Goal: Task Accomplishment & Management: Manage account settings

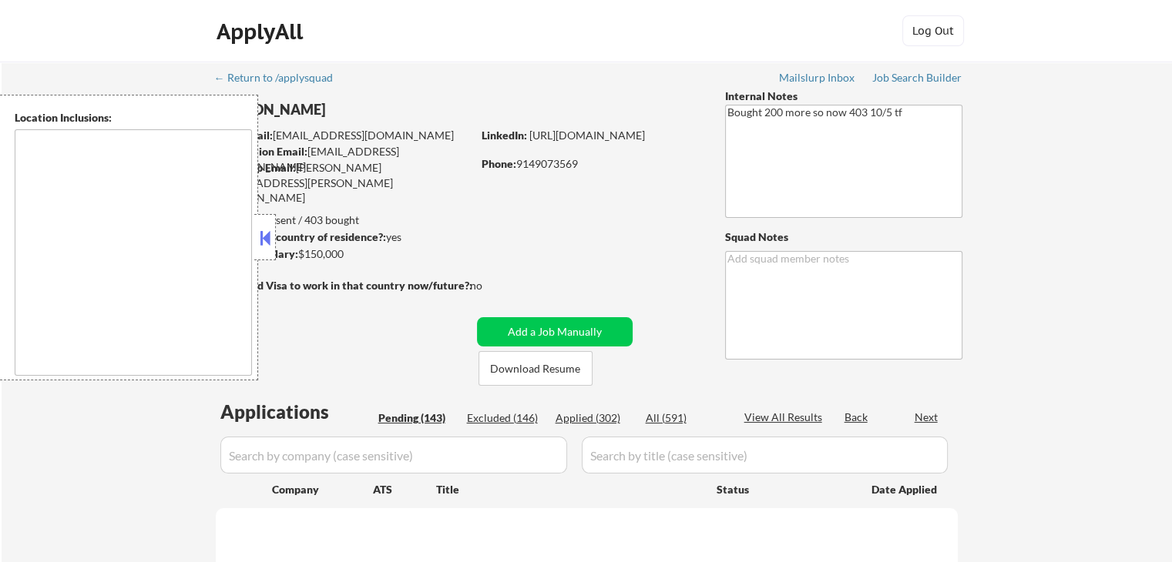
type textarea "[GEOGRAPHIC_DATA], [GEOGRAPHIC_DATA] [GEOGRAPHIC_DATA], [GEOGRAPHIC_DATA] [GEOG…"
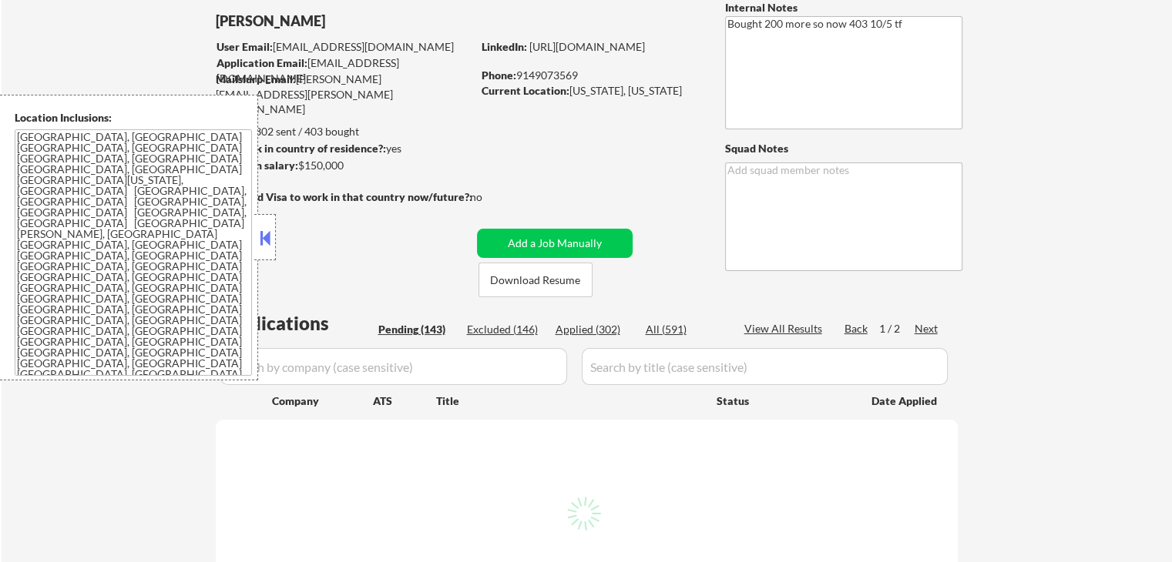
scroll to position [154, 0]
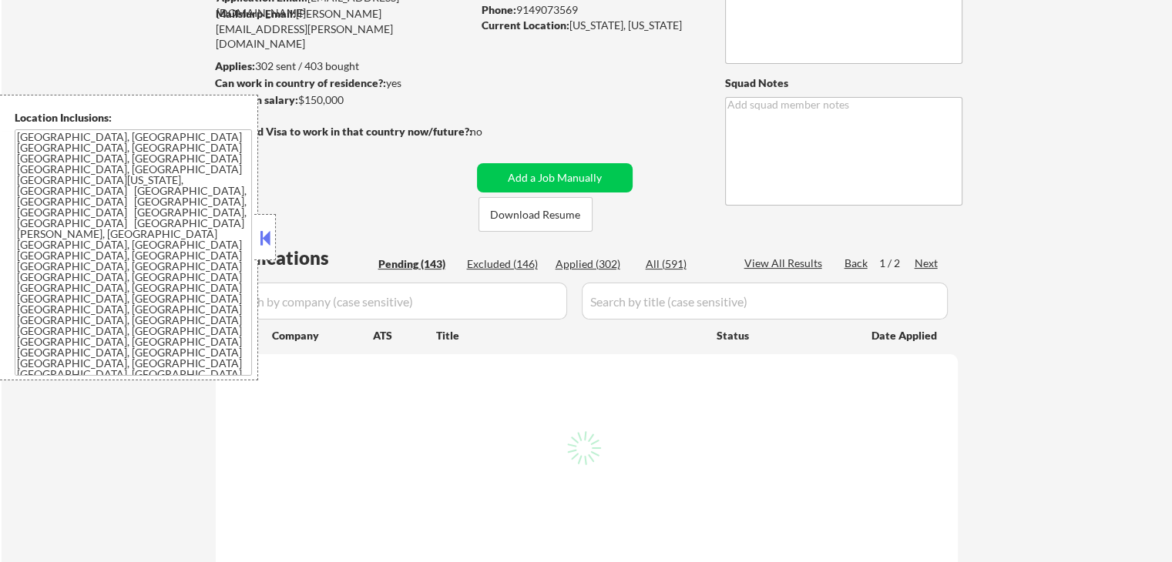
select select ""pending""
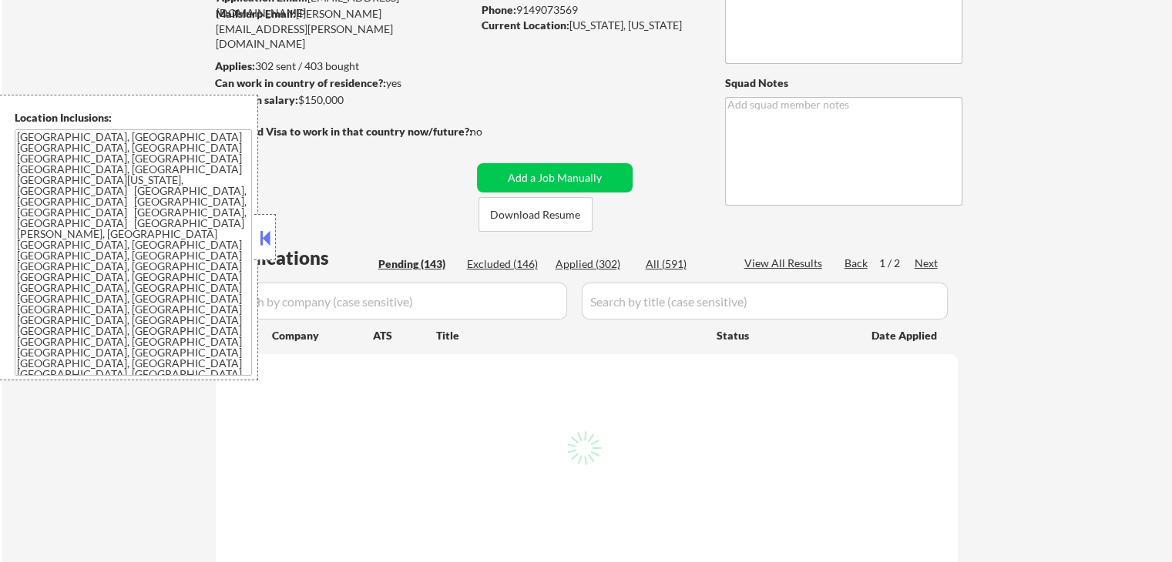
select select ""pending""
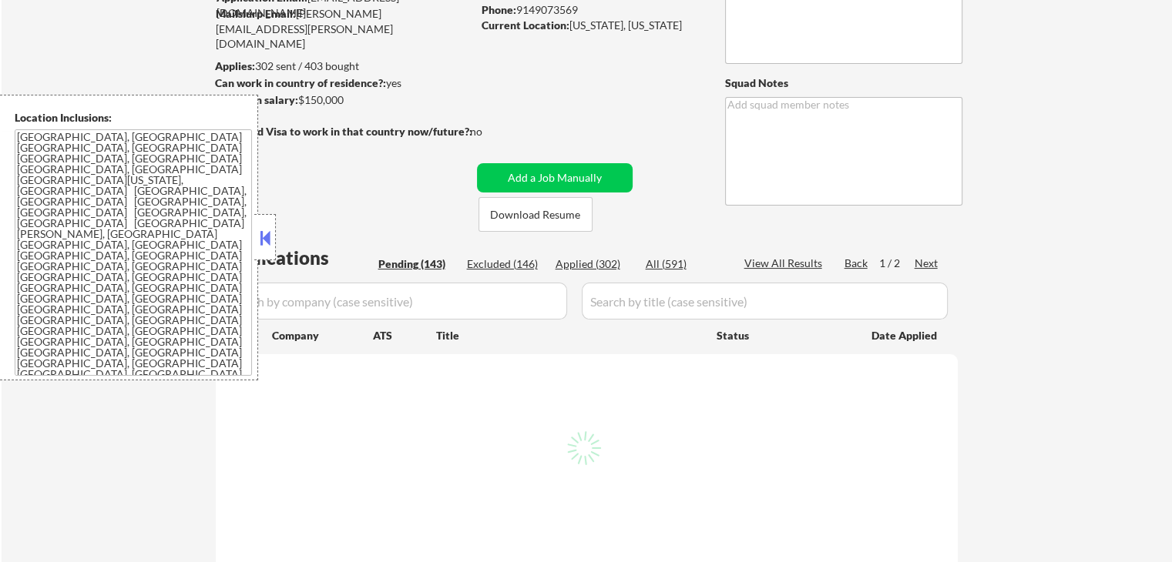
select select ""pending""
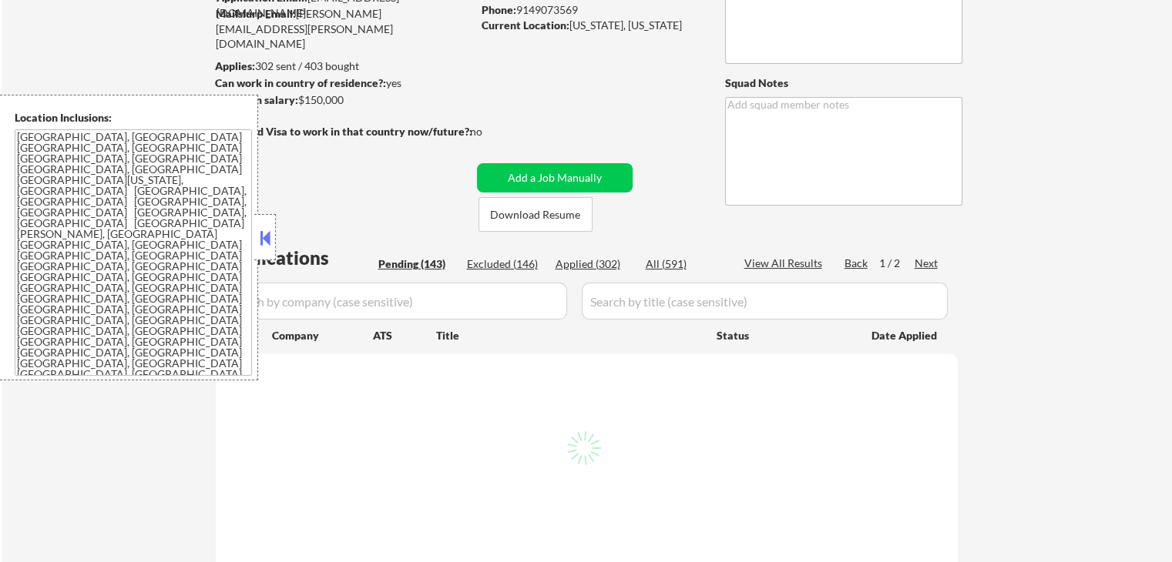
select select ""pending""
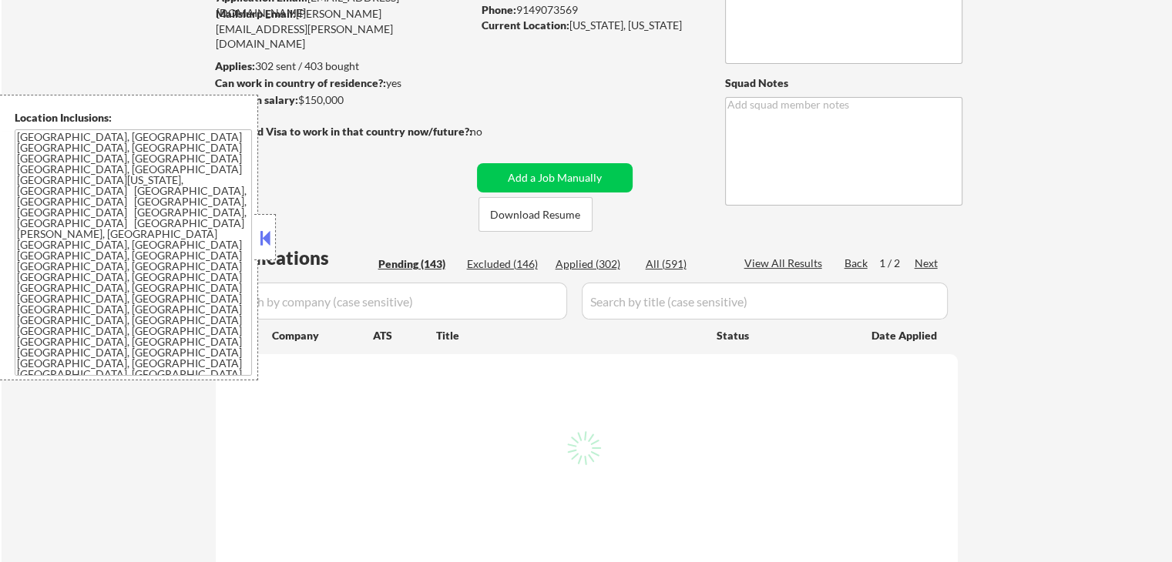
select select ""pending""
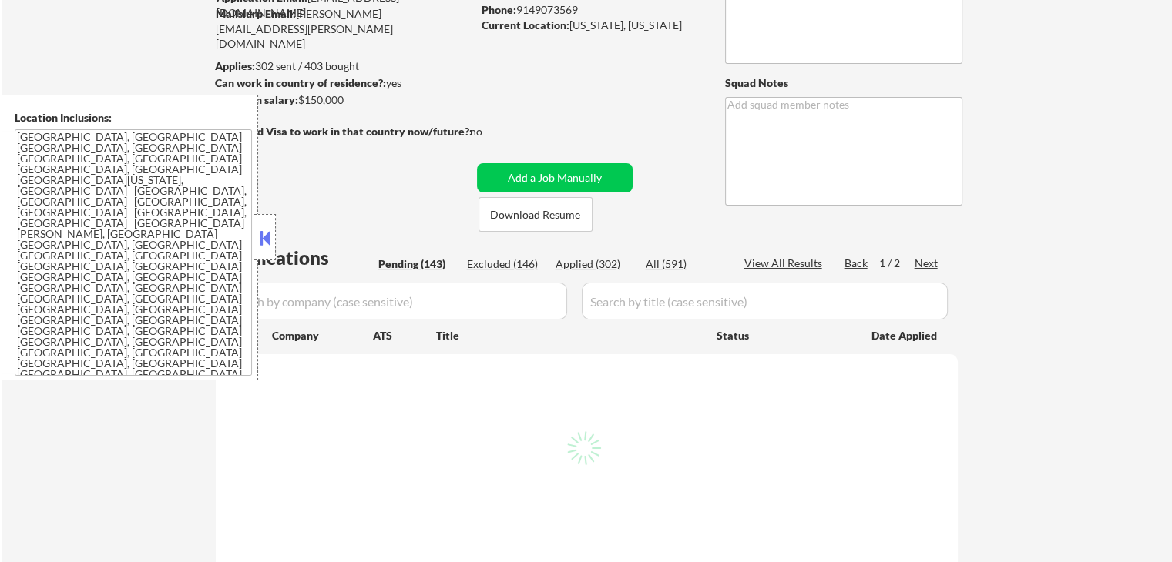
select select ""pending""
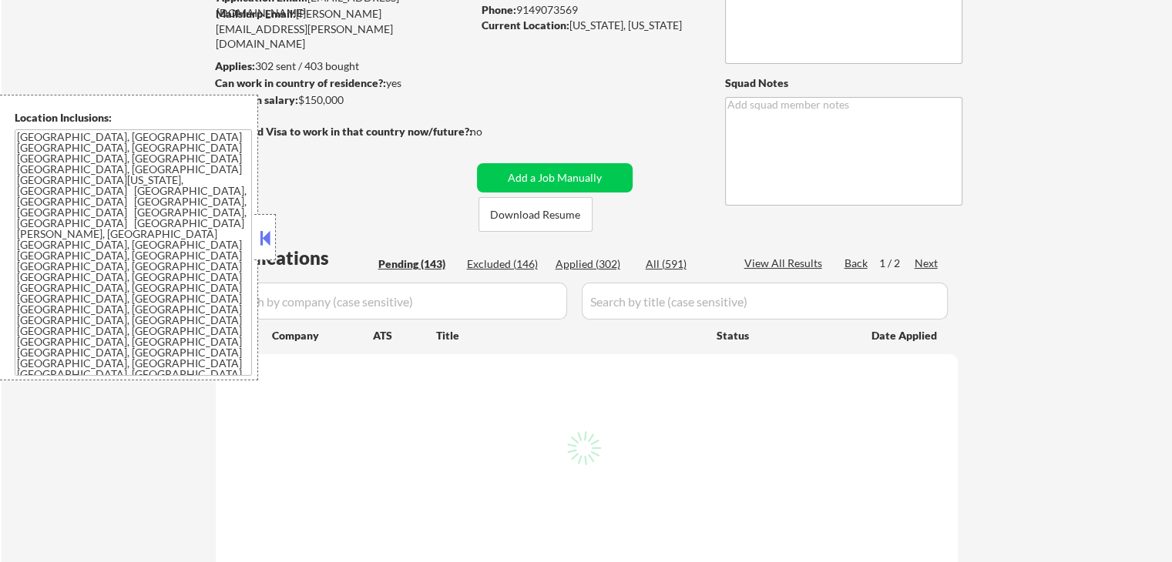
select select ""pending""
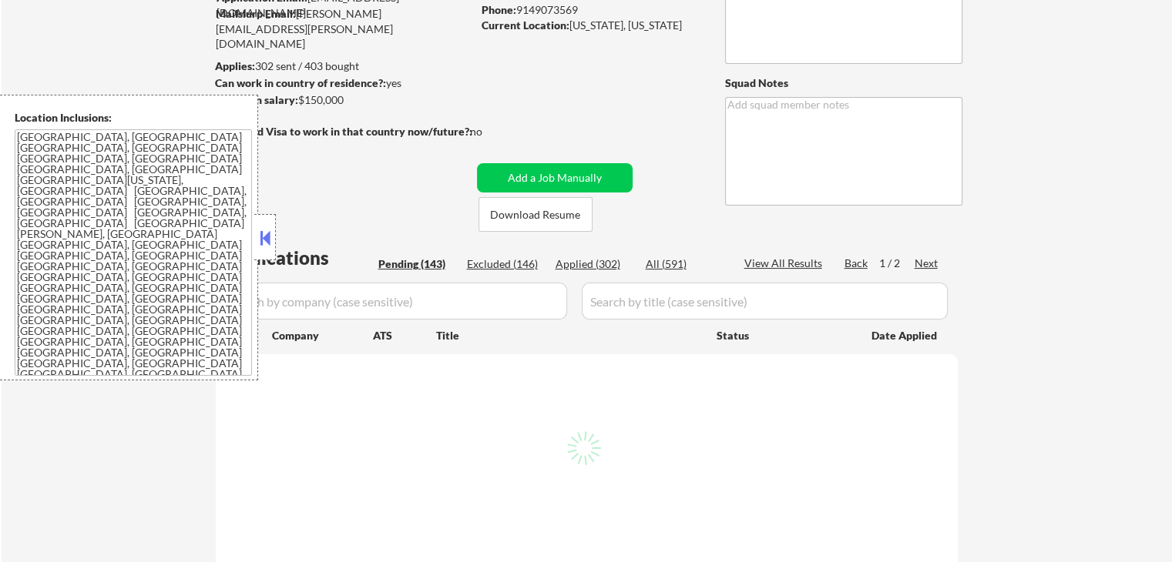
select select ""pending""
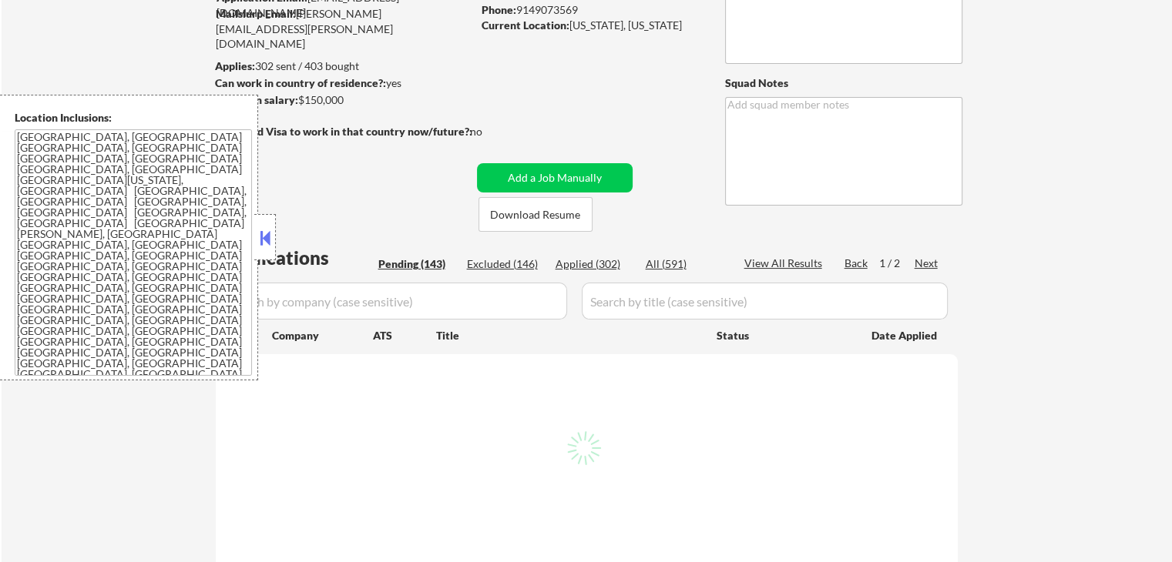
select select ""pending""
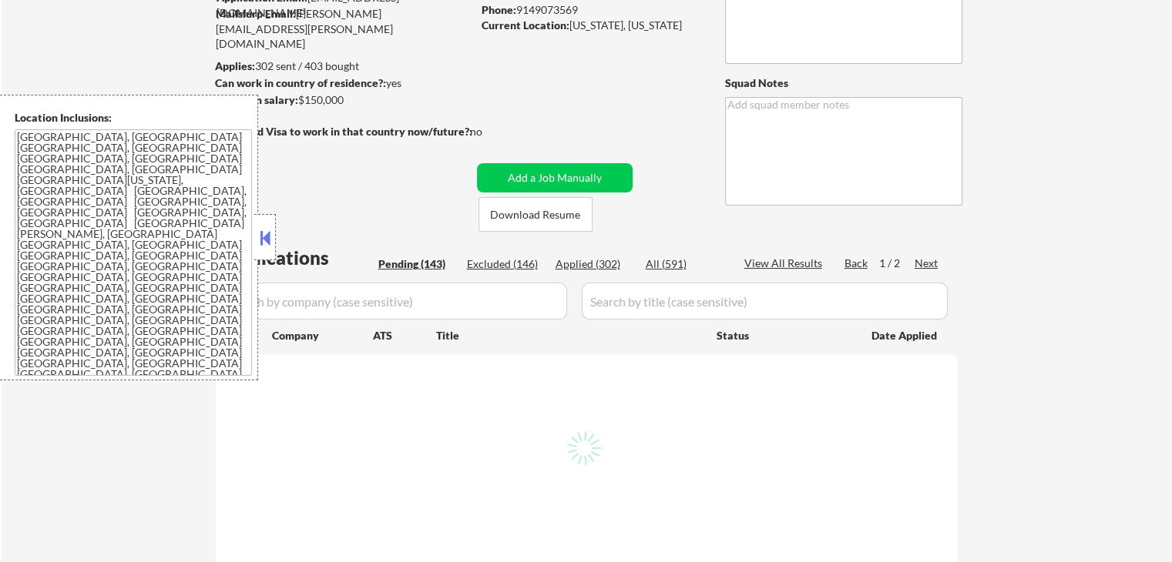
select select ""pending""
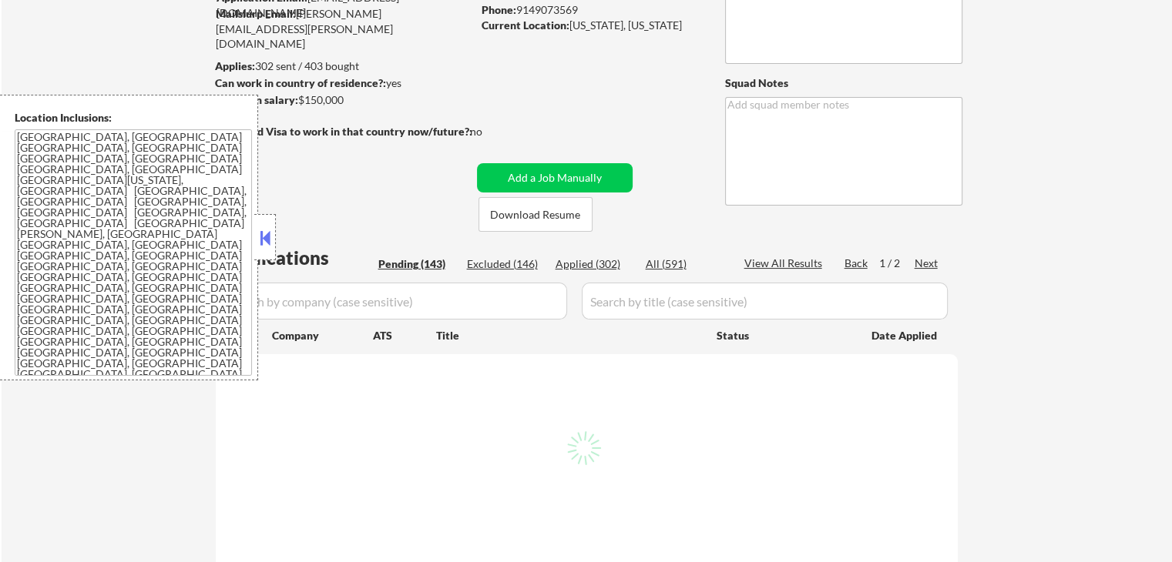
select select ""pending""
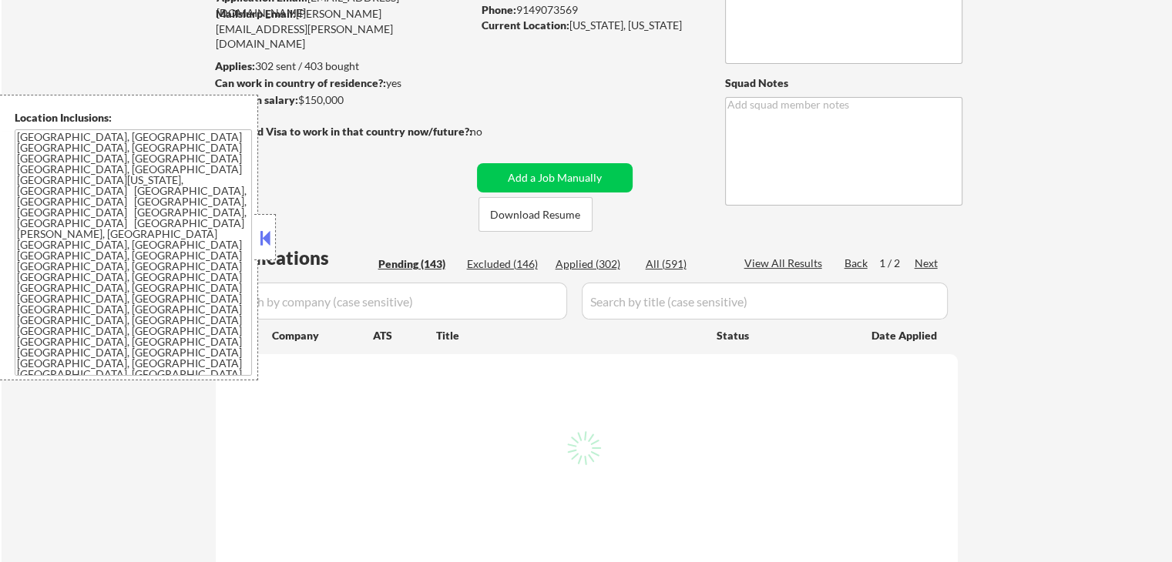
select select ""pending""
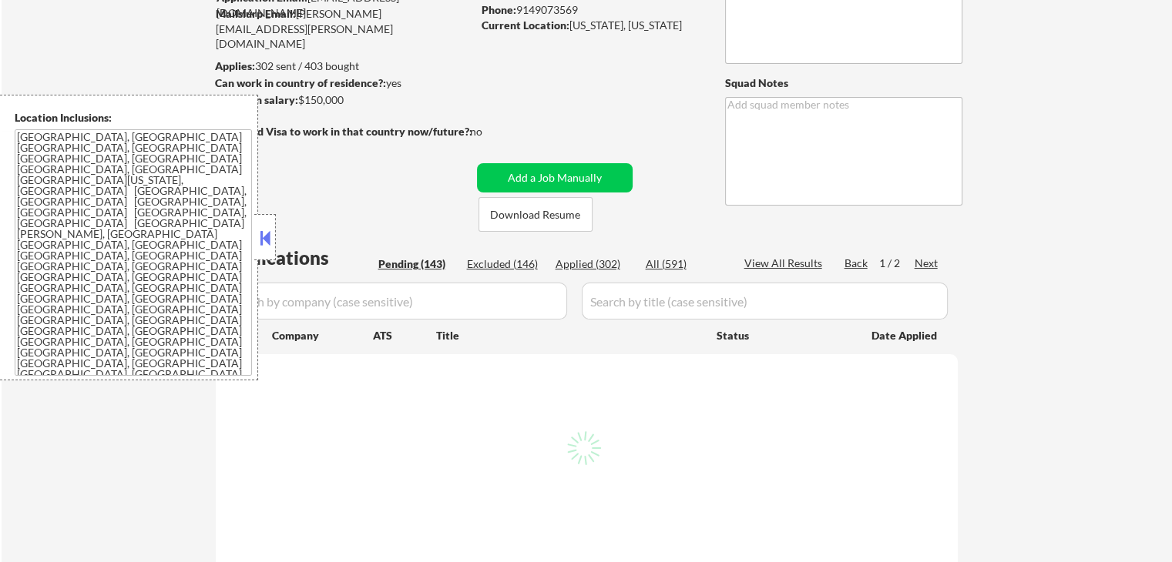
select select ""pending""
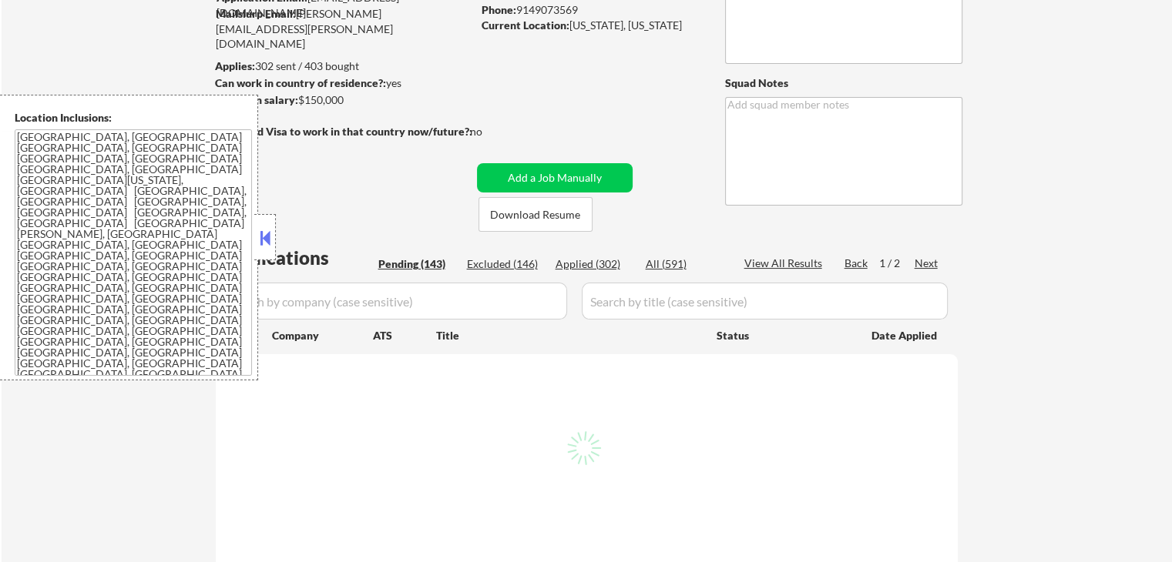
select select ""pending""
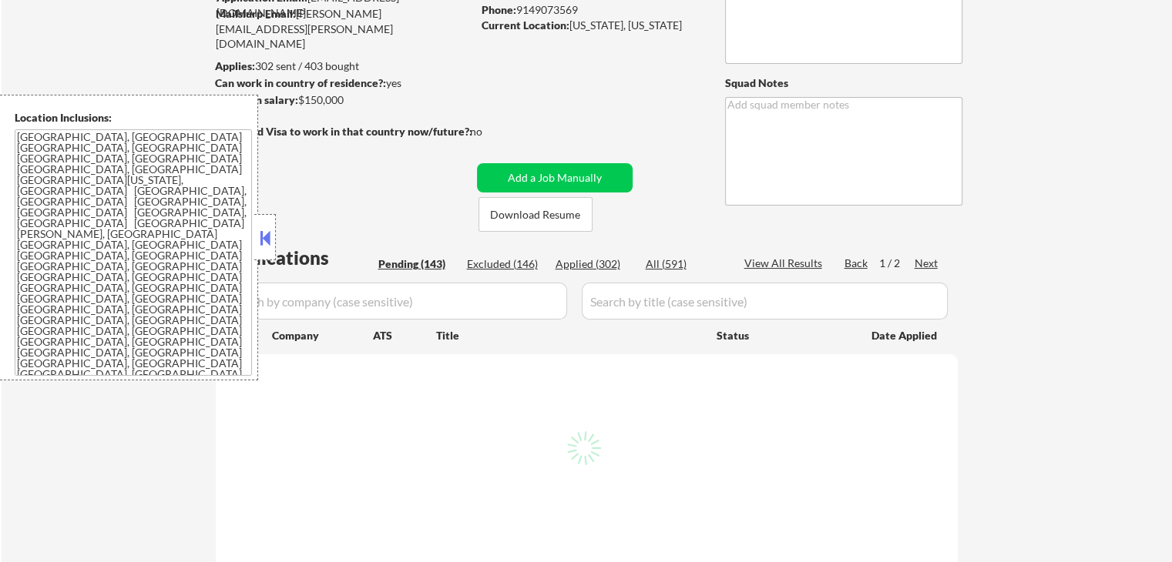
select select ""pending""
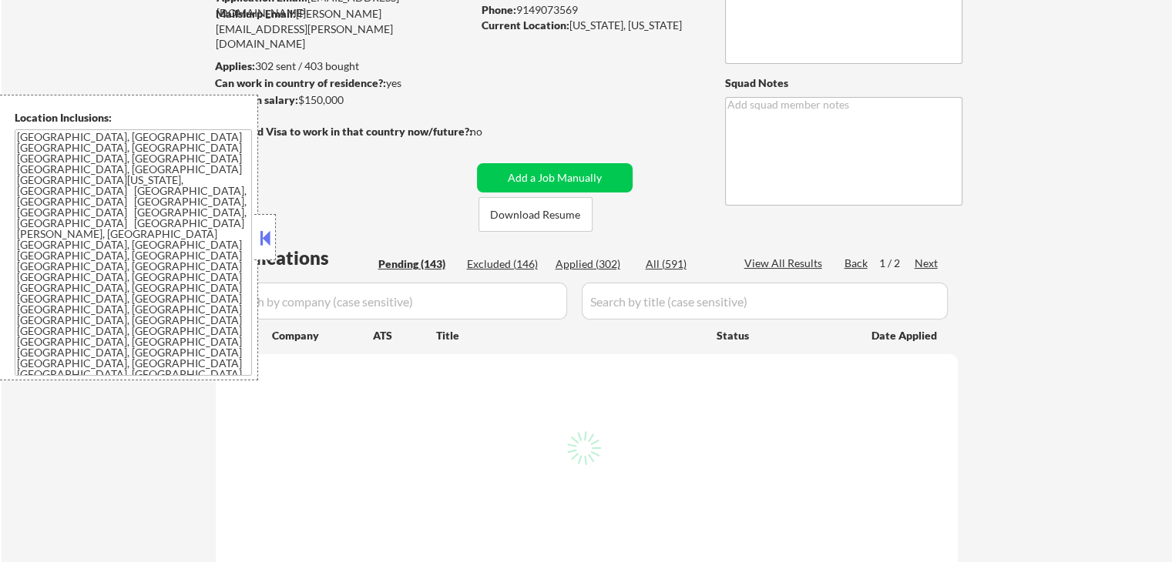
select select ""pending""
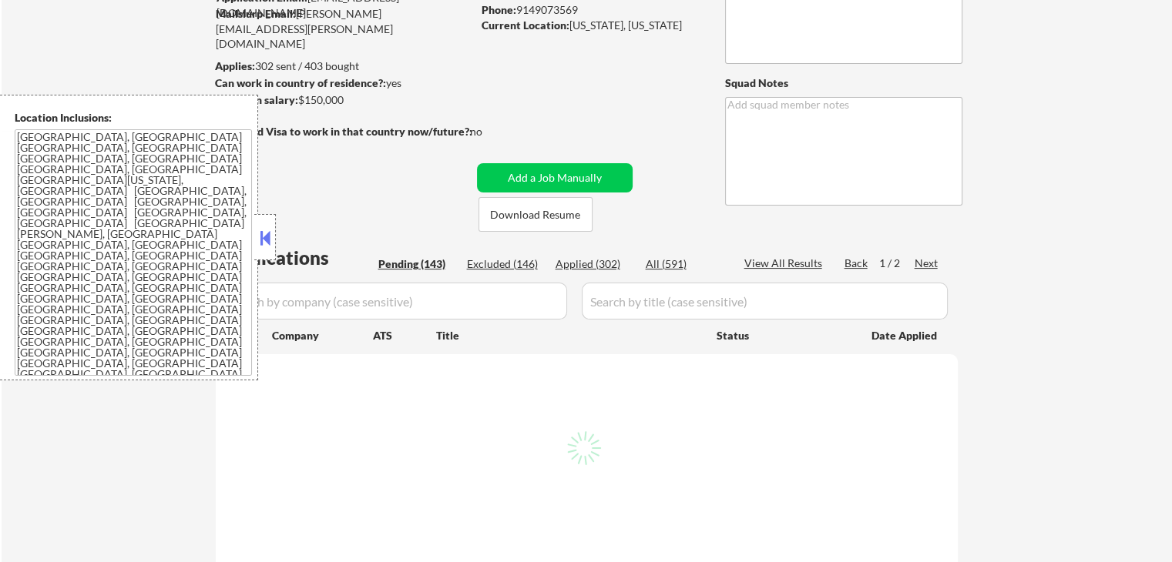
select select ""pending""
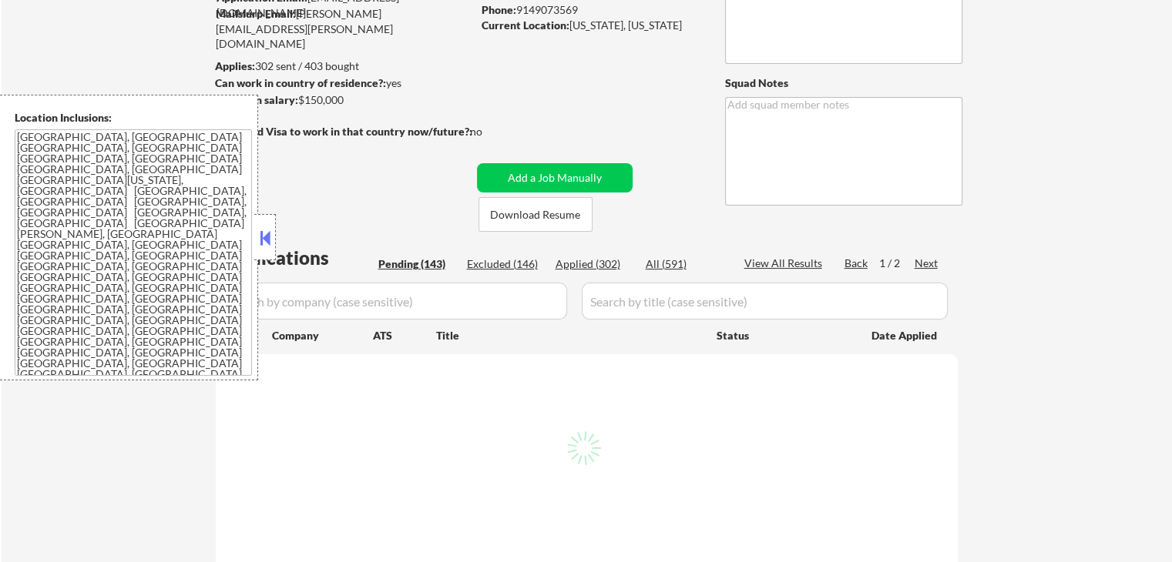
select select ""pending""
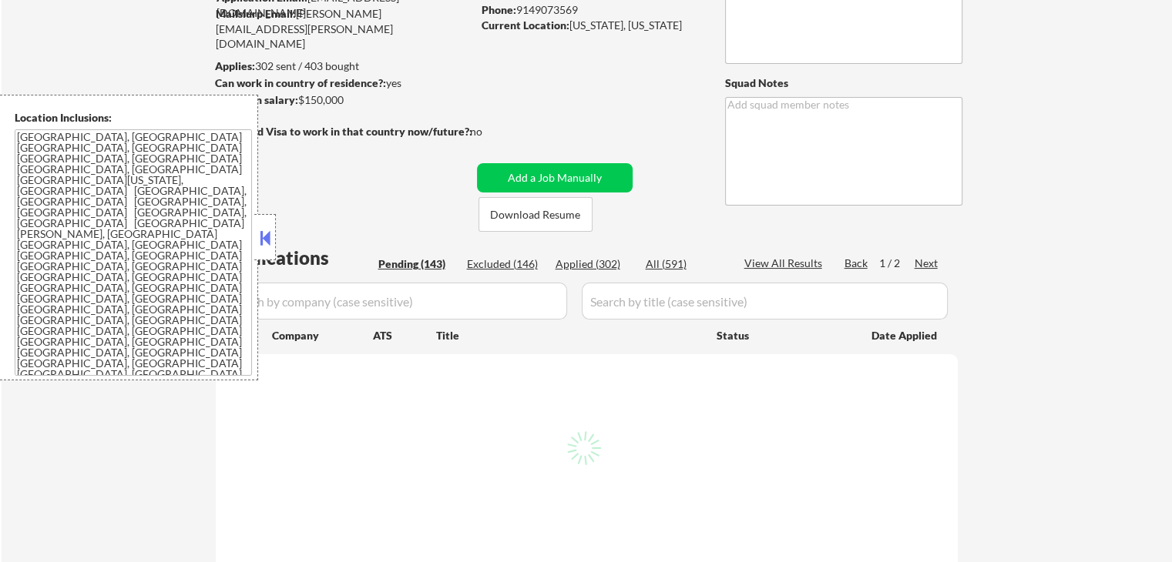
select select ""pending""
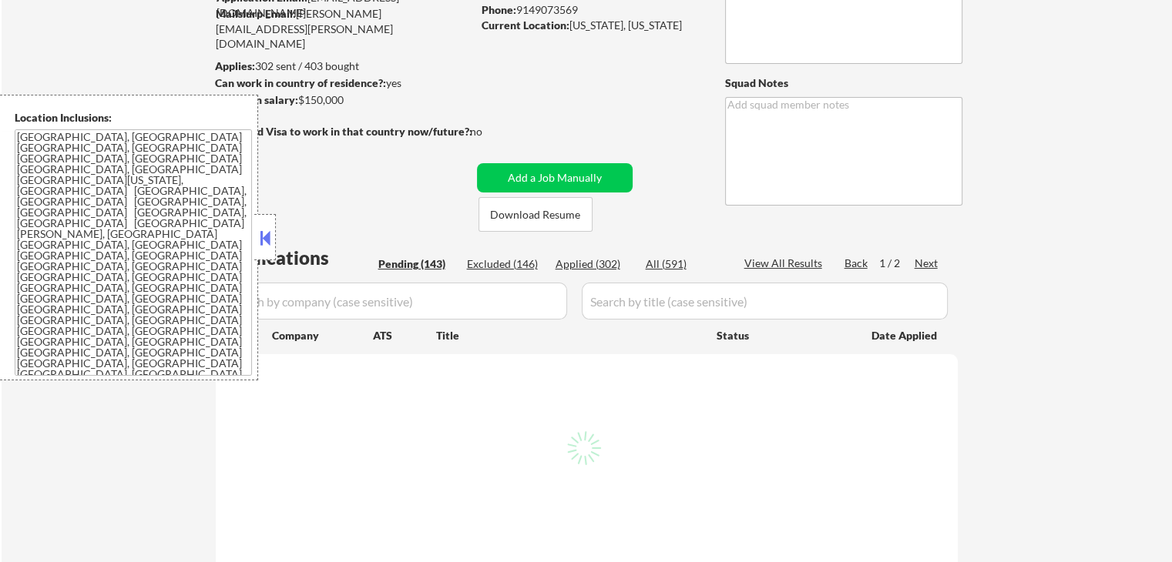
select select ""pending""
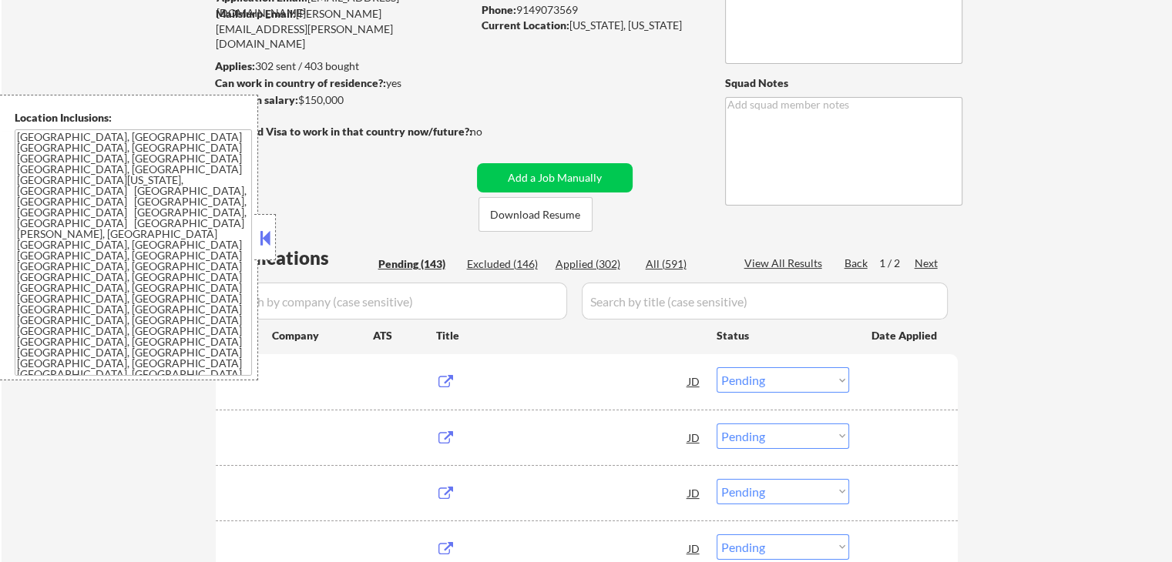
scroll to position [308, 0]
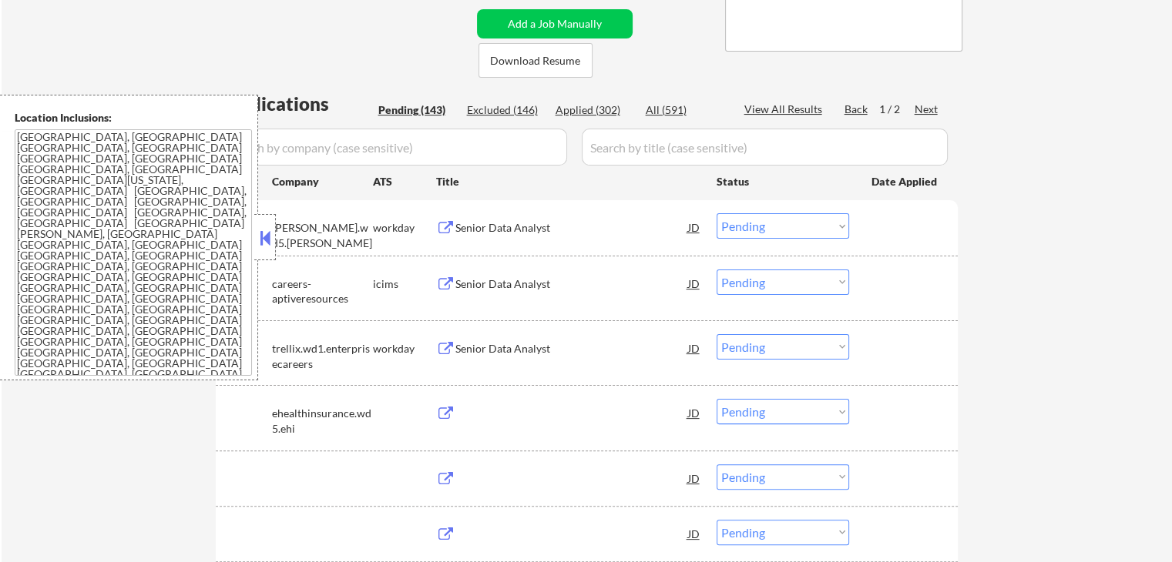
click at [264, 242] on button at bounding box center [265, 238] width 17 height 23
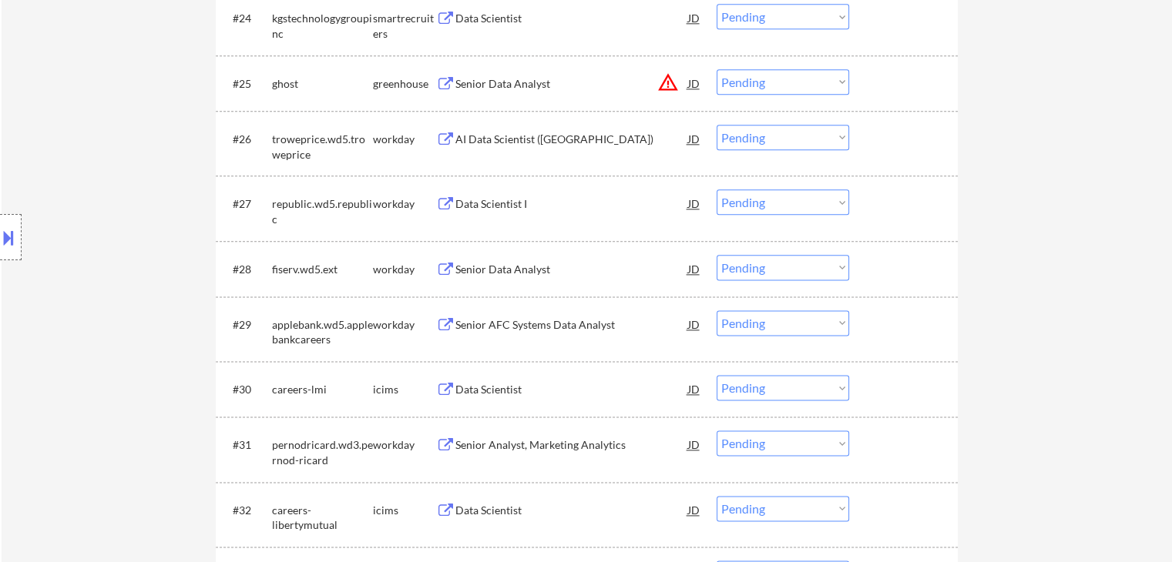
scroll to position [1849, 0]
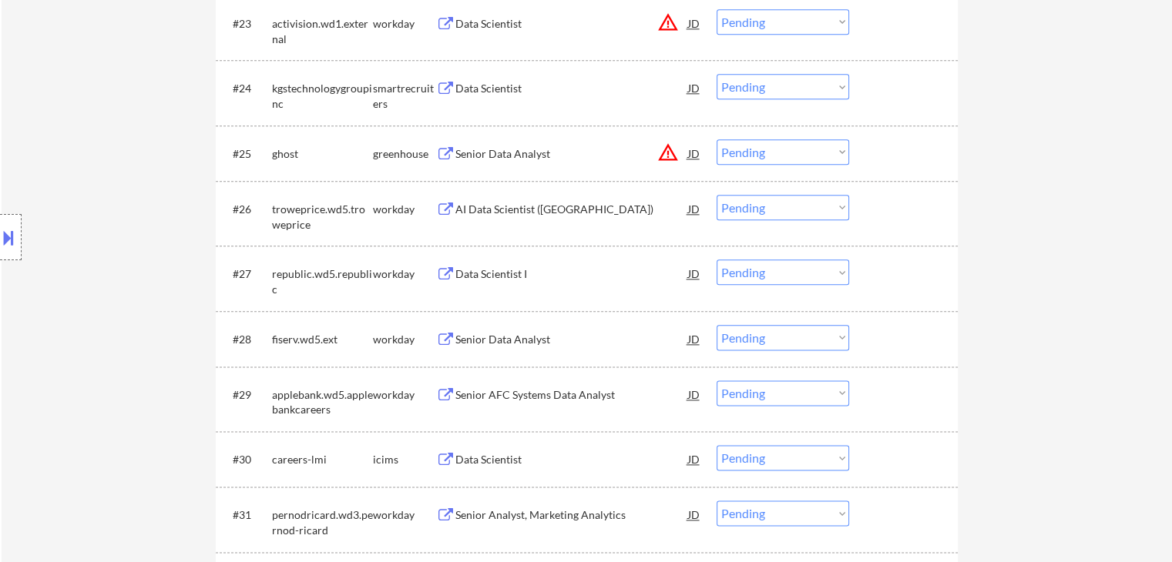
click at [455, 91] on button at bounding box center [445, 89] width 19 height 15
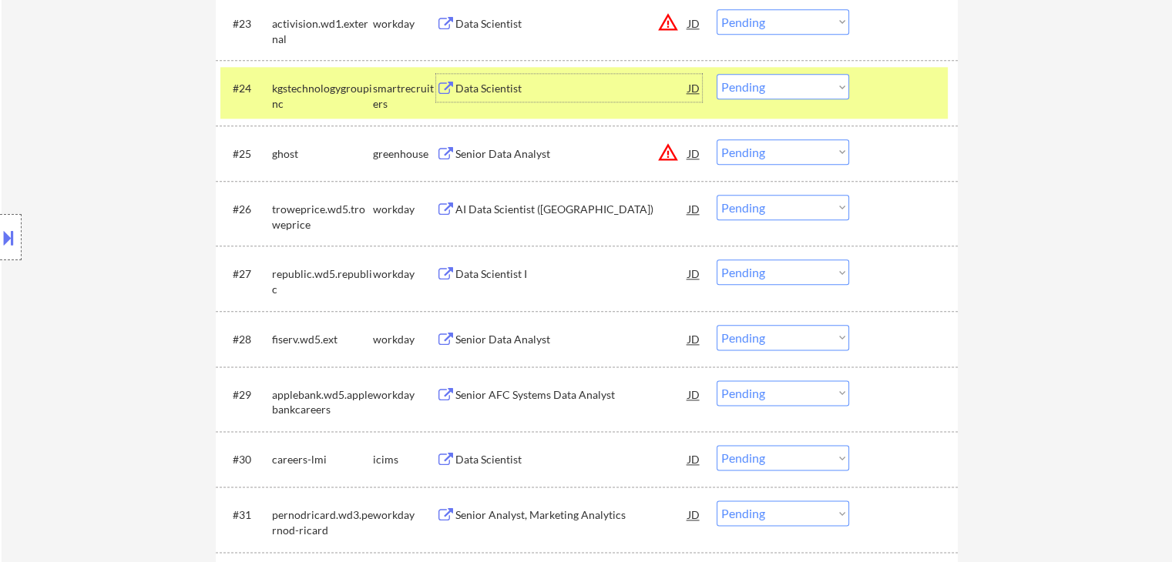
click at [467, 93] on div "Data Scientist" at bounding box center [571, 88] width 233 height 15
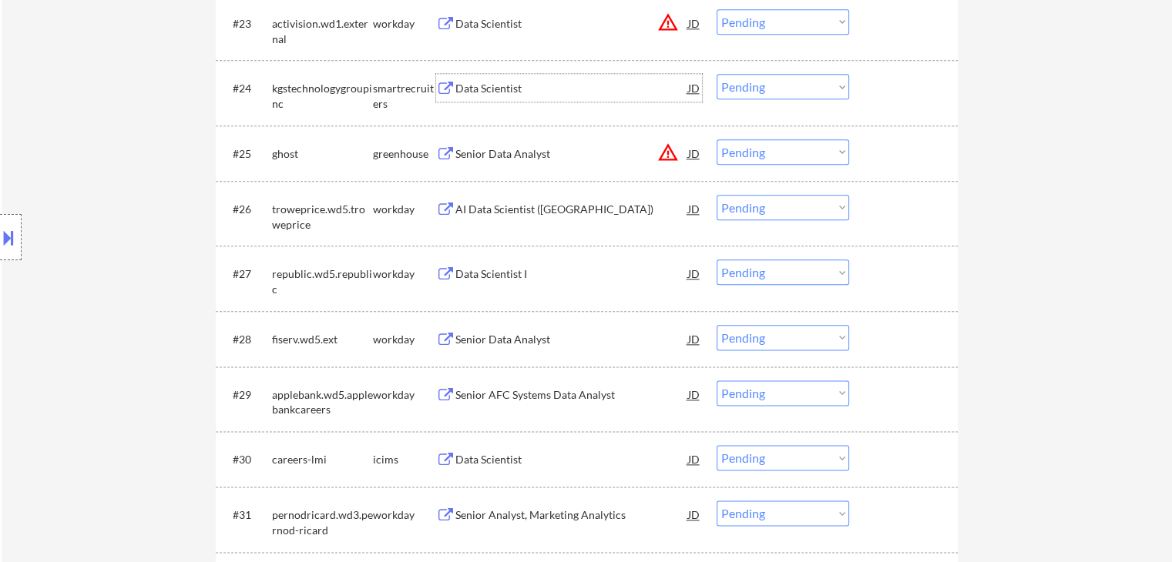
drag, startPoint x: 762, startPoint y: 88, endPoint x: 764, endPoint y: 99, distance: 11.0
click at [762, 88] on select "Choose an option... Pending Applied Excluded (Questions) Excluded (Expired) Exc…" at bounding box center [783, 86] width 133 height 25
click at [717, 74] on select "Choose an option... Pending Applied Excluded (Questions) Excluded (Expired) Exc…" at bounding box center [783, 86] width 133 height 25
select select ""pending""
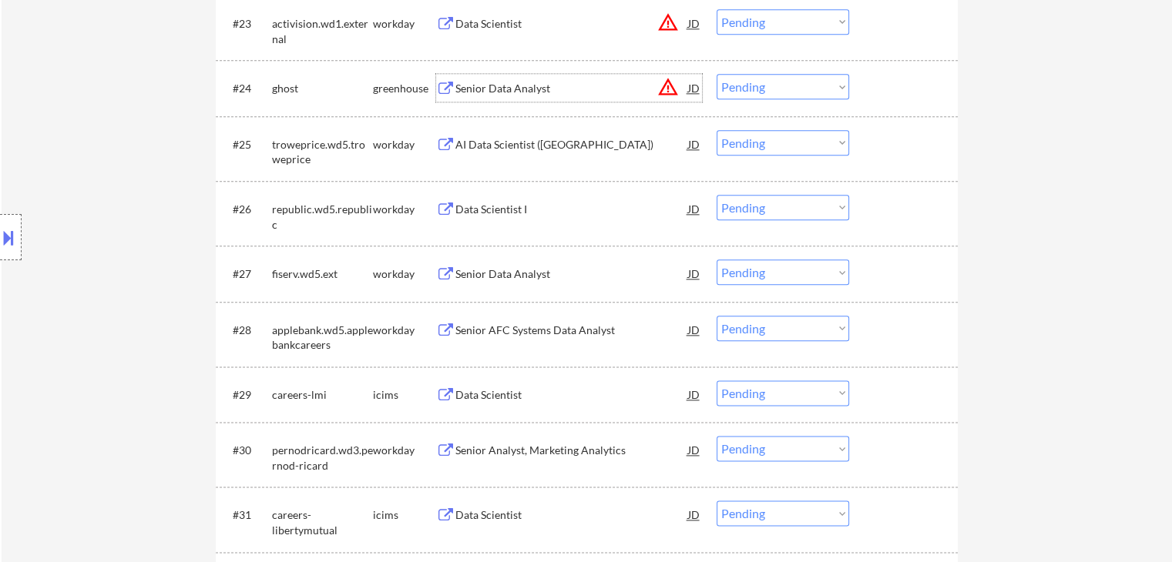
click at [490, 90] on div "Senior Data Analyst" at bounding box center [571, 88] width 233 height 15
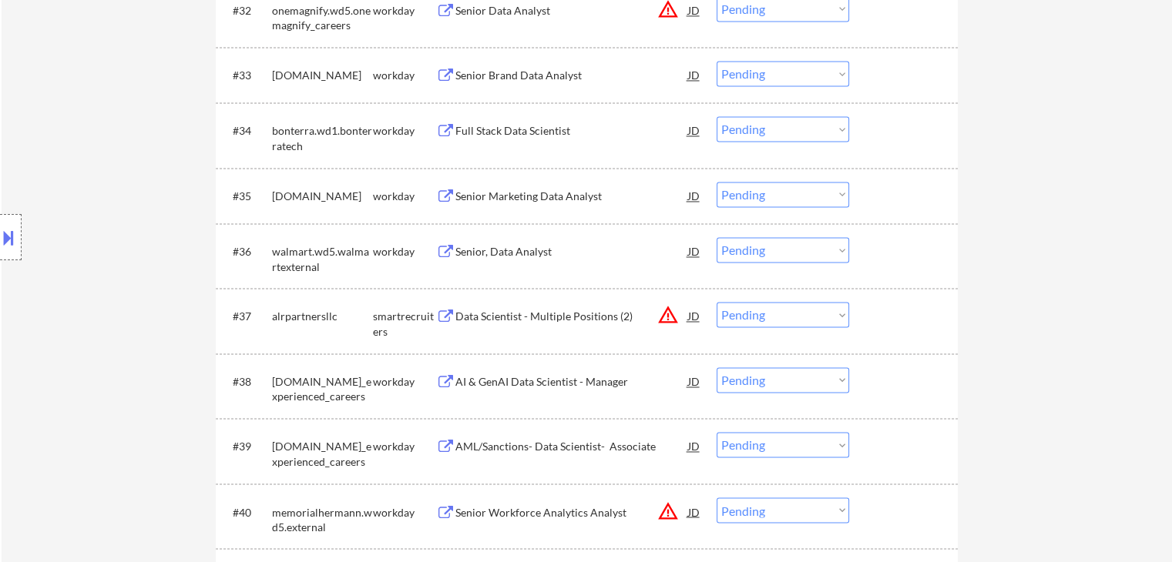
scroll to position [2466, 0]
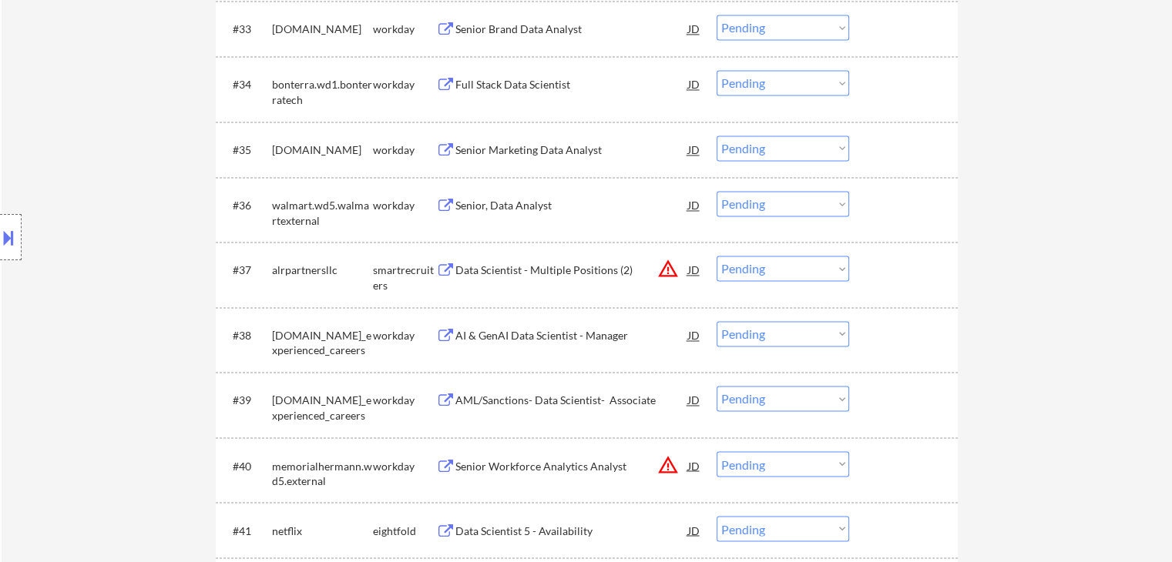
click at [490, 264] on div "Data Scientist - Multiple Positions (2)" at bounding box center [571, 270] width 233 height 15
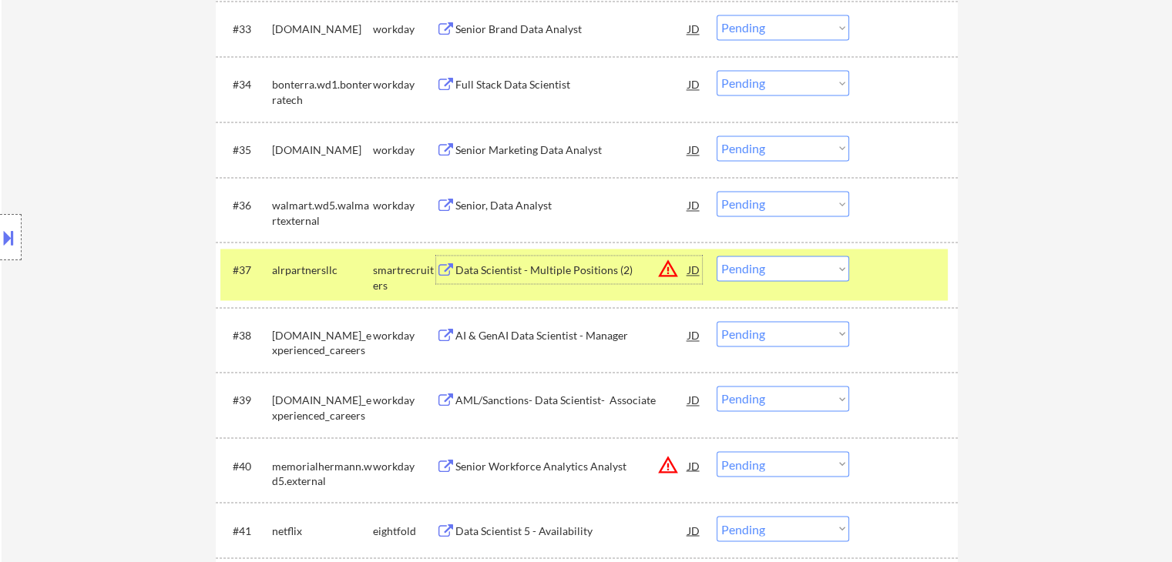
click at [0, 242] on button at bounding box center [8, 237] width 17 height 25
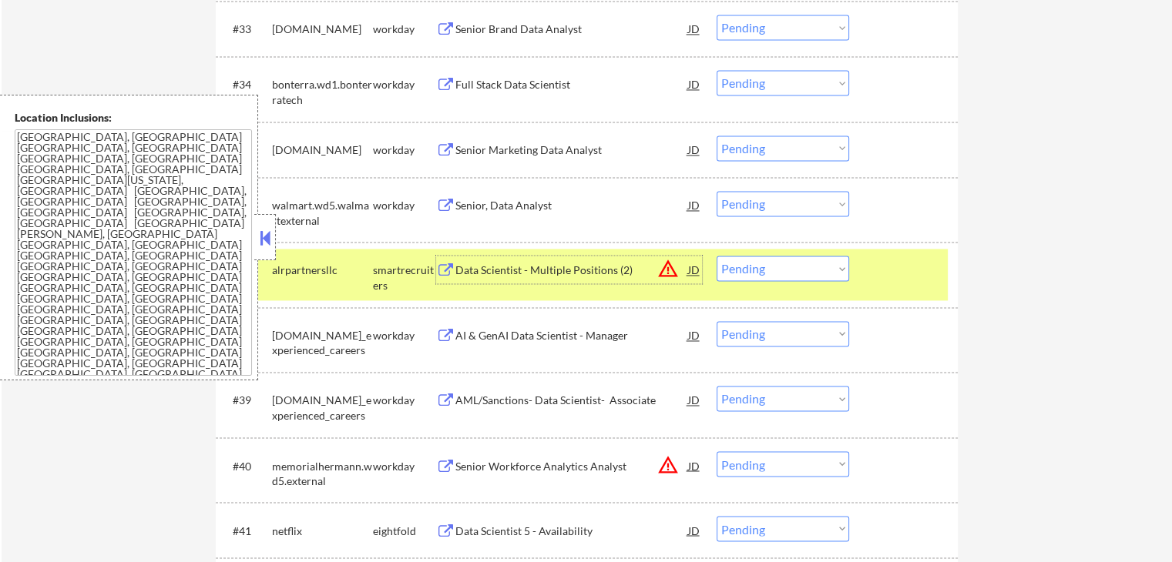
click at [518, 278] on div "Data Scientist - Multiple Positions (2)" at bounding box center [571, 270] width 233 height 15
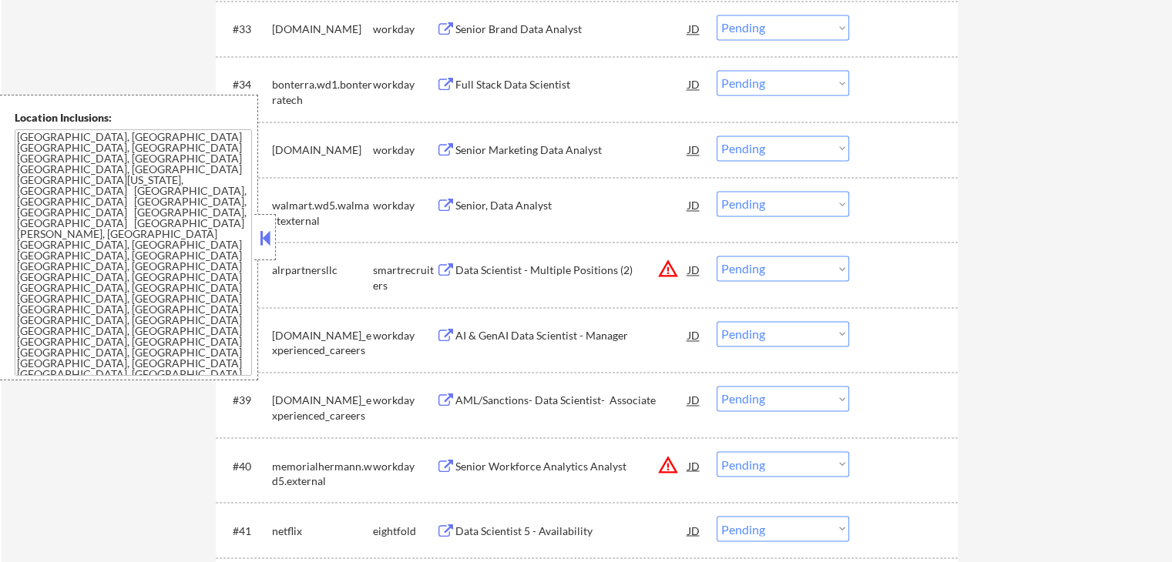
click at [447, 272] on button at bounding box center [445, 271] width 19 height 15
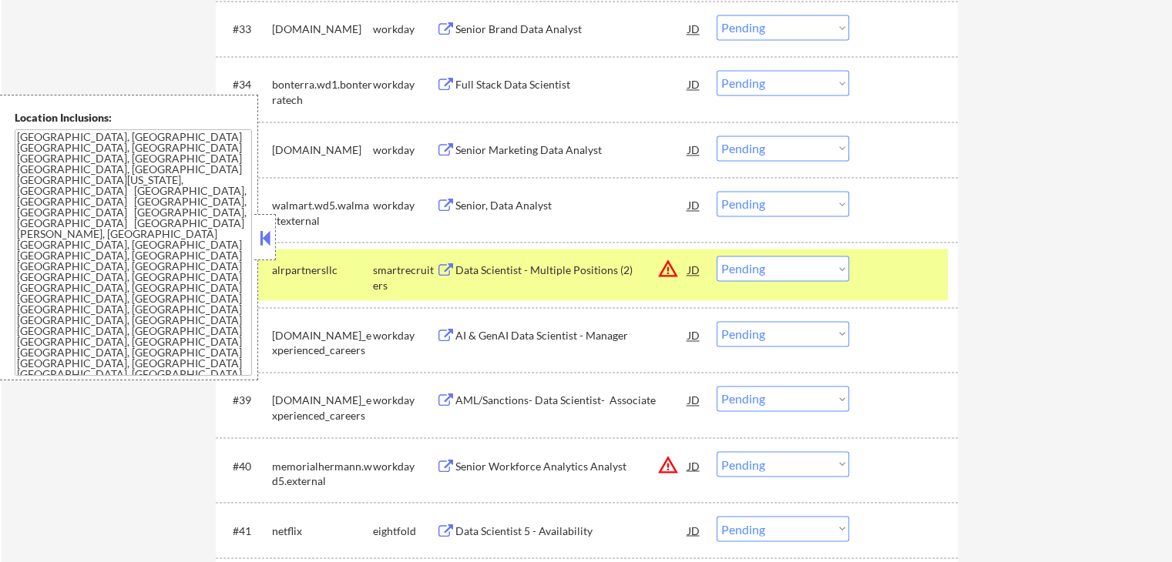
click at [770, 253] on div "#37 alrpartnersllc smartrecruiters Data Scientist - Multiple Positions (2) JD w…" at bounding box center [583, 274] width 727 height 51
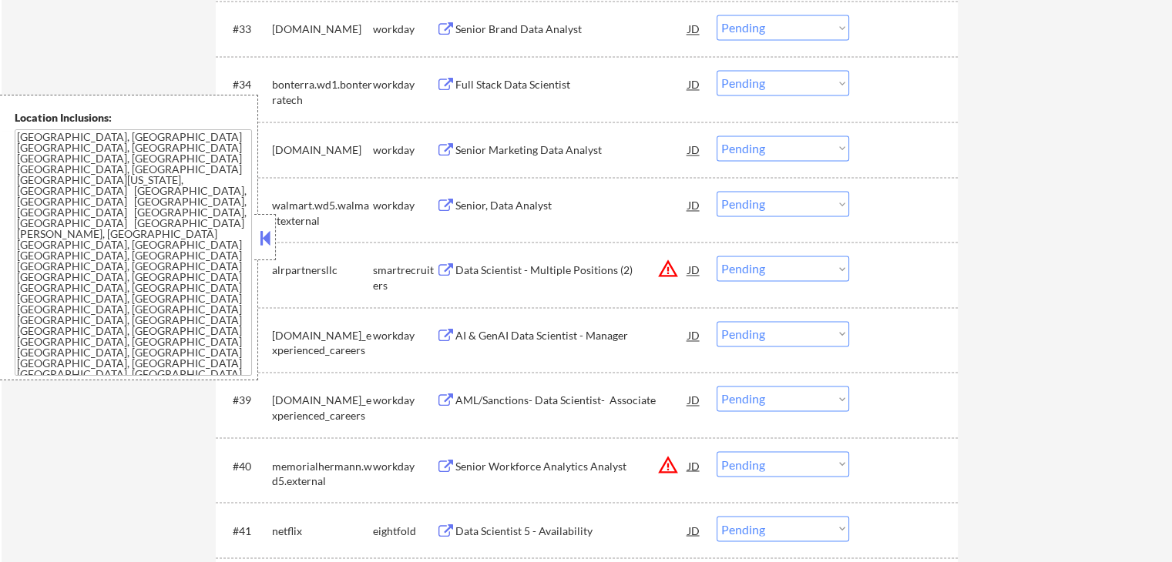
click at [774, 277] on select "Choose an option... Pending Applied Excluded (Questions) Excluded (Expired) Exc…" at bounding box center [783, 268] width 133 height 25
click at [717, 256] on select "Choose an option... Pending Applied Excluded (Questions) Excluded (Expired) Exc…" at bounding box center [783, 268] width 133 height 25
select select ""pending""
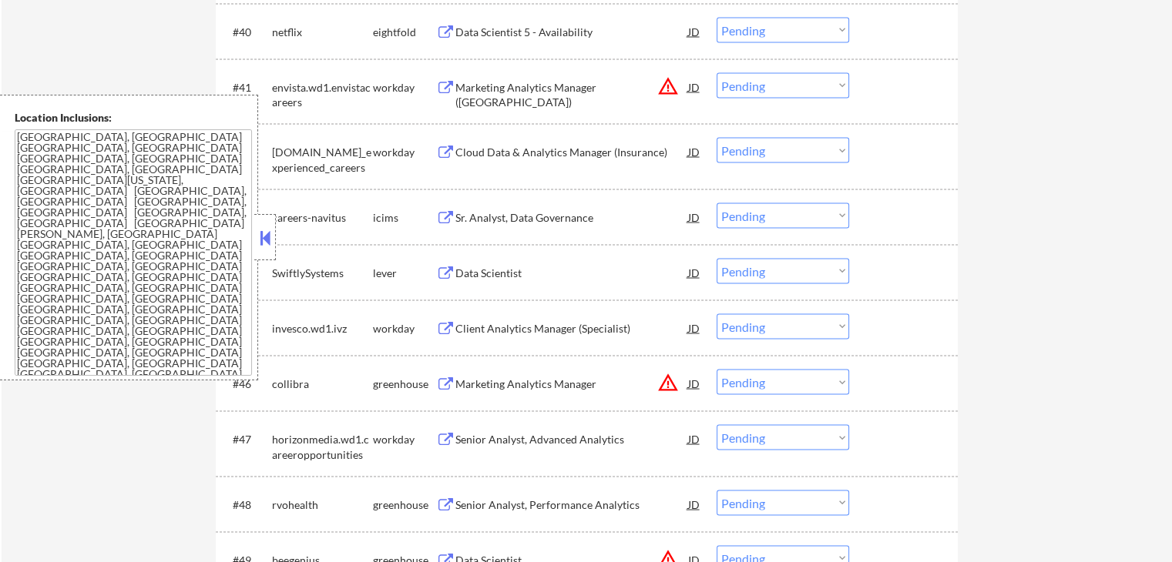
scroll to position [2928, 0]
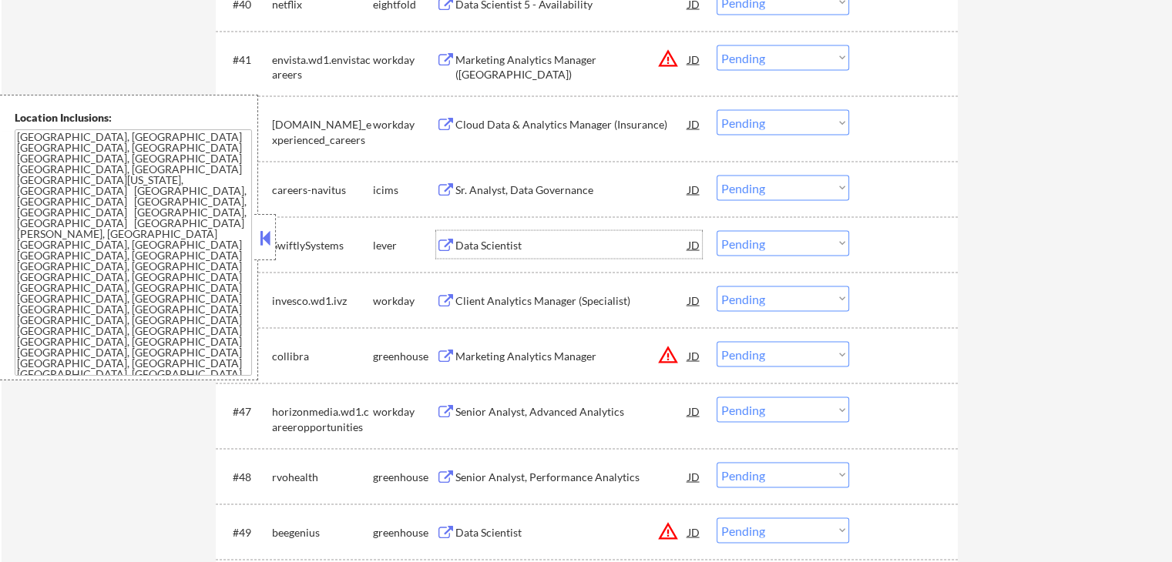
click at [482, 241] on div "Data Scientist" at bounding box center [571, 244] width 233 height 15
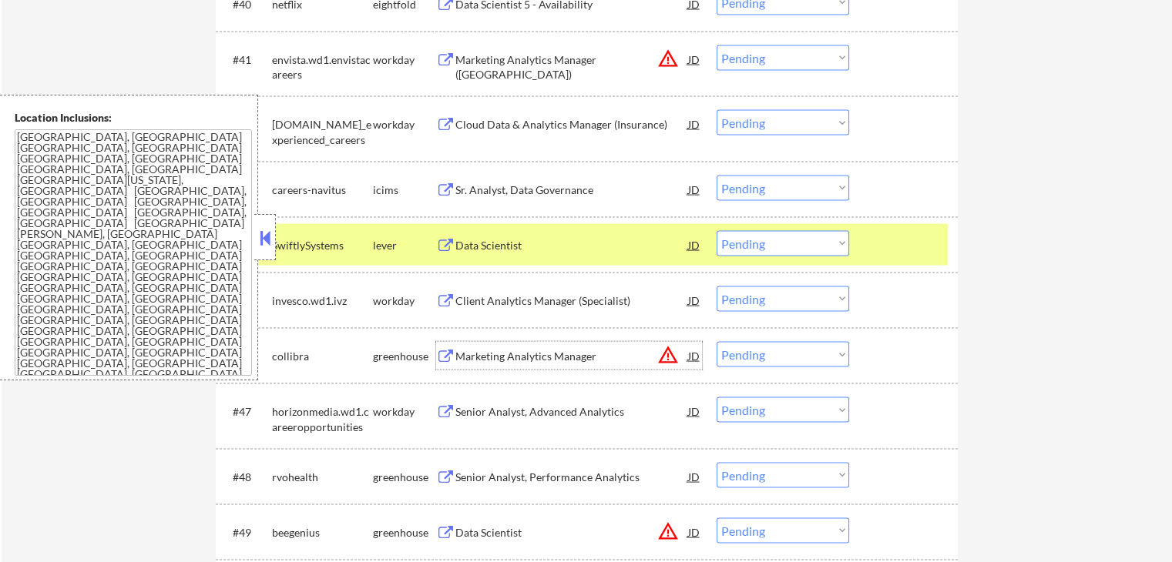
click at [457, 352] on div "Marketing Analytics Manager" at bounding box center [571, 355] width 233 height 15
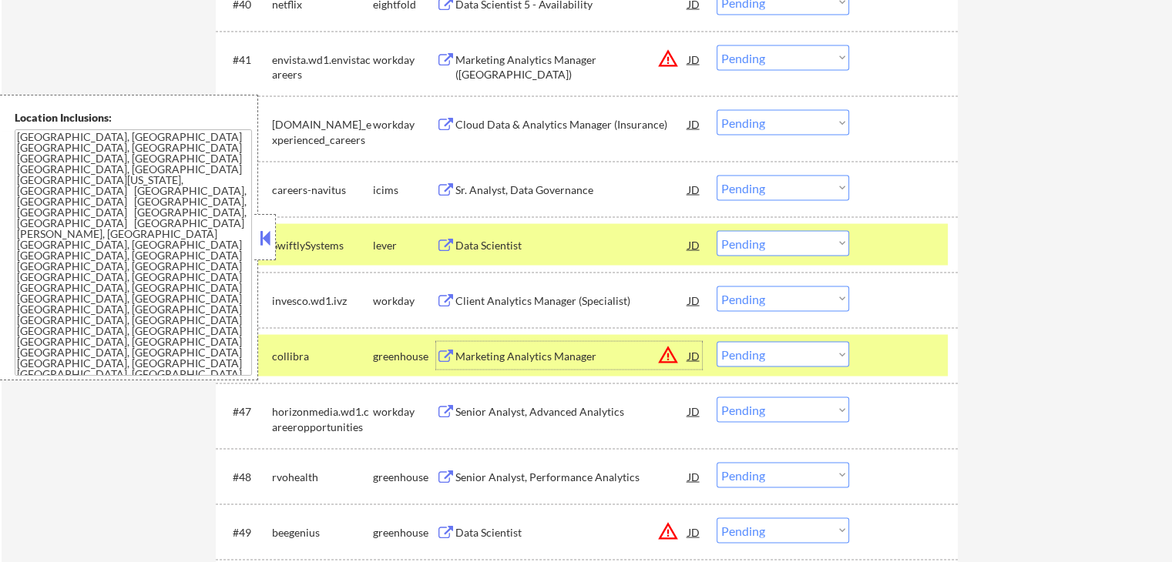
click at [473, 474] on div "Senior Analyst, Performance Analytics" at bounding box center [571, 476] width 233 height 15
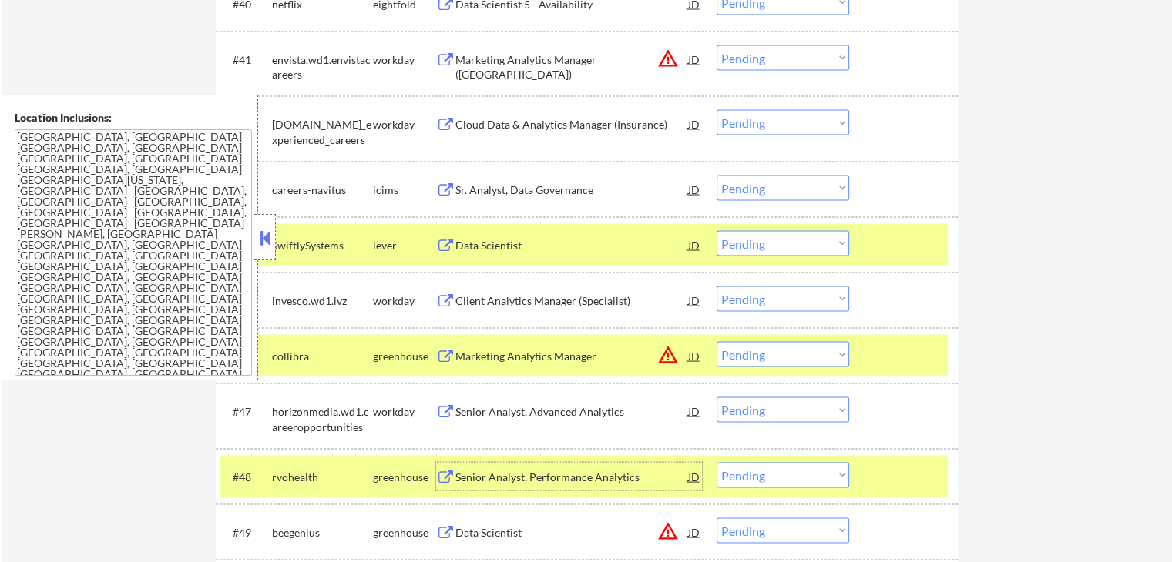
click at [478, 529] on div "Data Scientist" at bounding box center [571, 532] width 233 height 15
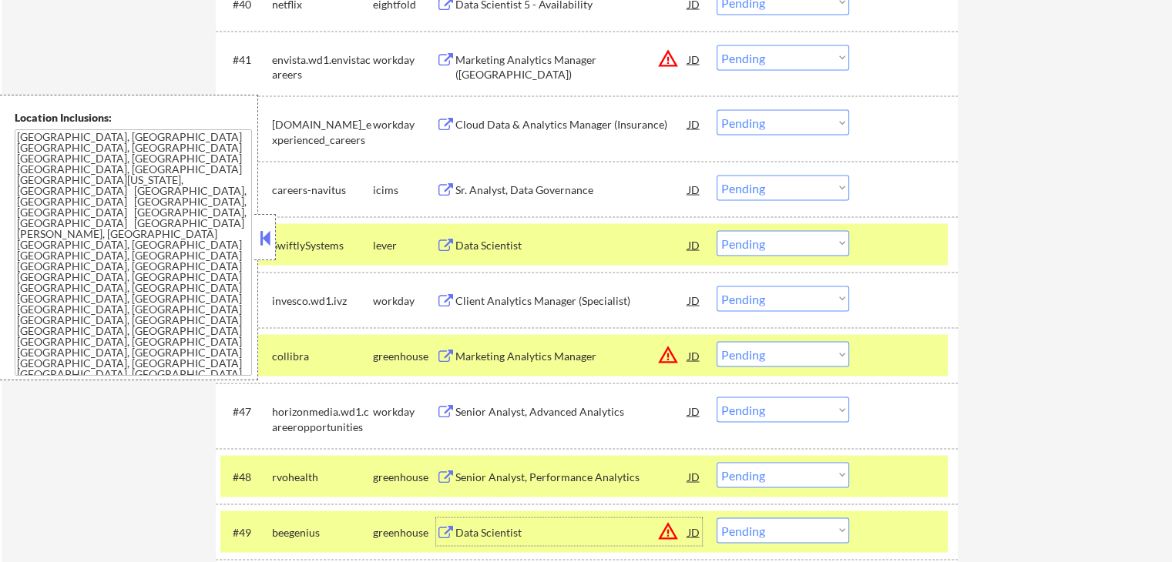
drag, startPoint x: 762, startPoint y: 237, endPoint x: 768, endPoint y: 253, distance: 17.3
click at [764, 237] on select "Choose an option... Pending Applied Excluded (Questions) Excluded (Expired) Exc…" at bounding box center [783, 242] width 133 height 25
click at [717, 230] on select "Choose an option... Pending Applied Excluded (Questions) Excluded (Expired) Exc…" at bounding box center [783, 242] width 133 height 25
select select ""pending""
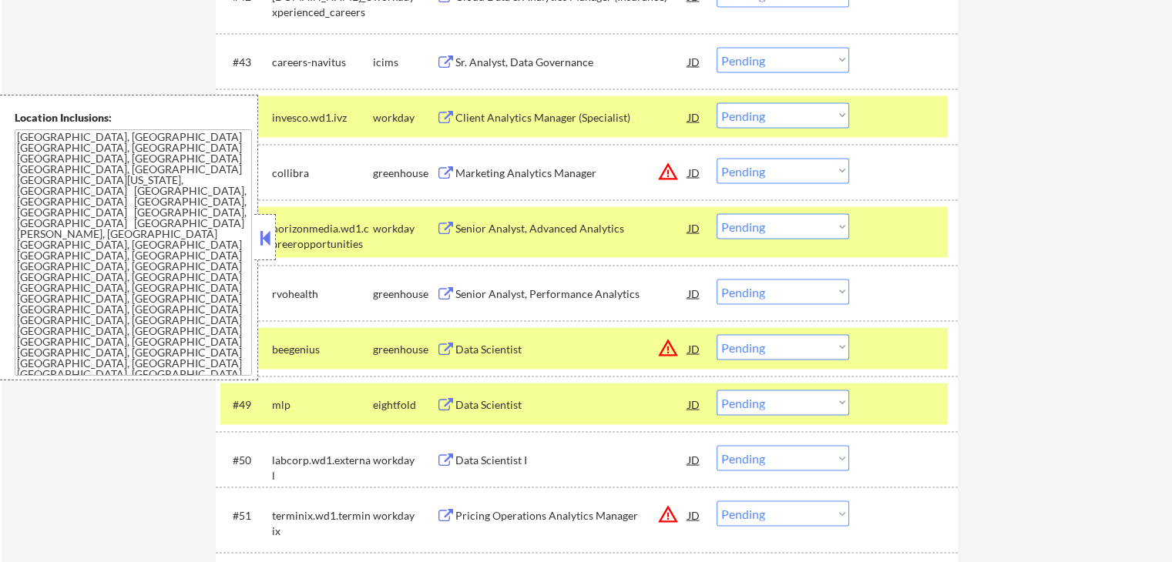
scroll to position [3082, 0]
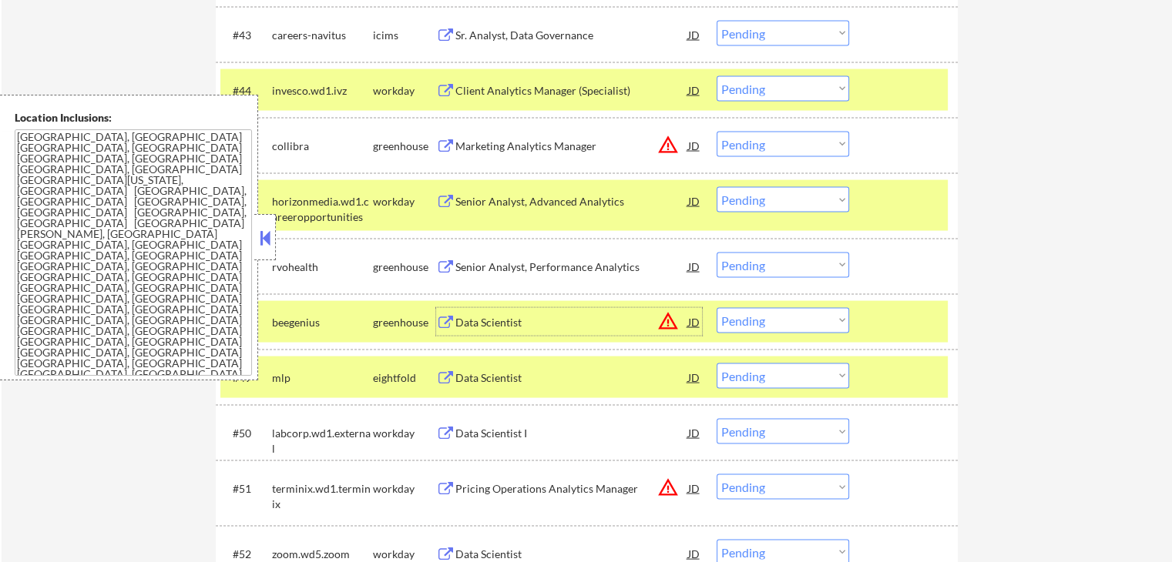
click at [467, 323] on div "Data Scientist" at bounding box center [571, 322] width 233 height 15
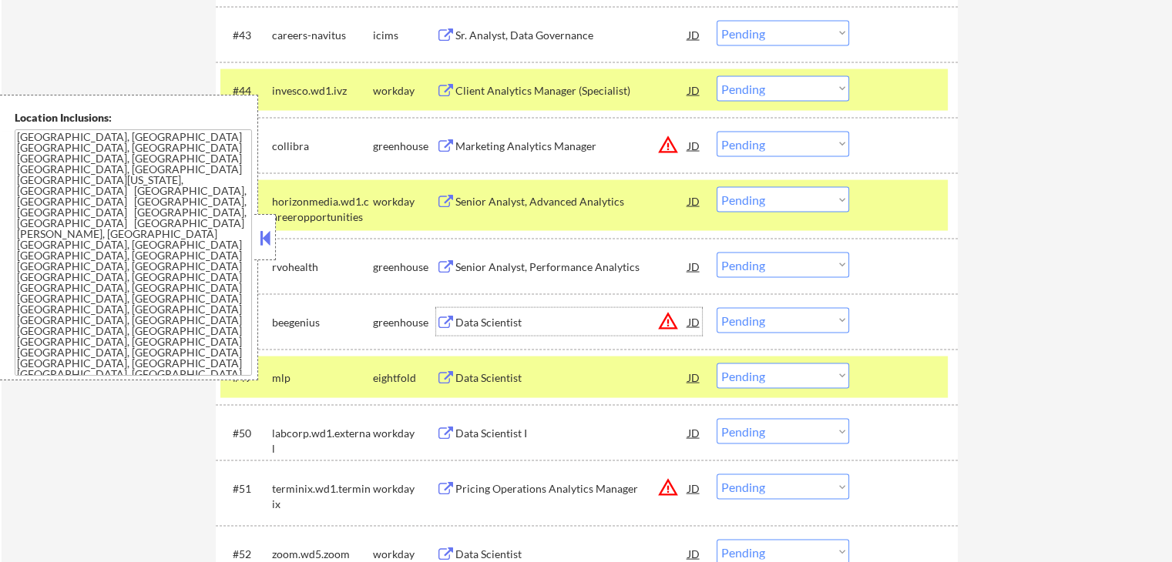
click at [692, 263] on div "JD" at bounding box center [693, 267] width 15 height 28
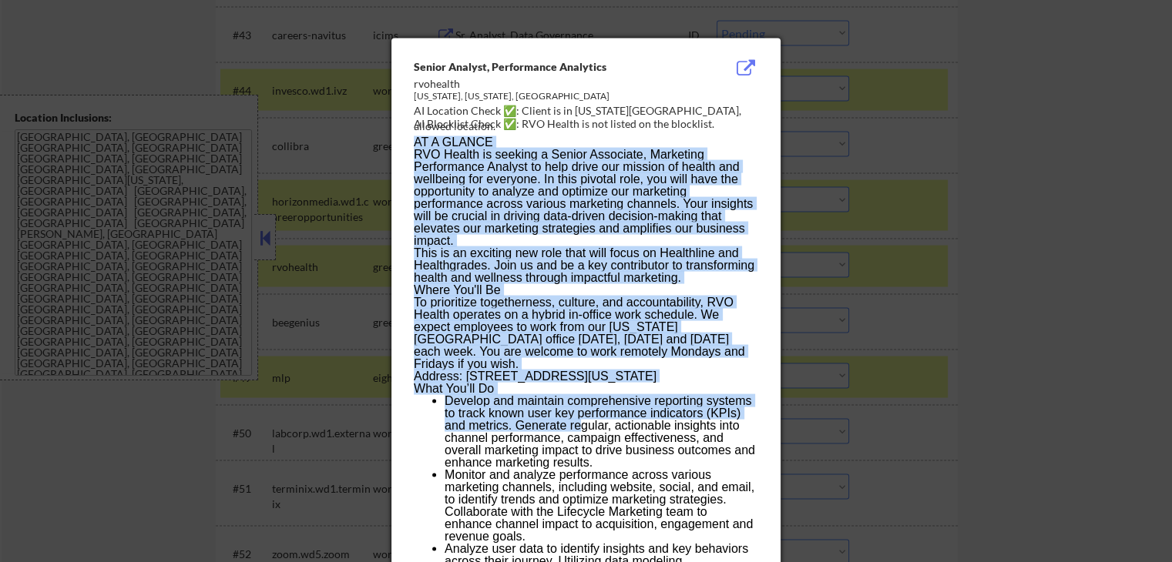
drag, startPoint x: 427, startPoint y: 71, endPoint x: 579, endPoint y: 420, distance: 380.6
click at [448, 158] on p "RVO Health is seeking a Senior Associate, Marketing Performance Analyst to help…" at bounding box center [586, 198] width 344 height 99
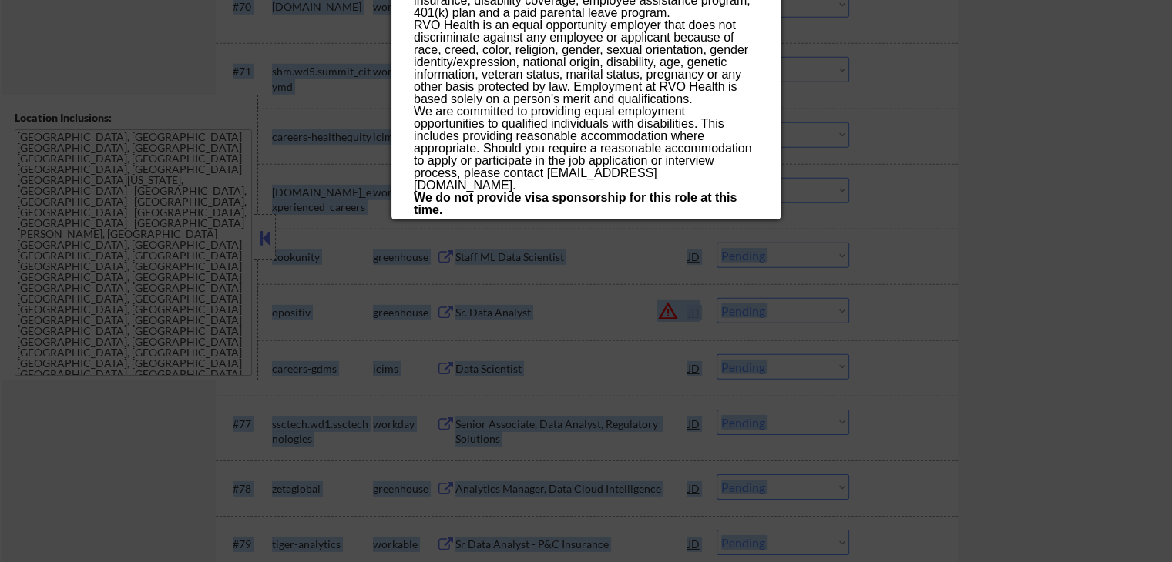
scroll to position [4817, 0]
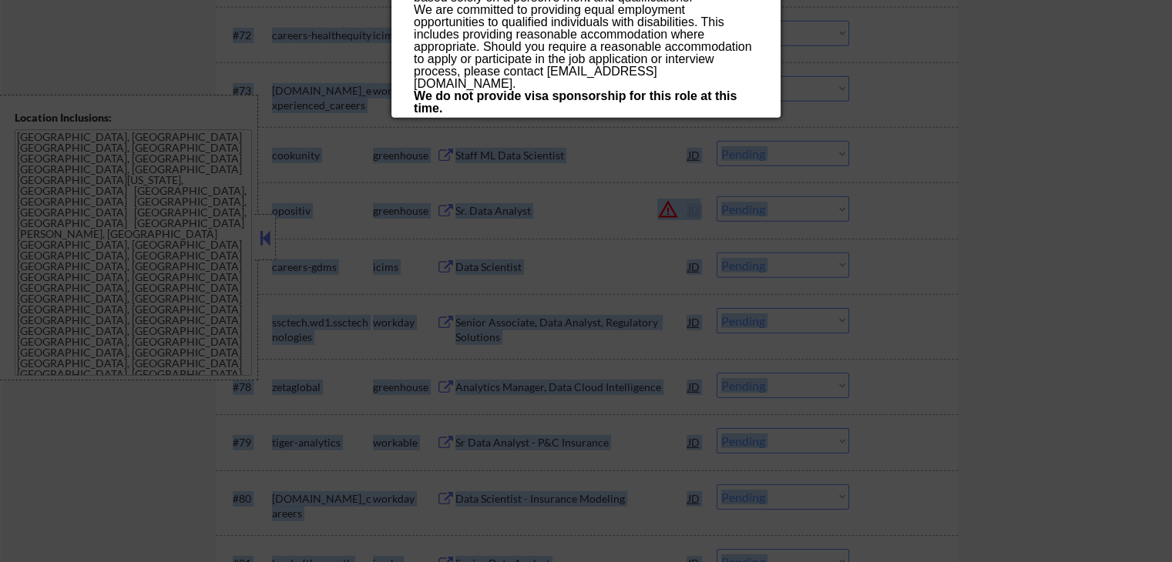
drag, startPoint x: 502, startPoint y: 221, endPoint x: 754, endPoint y: 110, distance: 276.0
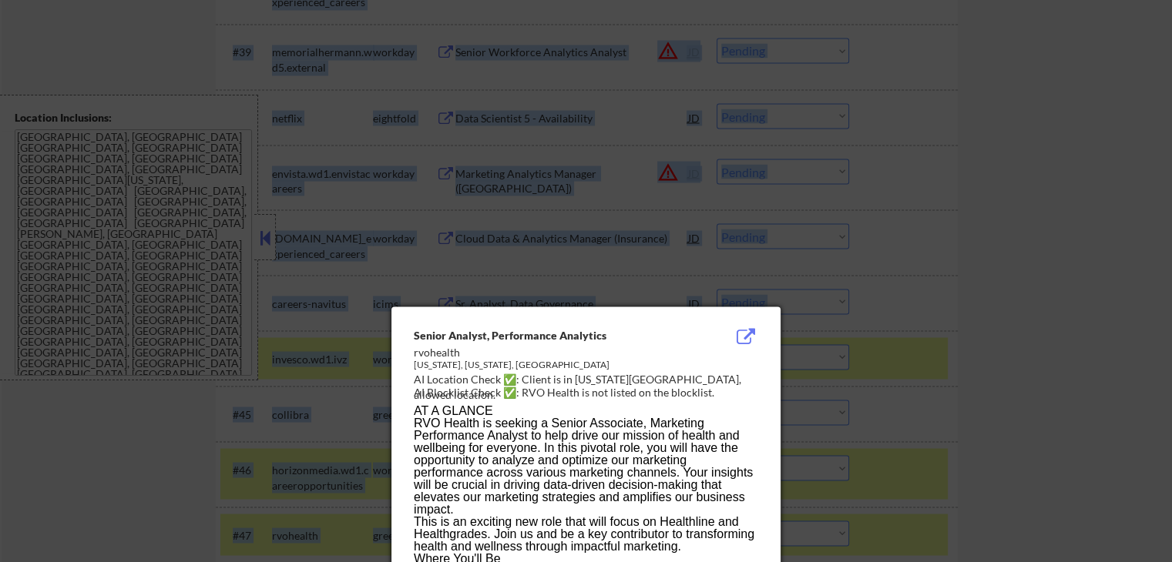
scroll to position [2506, 0]
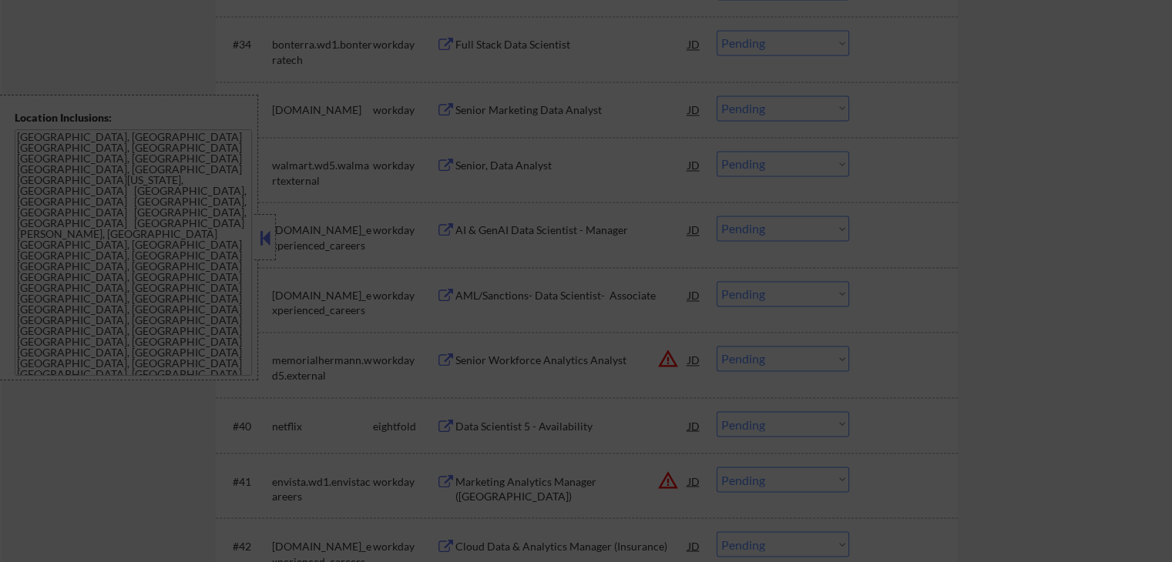
click at [1015, 281] on div at bounding box center [586, 281] width 1172 height 562
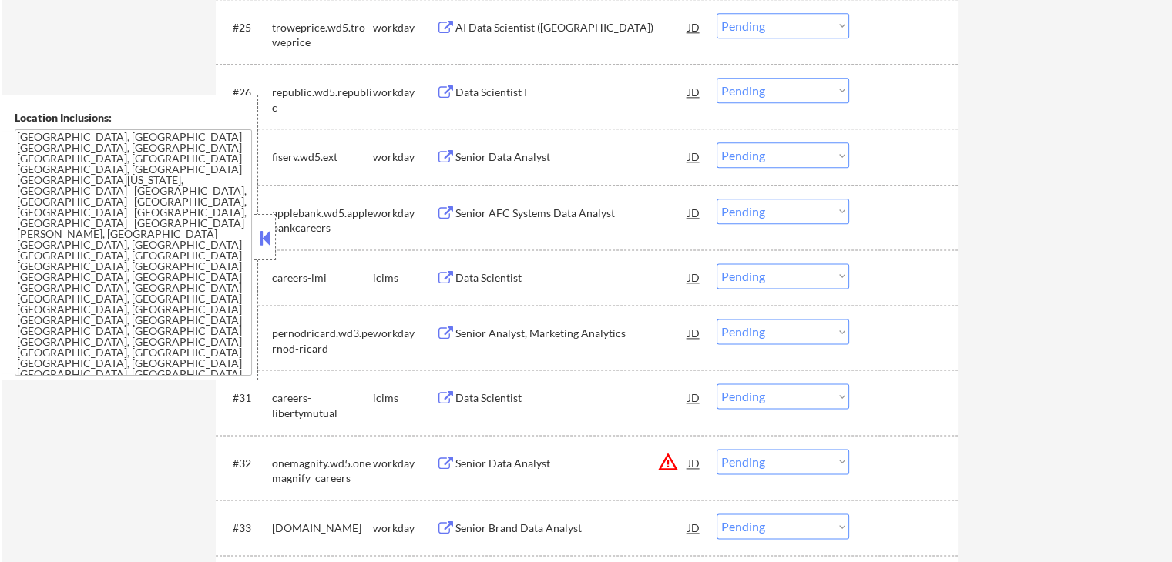
scroll to position [3123, 0]
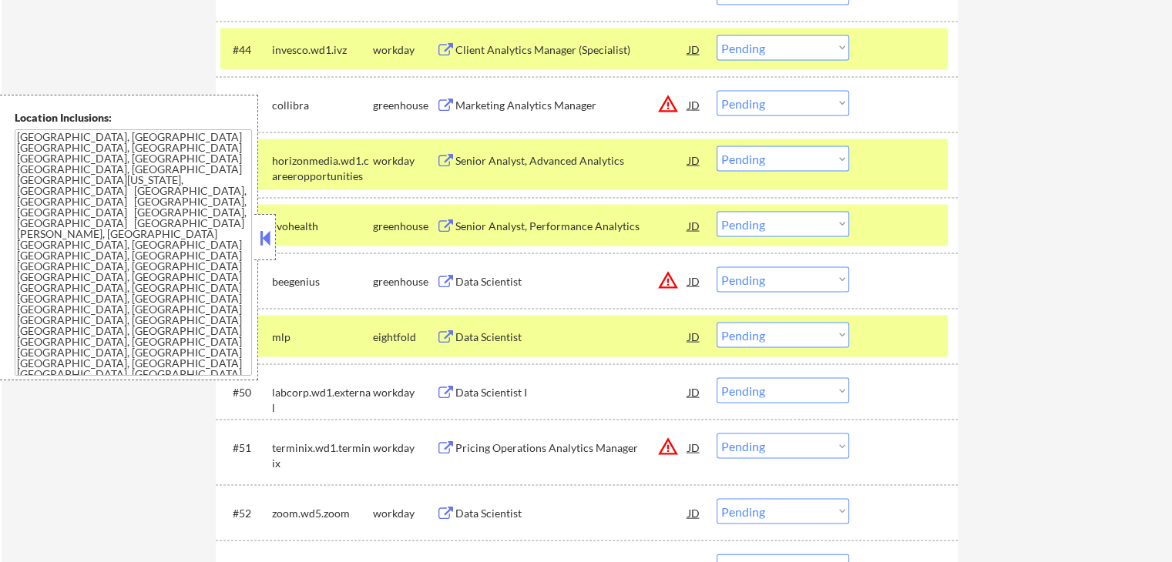
click at [458, 280] on div "Data Scientist" at bounding box center [571, 281] width 233 height 15
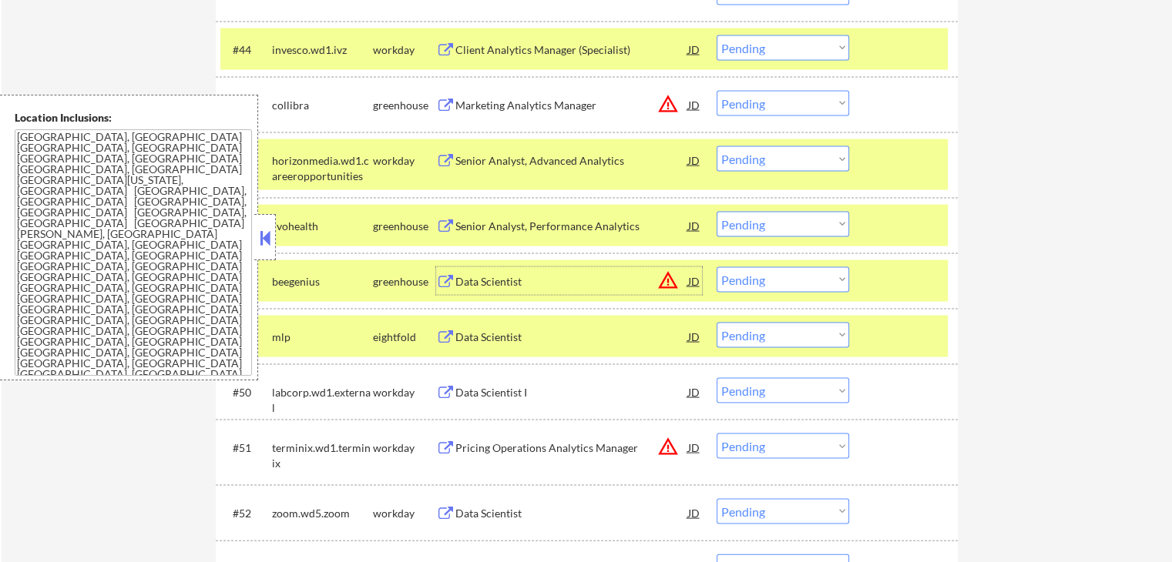
click at [694, 278] on div "JD" at bounding box center [693, 281] width 15 height 28
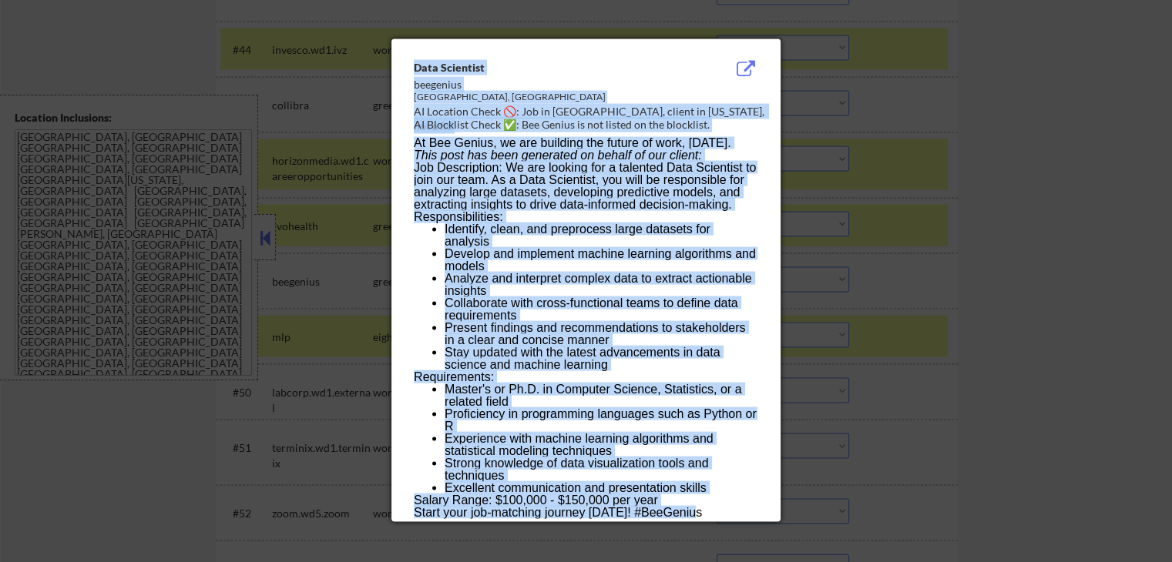
drag, startPoint x: 414, startPoint y: 65, endPoint x: 698, endPoint y: 518, distance: 534.9
click at [698, 518] on div "Data Scientist beegenius [GEOGRAPHIC_DATA], [GEOGRAPHIC_DATA] AI Location Check…" at bounding box center [585, 280] width 389 height 483
copy div "Lore Ipsumdolo sitametco Adi Elitsed, DO EI Temporin Utlab 🚫: Etd ma Ali Enimad…"
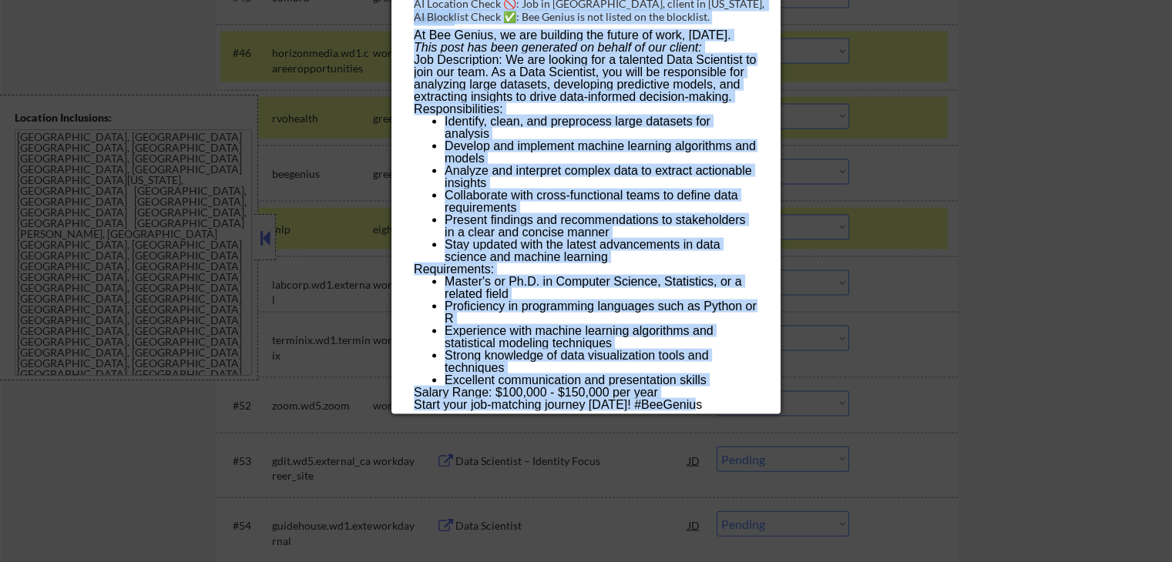
scroll to position [3431, 0]
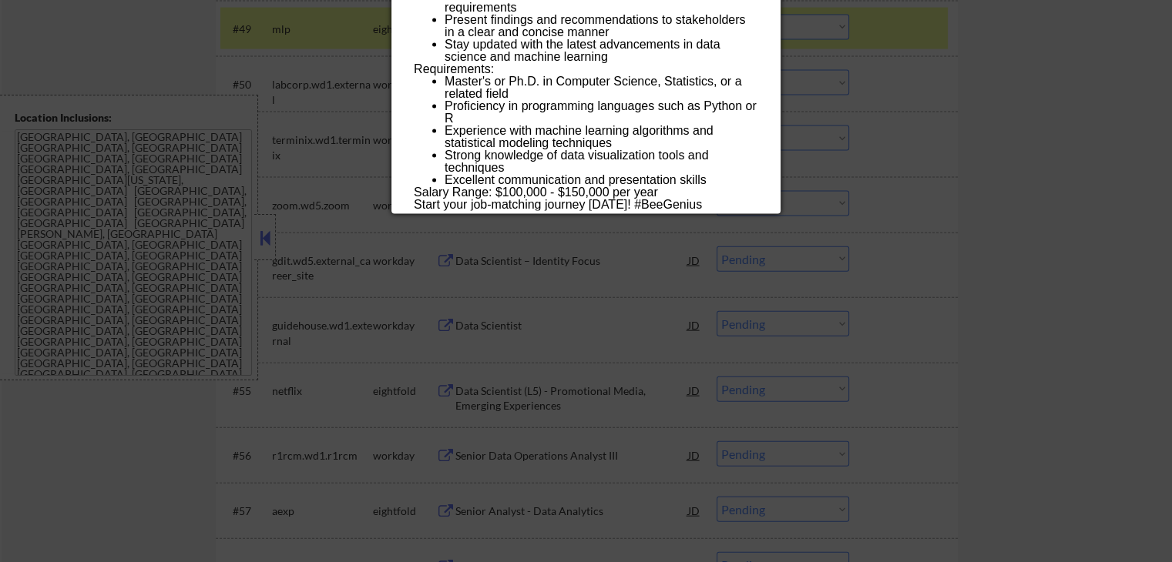
click at [958, 217] on div at bounding box center [586, 281] width 1172 height 562
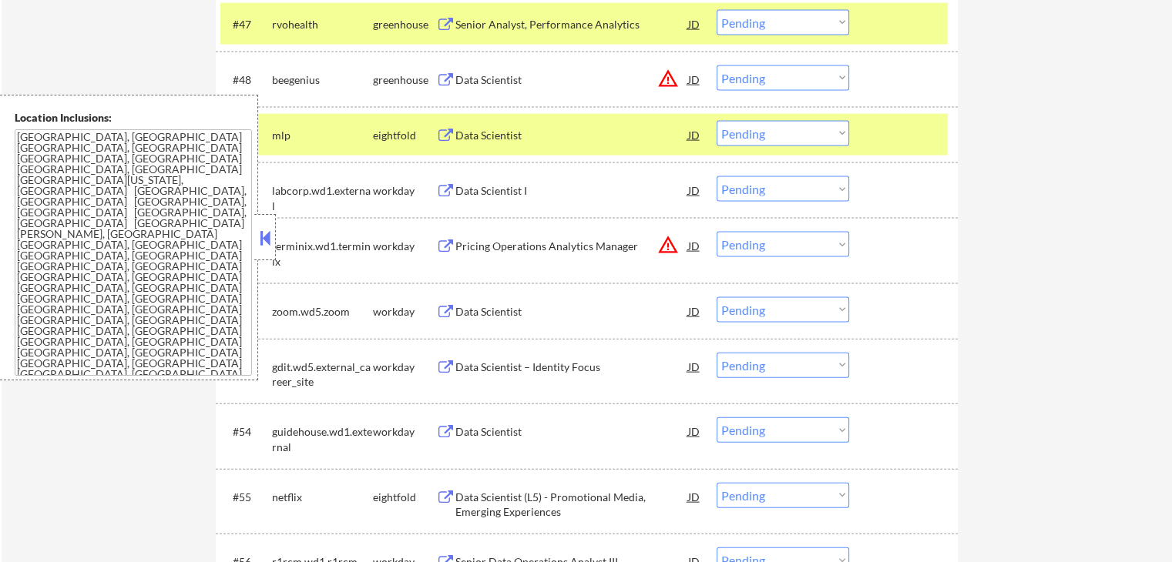
scroll to position [3277, 0]
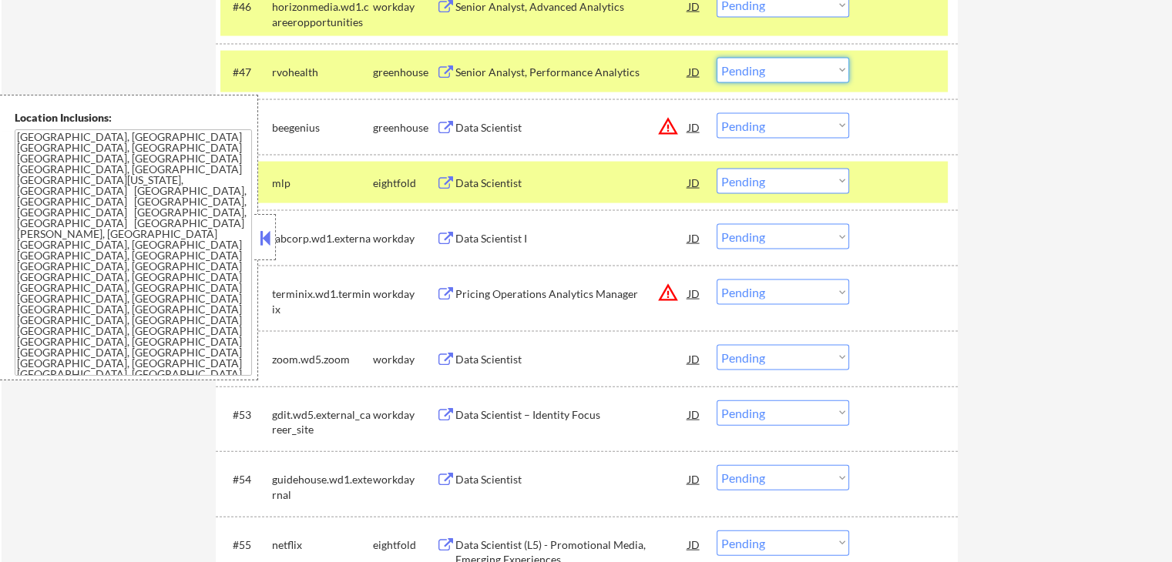
click at [786, 69] on select "Choose an option... Pending Applied Excluded (Questions) Excluded (Expired) Exc…" at bounding box center [783, 70] width 133 height 25
click at [717, 58] on select "Choose an option... Pending Applied Excluded (Questions) Excluded (Expired) Exc…" at bounding box center [783, 70] width 133 height 25
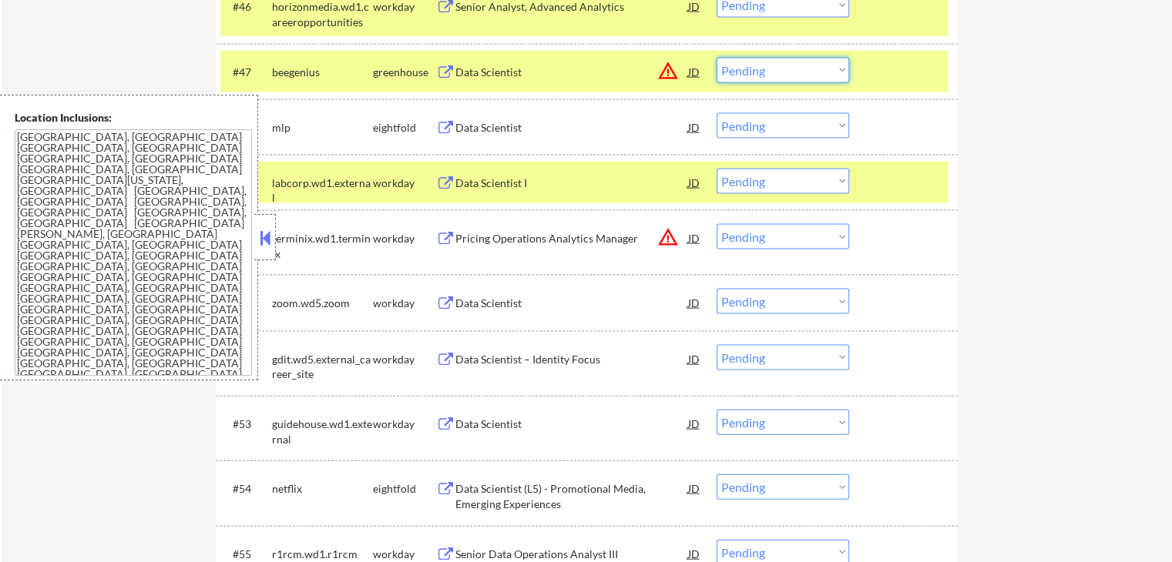
drag, startPoint x: 749, startPoint y: 71, endPoint x: 751, endPoint y: 79, distance: 8.8
click at [749, 71] on select "Choose an option... Pending Applied Excluded (Questions) Excluded (Expired) Exc…" at bounding box center [783, 70] width 133 height 25
click at [717, 58] on select "Choose an option... Pending Applied Excluded (Questions) Excluded (Expired) Exc…" at bounding box center [783, 70] width 133 height 25
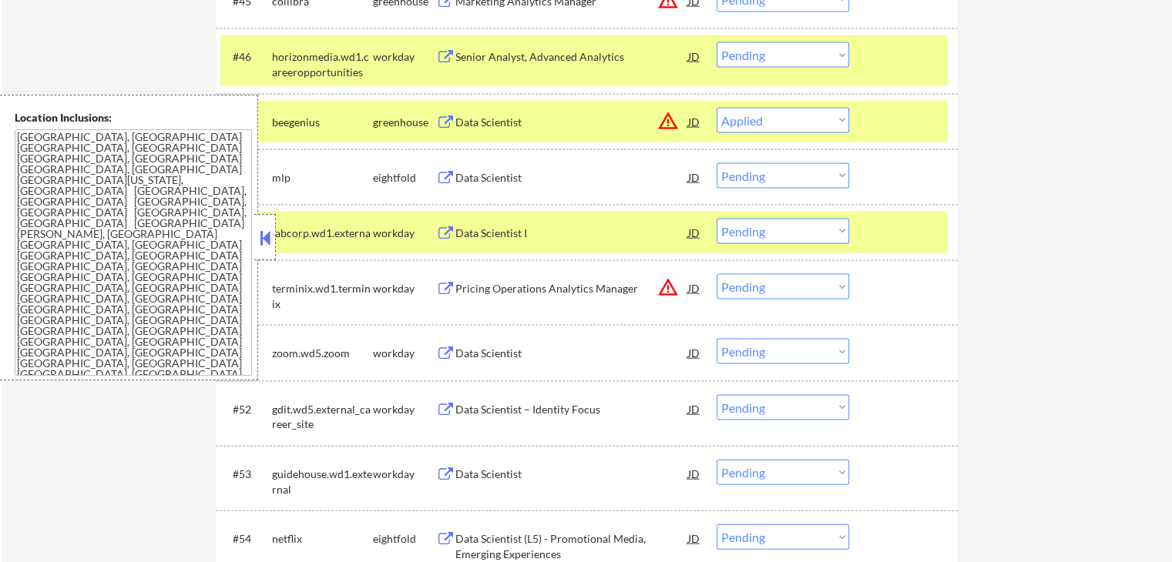
scroll to position [3200, 0]
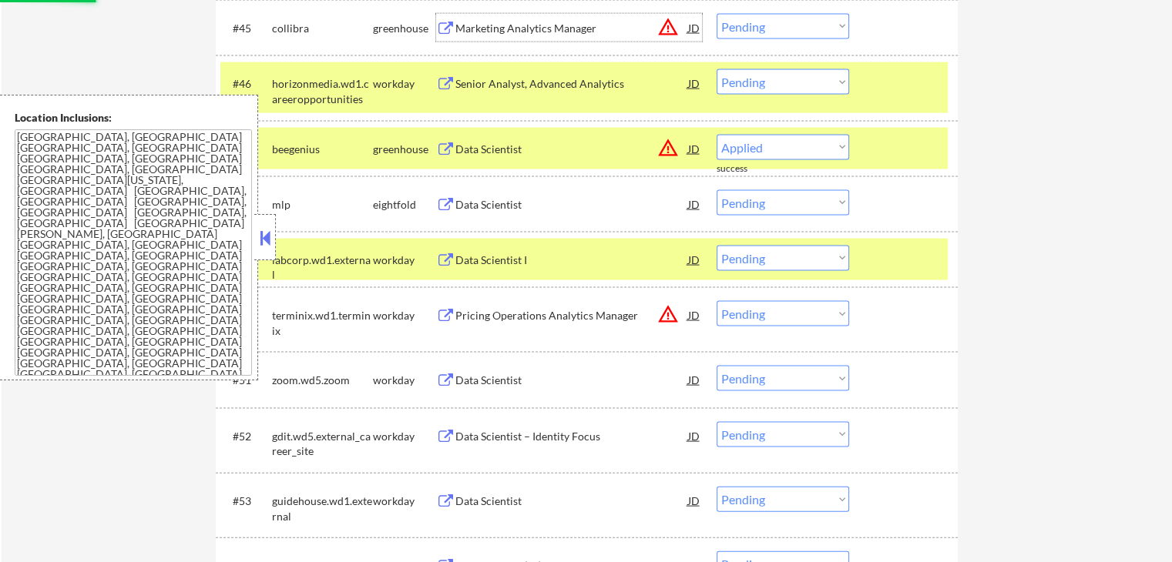
click at [477, 25] on div "Marketing Analytics Manager" at bounding box center [571, 28] width 233 height 15
select select ""pending""
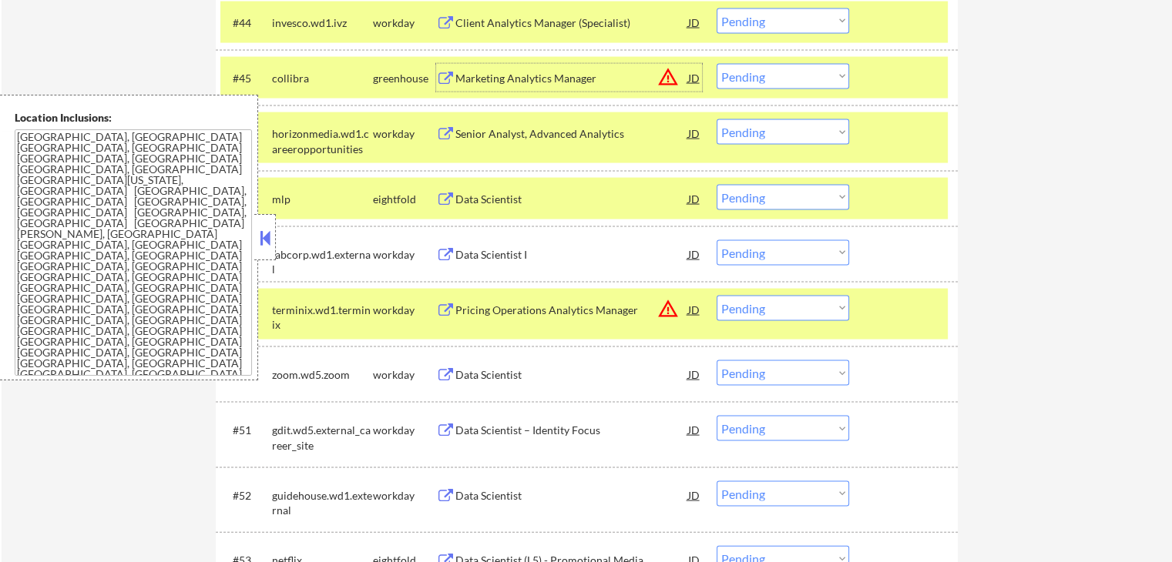
scroll to position [3123, 0]
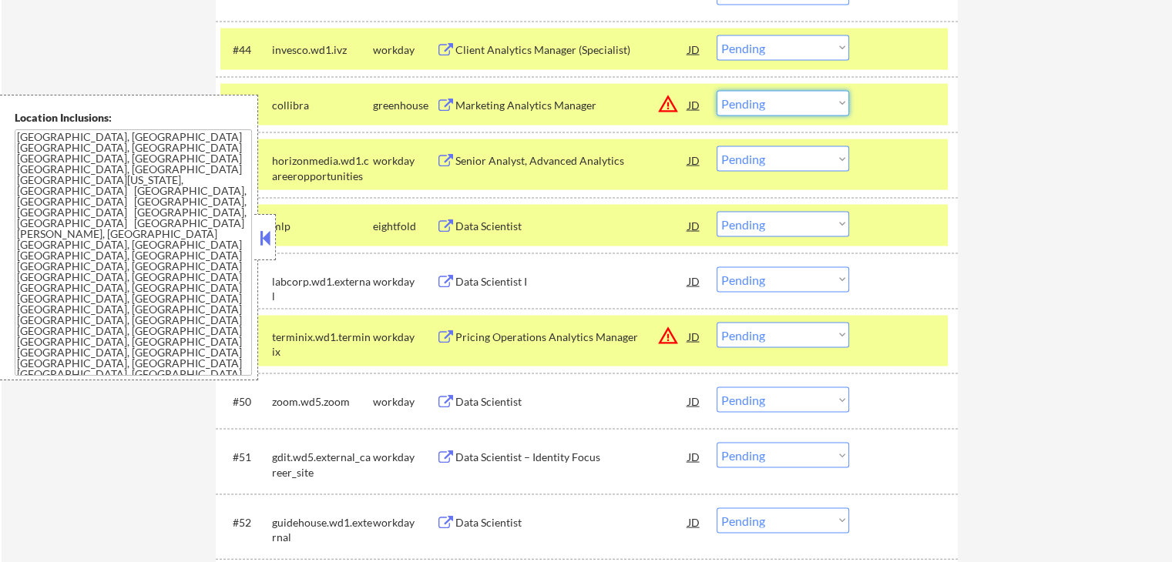
click at [764, 96] on select "Choose an option... Pending Applied Excluded (Questions) Excluded (Expired) Exc…" at bounding box center [783, 103] width 133 height 25
click at [717, 91] on select "Choose an option... Pending Applied Excluded (Questions) Excluded (Expired) Exc…" at bounding box center [783, 103] width 133 height 25
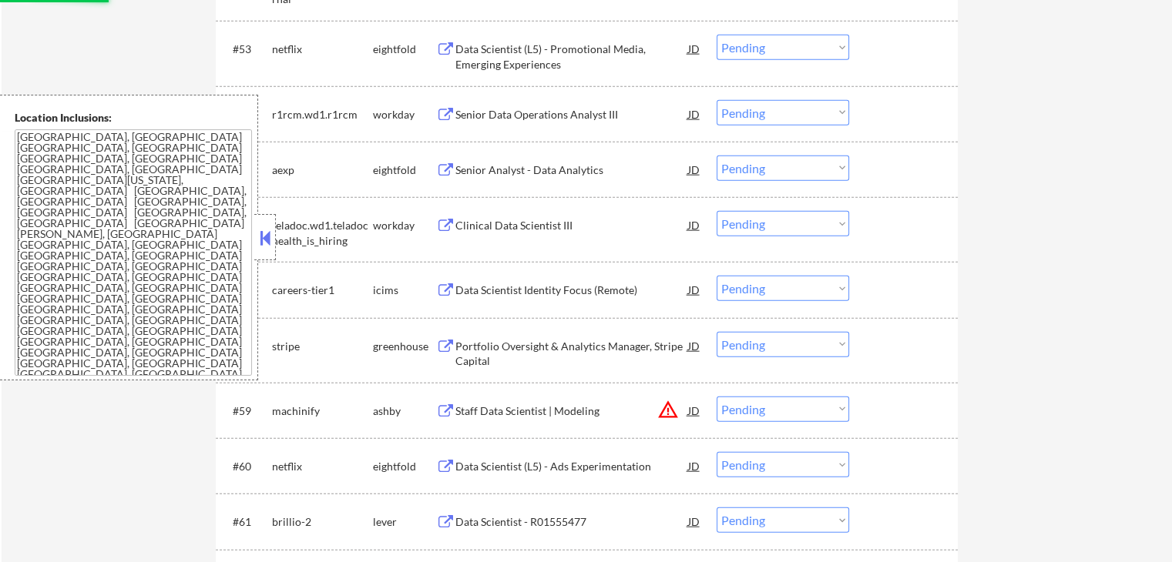
select select ""pending""
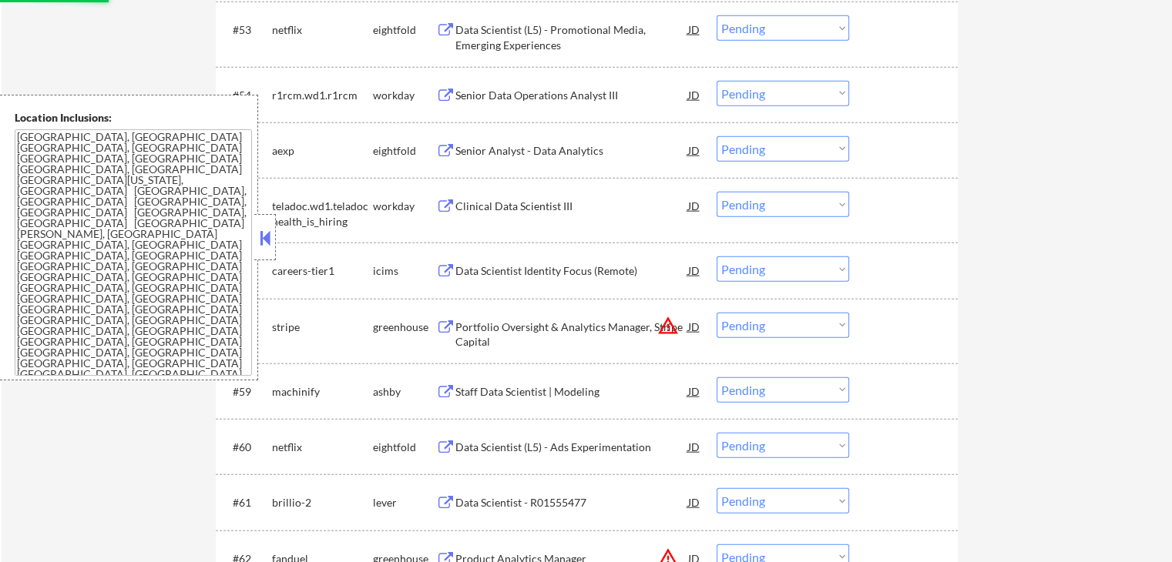
scroll to position [3816, 0]
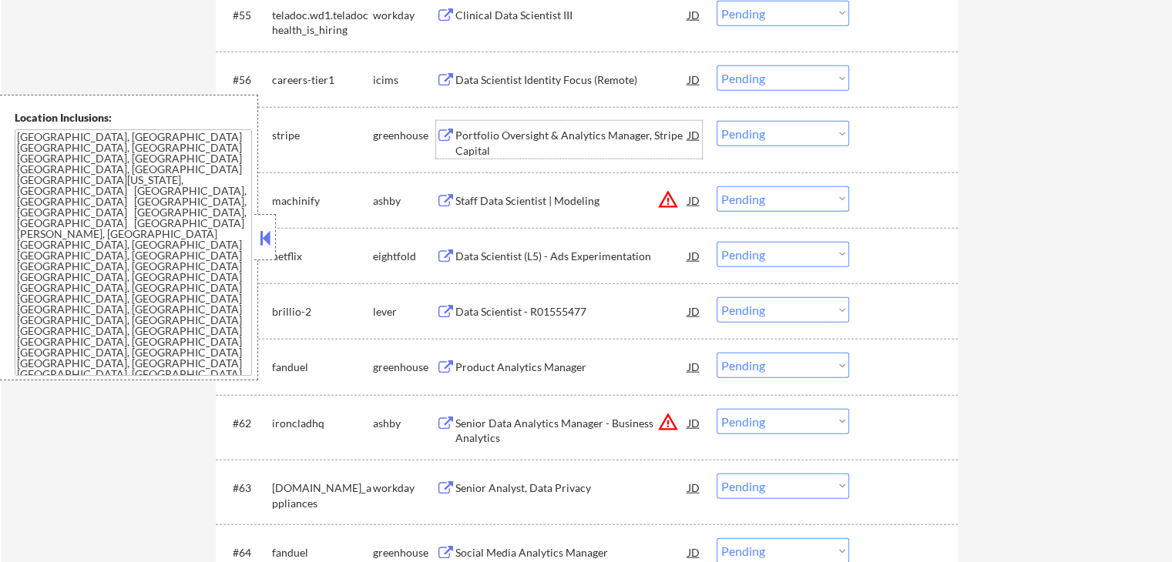
click at [479, 133] on div "Portfolio Oversight & Analytics Manager, Stripe Capital" at bounding box center [571, 143] width 233 height 30
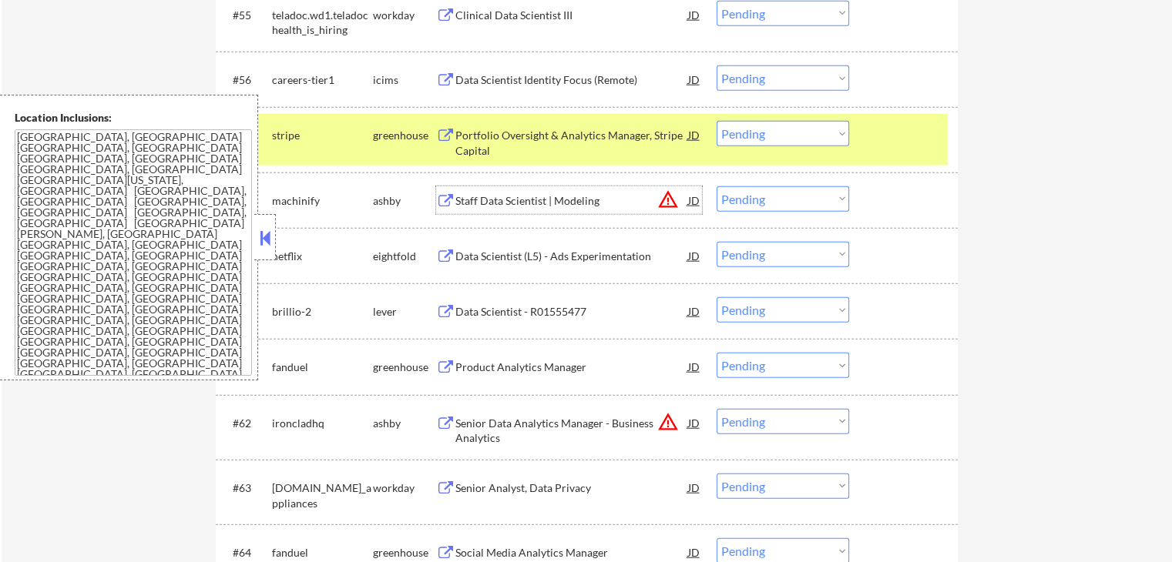
click at [461, 192] on div "Staff Data Scientist | Modeling" at bounding box center [571, 200] width 233 height 28
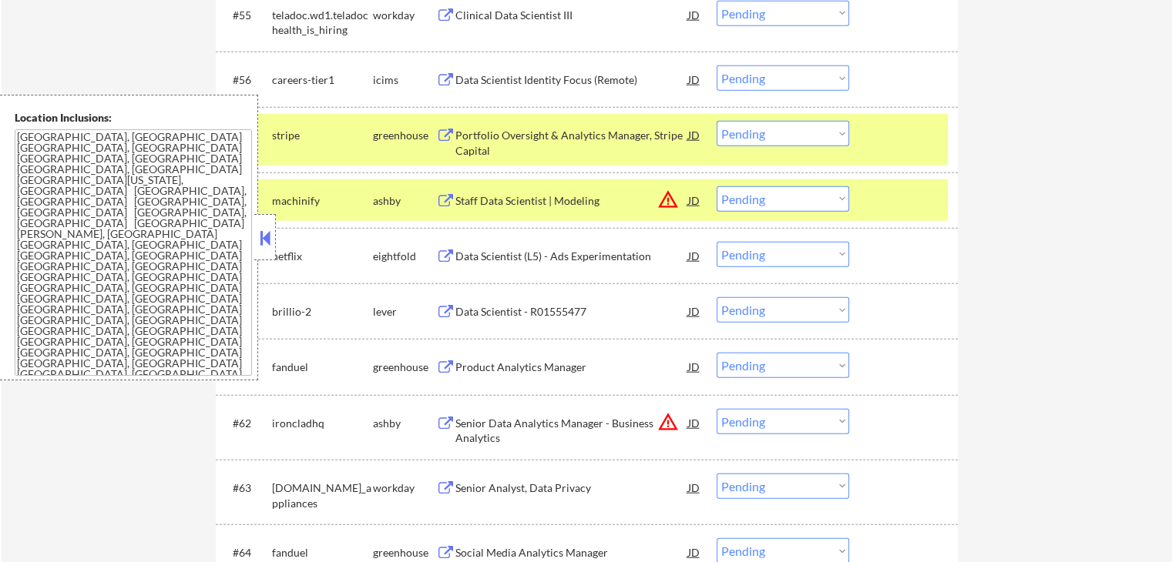
click at [459, 308] on div "Data Scientist - R01555477" at bounding box center [571, 311] width 233 height 15
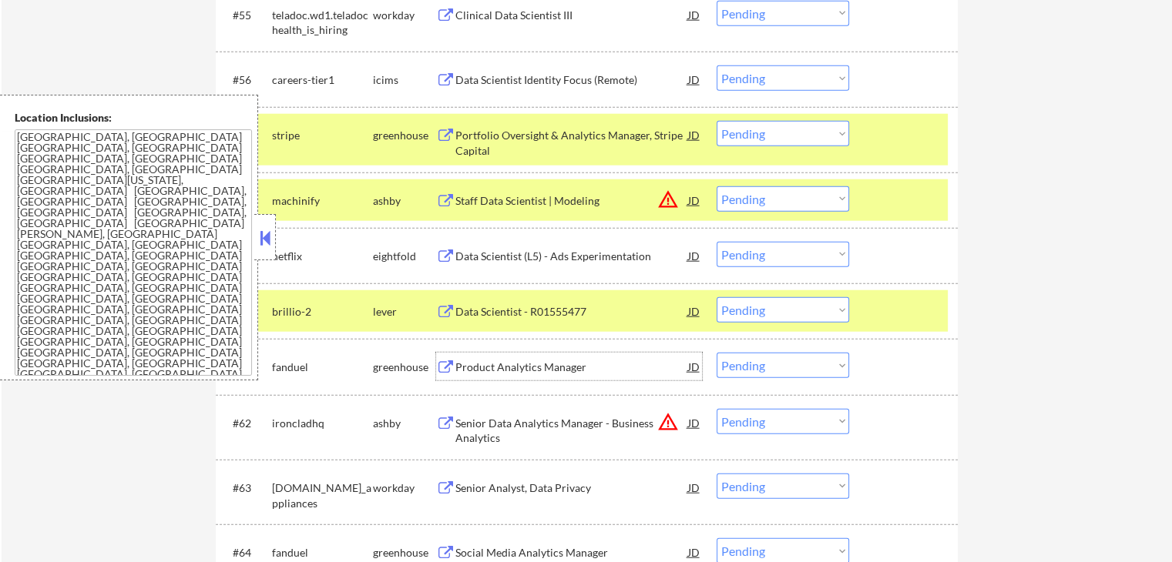
click at [475, 365] on div "Product Analytics Manager" at bounding box center [571, 367] width 233 height 15
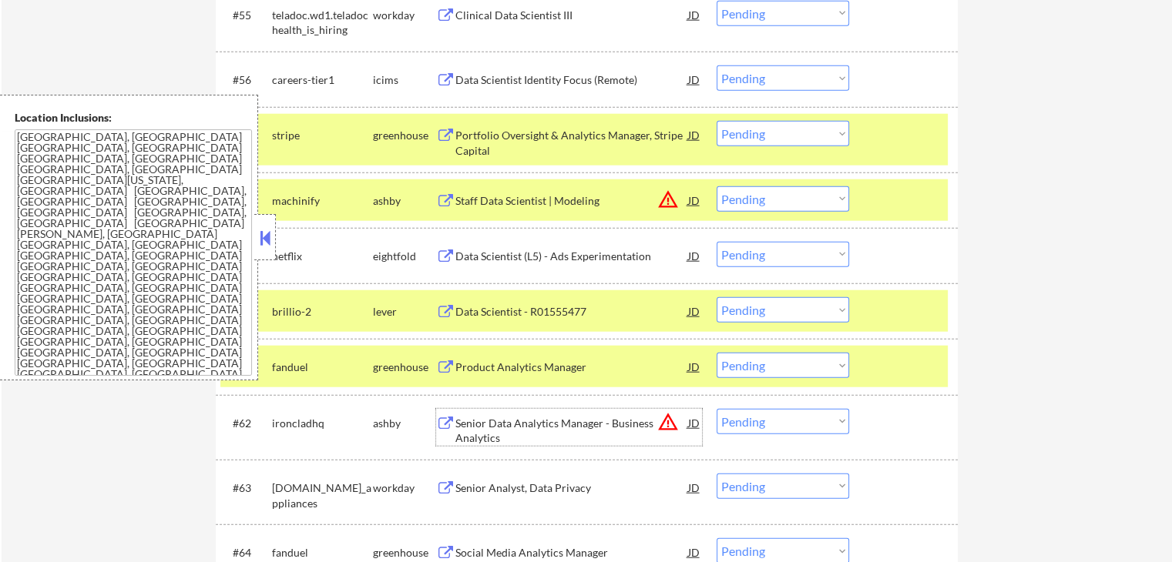
click at [462, 428] on div "Senior Data Analytics Manager - Business Analytics" at bounding box center [571, 431] width 233 height 30
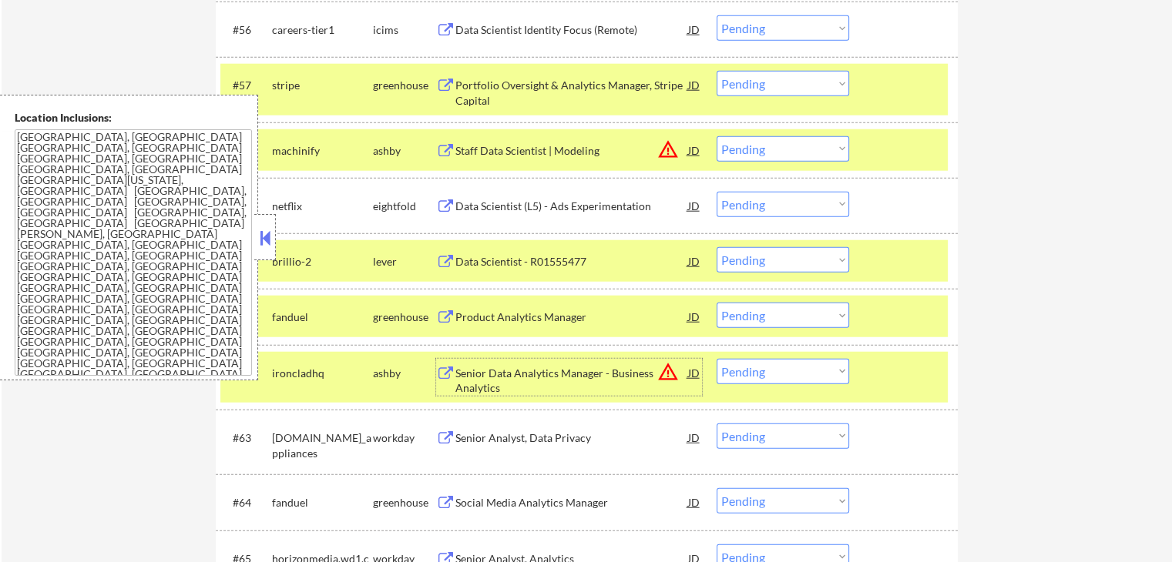
scroll to position [3893, 0]
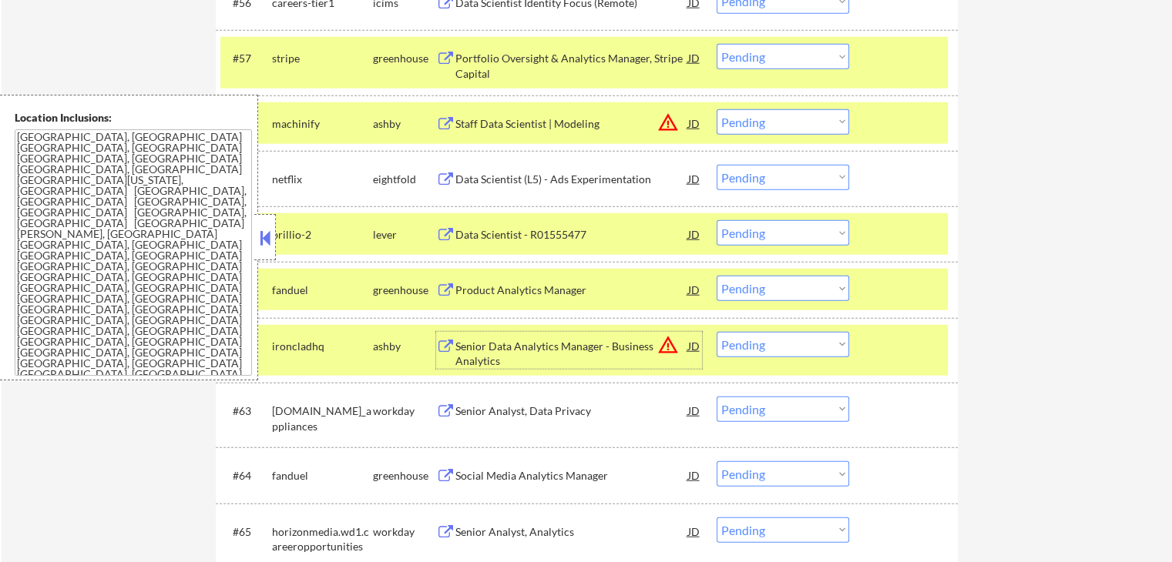
click at [775, 229] on select "Choose an option... Pending Applied Excluded (Questions) Excluded (Expired) Exc…" at bounding box center [783, 232] width 133 height 25
click at [717, 220] on select "Choose an option... Pending Applied Excluded (Questions) Excluded (Expired) Exc…" at bounding box center [783, 232] width 133 height 25
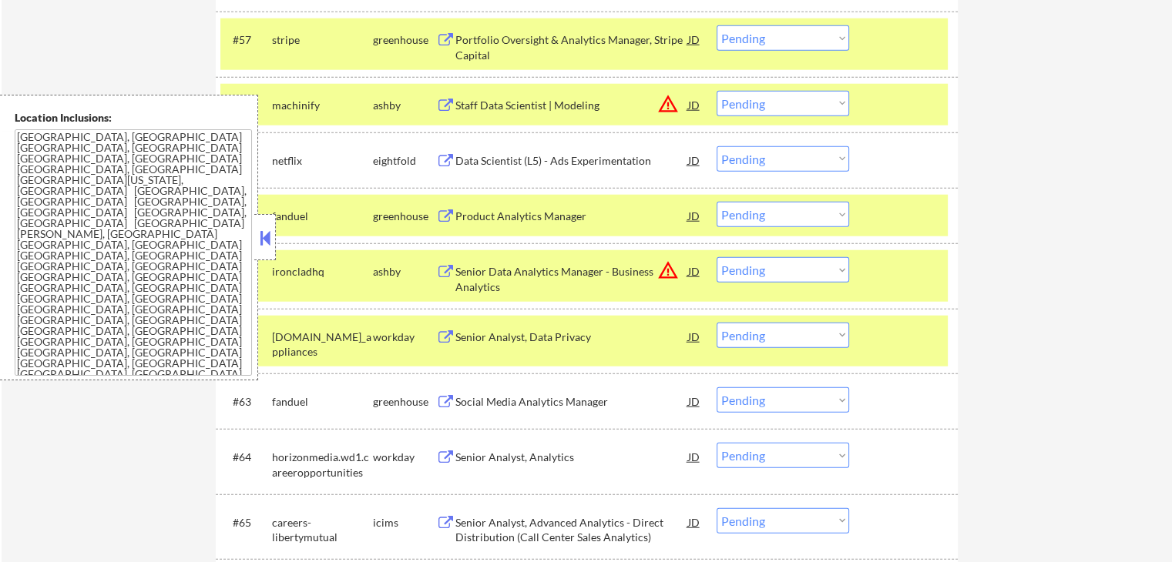
scroll to position [3970, 0]
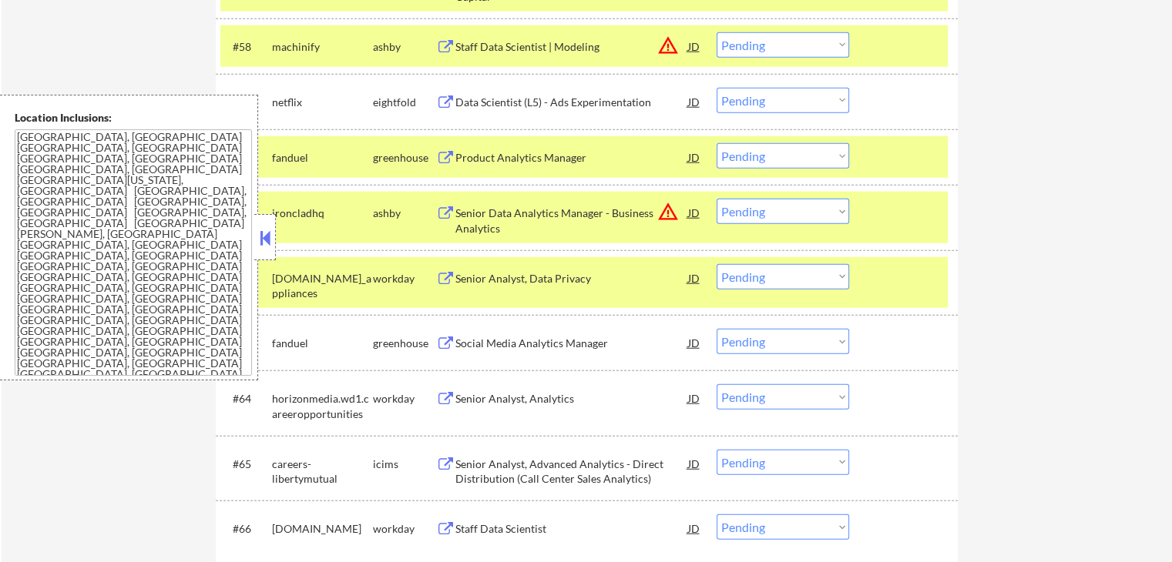
click at [770, 153] on select "Choose an option... Pending Applied Excluded (Questions) Excluded (Expired) Exc…" at bounding box center [783, 155] width 133 height 25
click at [717, 143] on select "Choose an option... Pending Applied Excluded (Questions) Excluded (Expired) Exc…" at bounding box center [783, 155] width 133 height 25
select select ""pending""
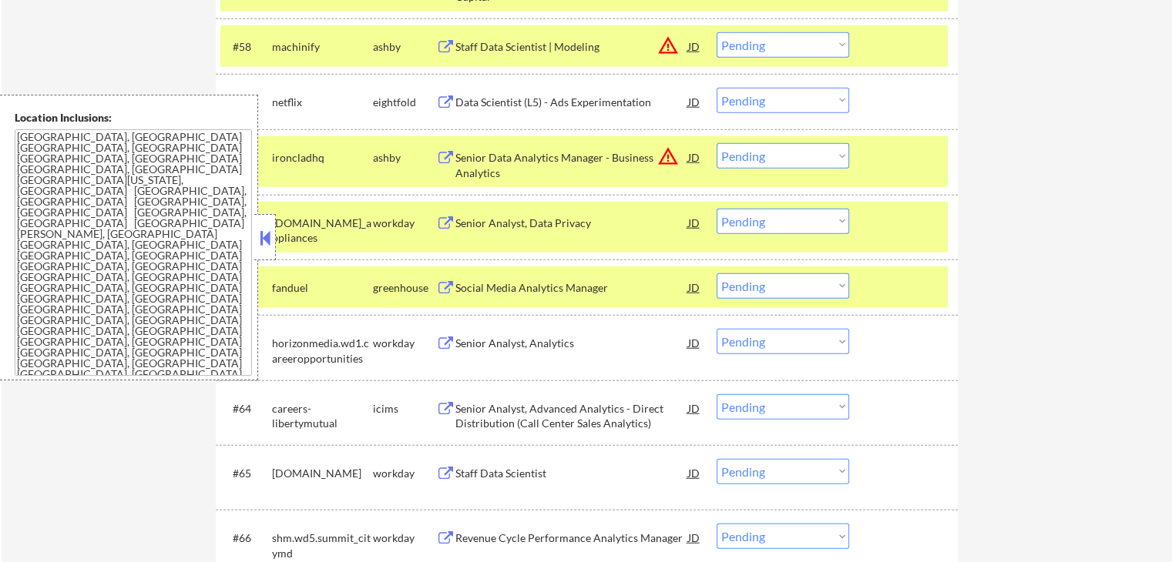
scroll to position [3893, 0]
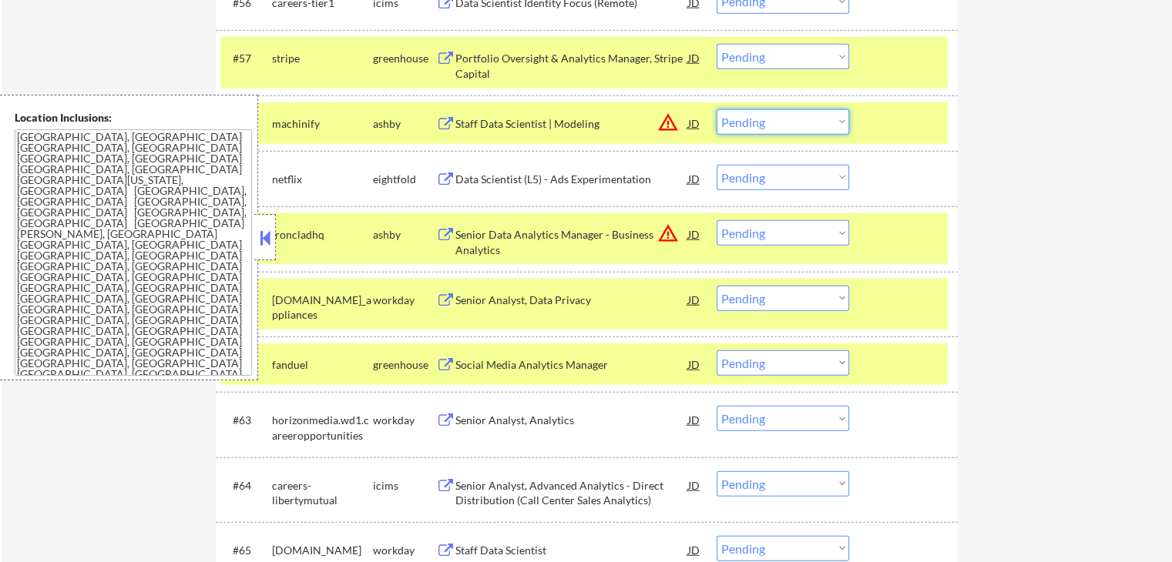
click at [770, 130] on select "Choose an option... Pending Applied Excluded (Questions) Excluded (Expired) Exc…" at bounding box center [783, 121] width 133 height 25
click at [717, 109] on select "Choose an option... Pending Applied Excluded (Questions) Excluded (Expired) Exc…" at bounding box center [783, 121] width 133 height 25
select select ""pending""
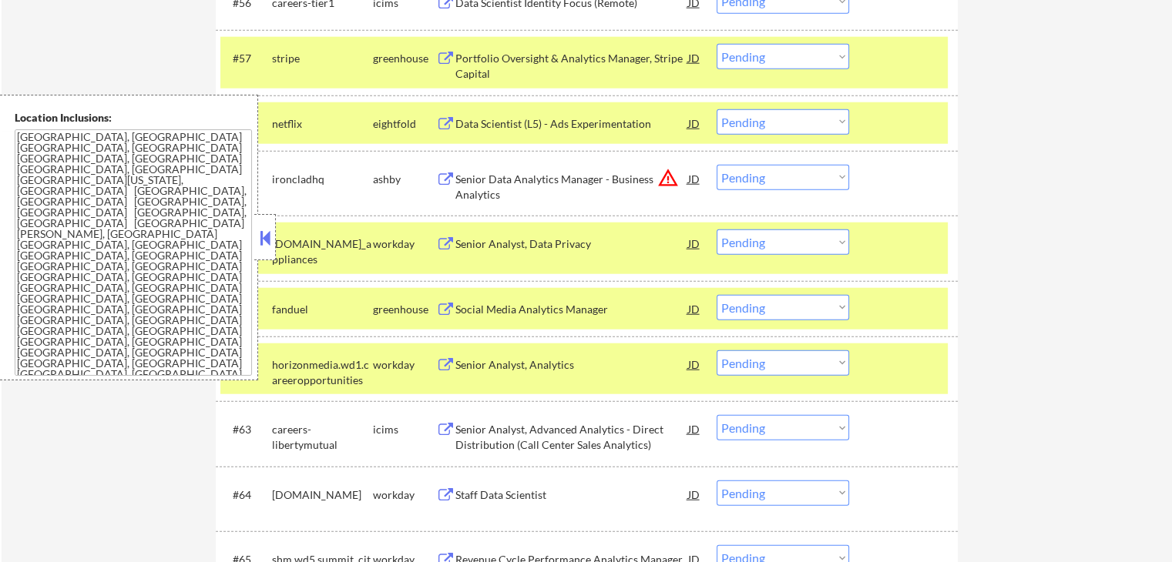
scroll to position [3816, 0]
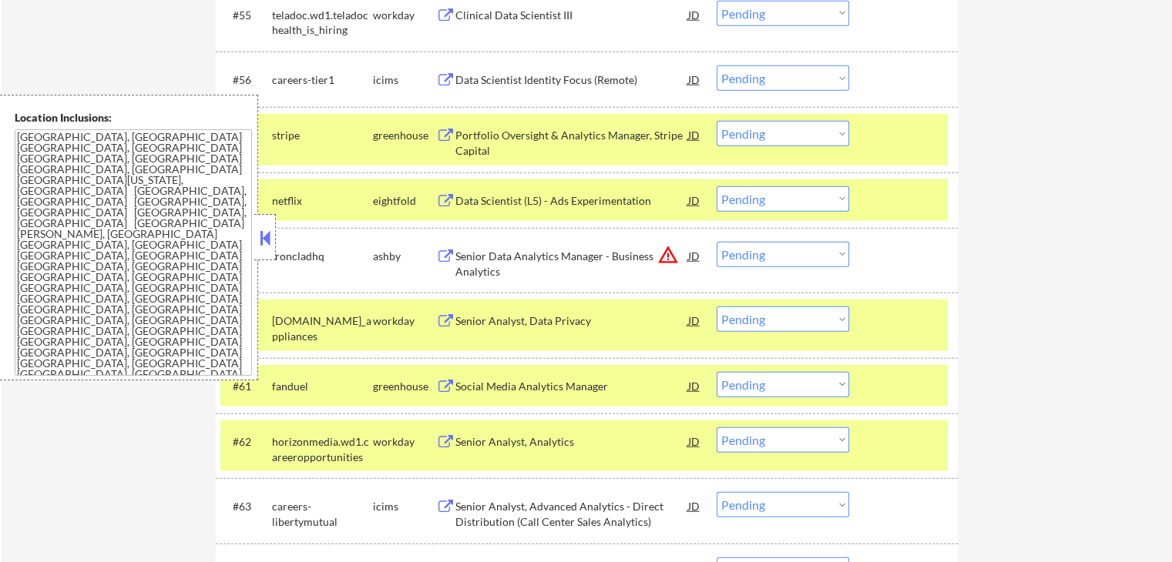
click at [777, 133] on select "Choose an option... Pending Applied Excluded (Questions) Excluded (Expired) Exc…" at bounding box center [783, 133] width 133 height 25
click at [717, 121] on select "Choose an option... Pending Applied Excluded (Questions) Excluded (Expired) Exc…" at bounding box center [783, 133] width 133 height 25
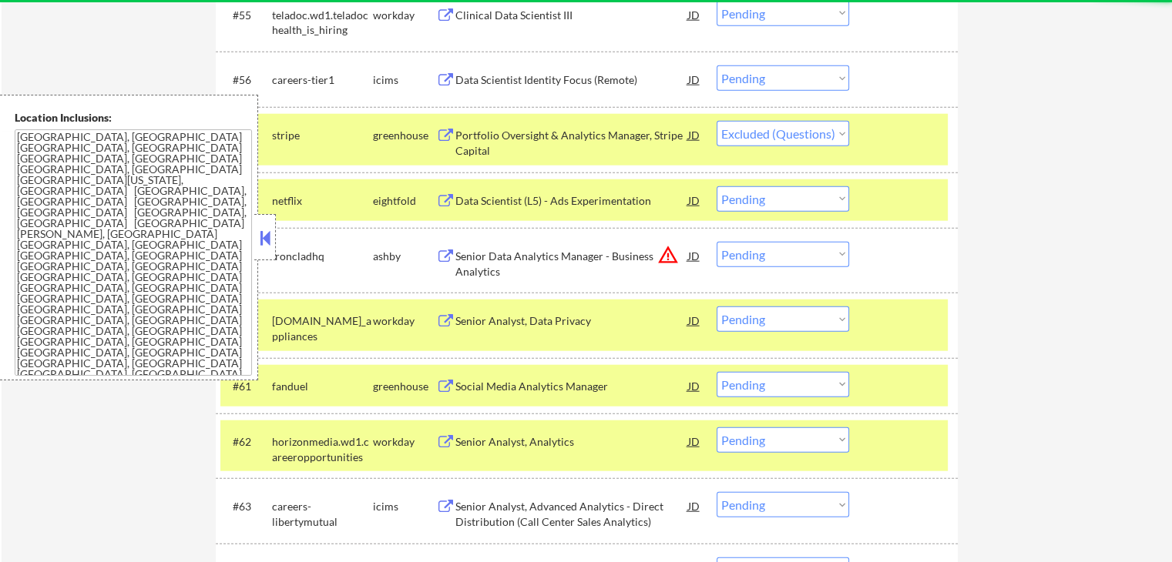
select select ""pending""
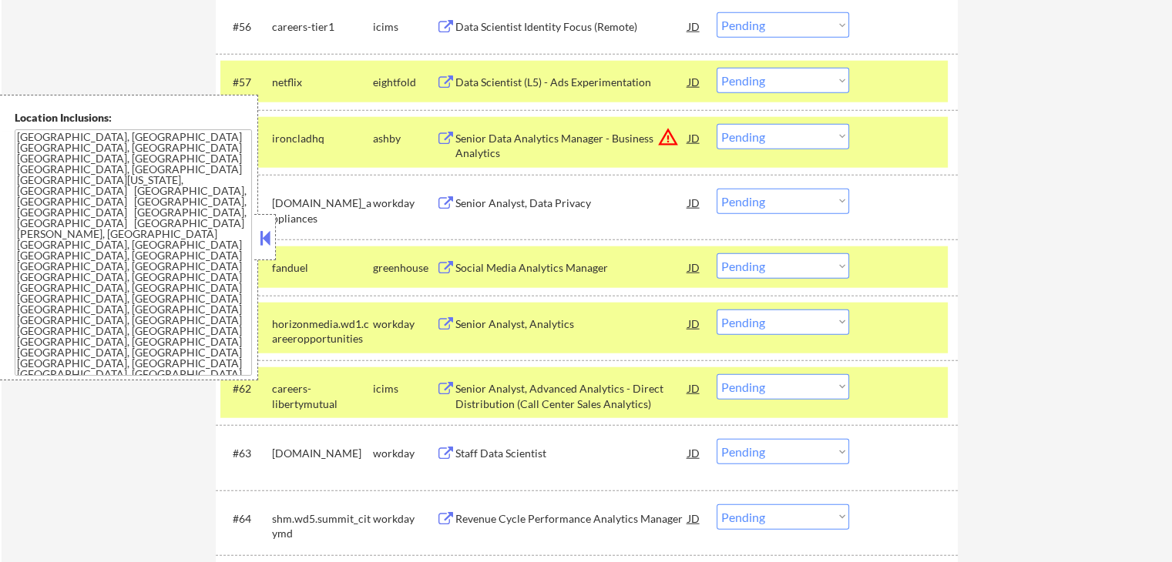
scroll to position [3893, 0]
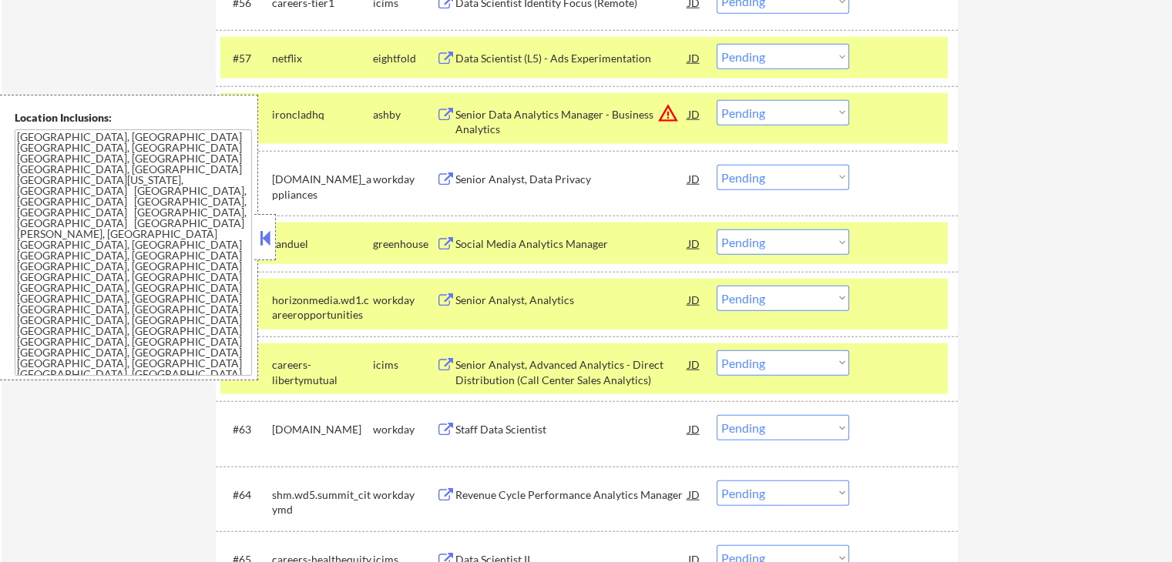
click at [768, 112] on select "Choose an option... Pending Applied Excluded (Questions) Excluded (Expired) Exc…" at bounding box center [783, 112] width 133 height 25
click at [717, 100] on select "Choose an option... Pending Applied Excluded (Questions) Excluded (Expired) Exc…" at bounding box center [783, 112] width 133 height 25
select select ""pending""
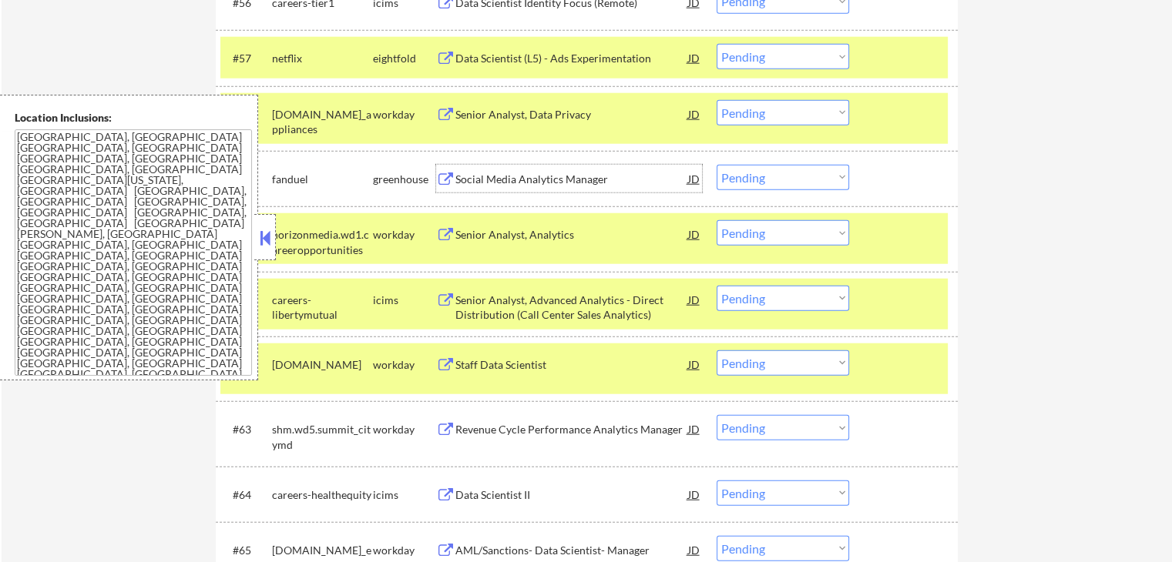
click at [479, 183] on div "Social Media Analytics Manager" at bounding box center [571, 179] width 233 height 15
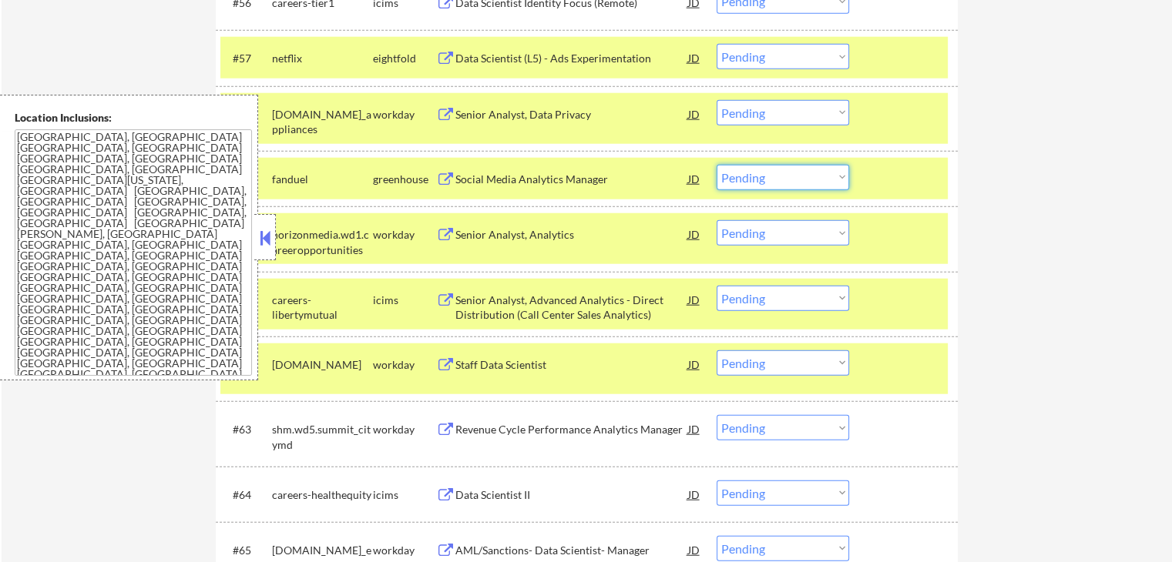
click at [777, 172] on select "Choose an option... Pending Applied Excluded (Questions) Excluded (Expired) Exc…" at bounding box center [783, 177] width 133 height 25
click at [717, 165] on select "Choose an option... Pending Applied Excluded (Questions) Excluded (Expired) Exc…" at bounding box center [783, 177] width 133 height 25
select select ""pending""
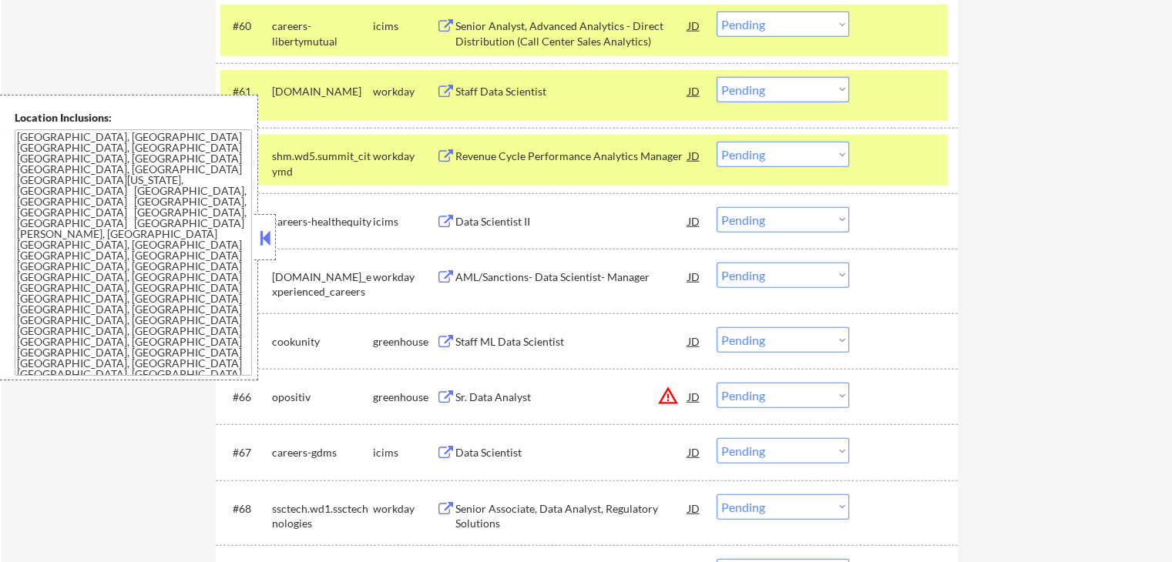
scroll to position [4201, 0]
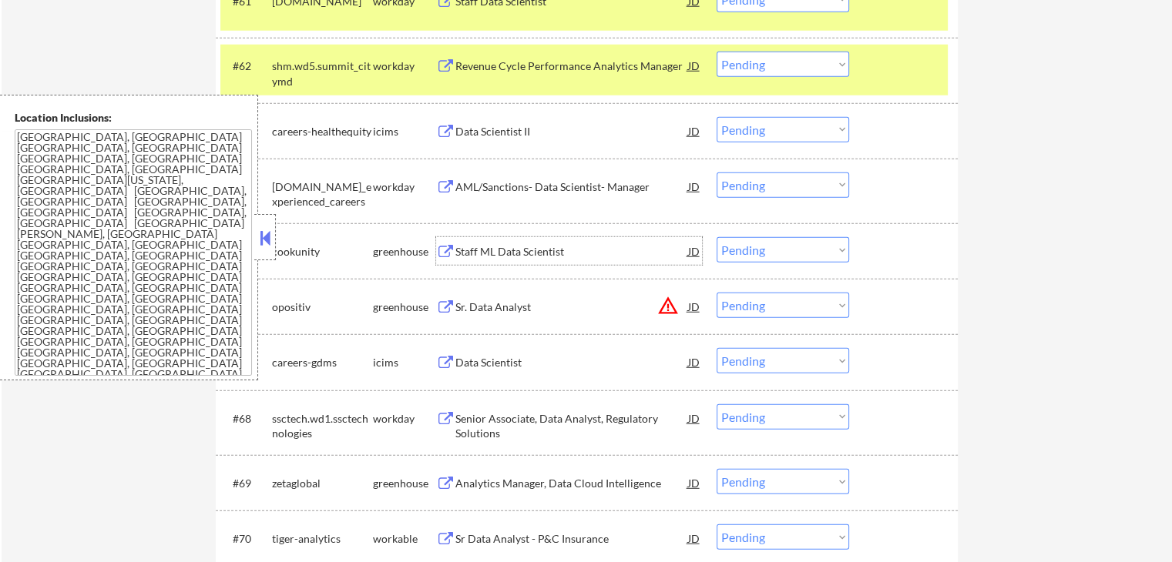
click at [490, 249] on div "Staff ML Data Scientist" at bounding box center [571, 251] width 233 height 15
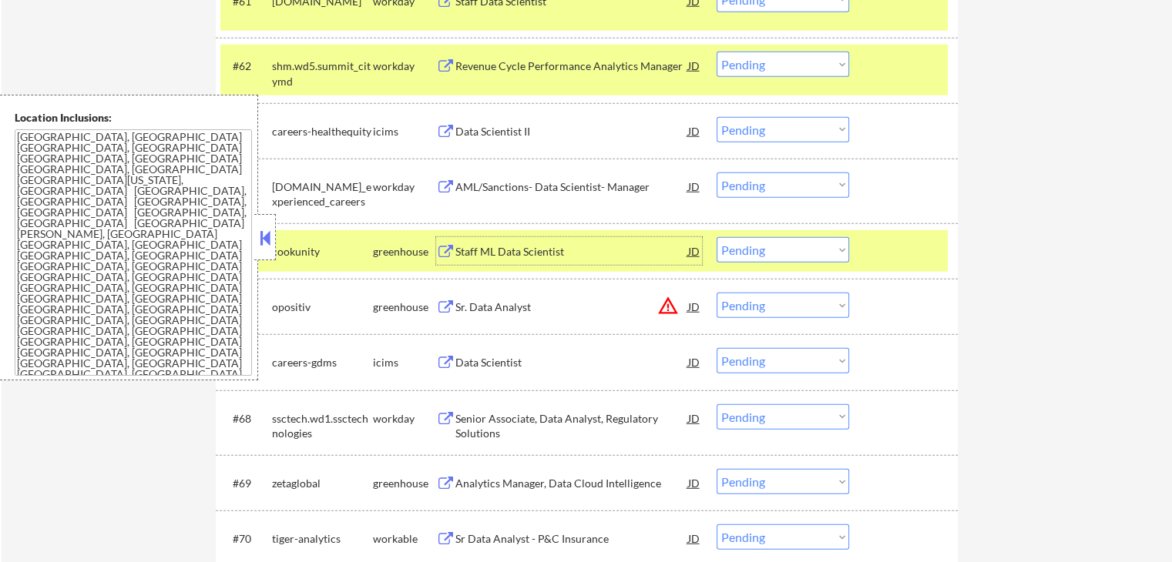
click at [467, 302] on div "Sr. Data Analyst" at bounding box center [571, 307] width 233 height 15
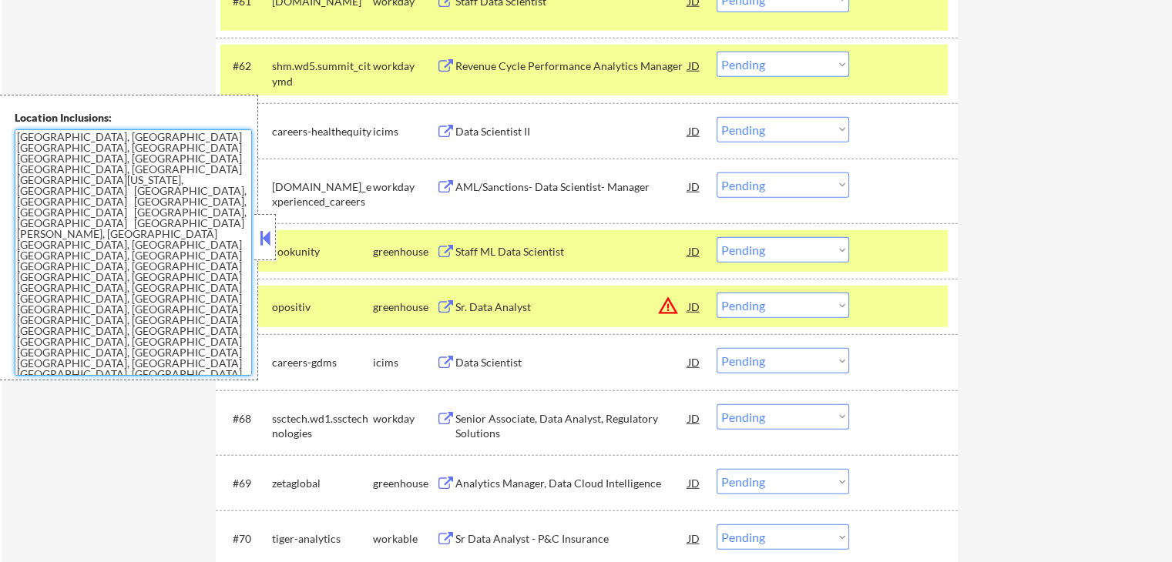
drag, startPoint x: 209, startPoint y: 260, endPoint x: 0, endPoint y: 136, distance: 242.5
click at [0, 136] on div "Location Inclusions: [GEOGRAPHIC_DATA], [GEOGRAPHIC_DATA] [GEOGRAPHIC_DATA], [G…" at bounding box center [129, 238] width 258 height 286
drag, startPoint x: 742, startPoint y: 248, endPoint x: 746, endPoint y: 257, distance: 9.3
click at [742, 248] on select "Choose an option... Pending Applied Excluded (Questions) Excluded (Expired) Exc…" at bounding box center [783, 249] width 133 height 25
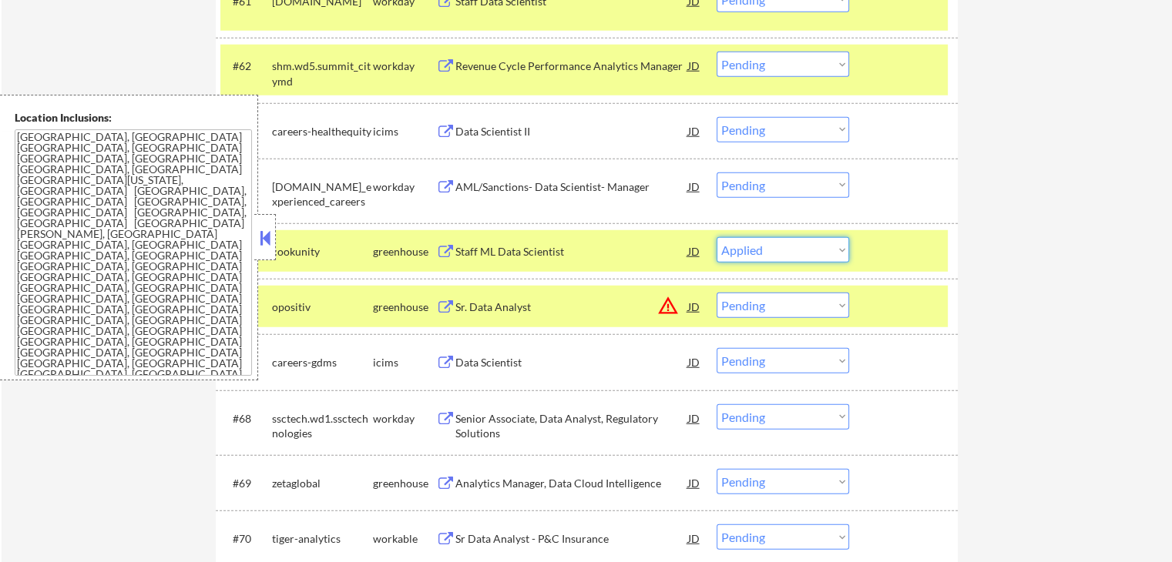
click at [717, 237] on select "Choose an option... Pending Applied Excluded (Questions) Excluded (Expired) Exc…" at bounding box center [783, 249] width 133 height 25
click at [468, 297] on div "Sr. Data Analyst" at bounding box center [571, 307] width 233 height 28
select select ""pending""
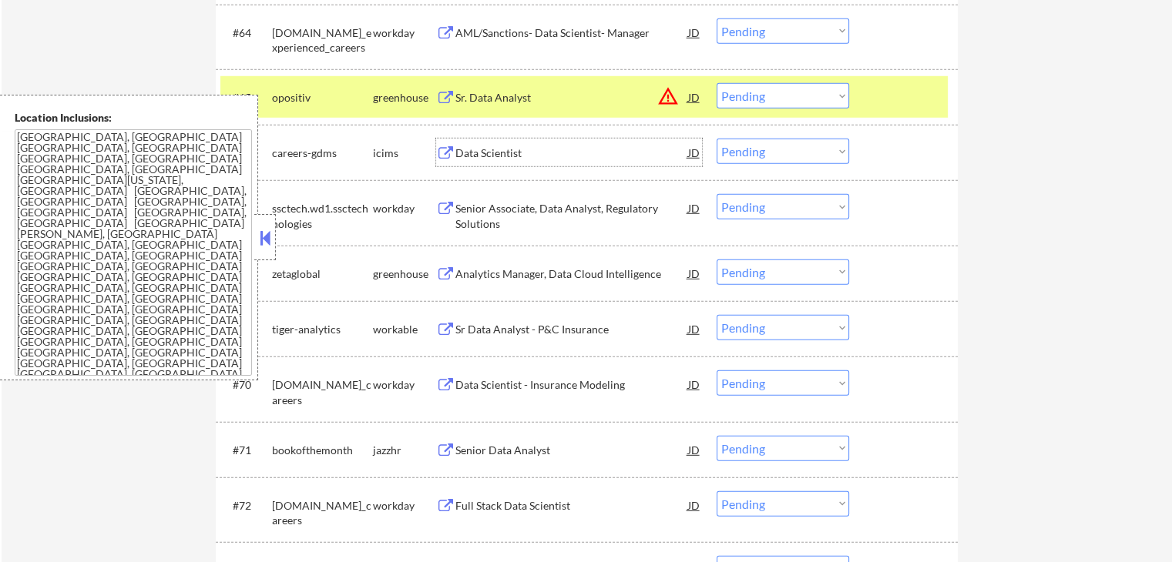
scroll to position [4433, 0]
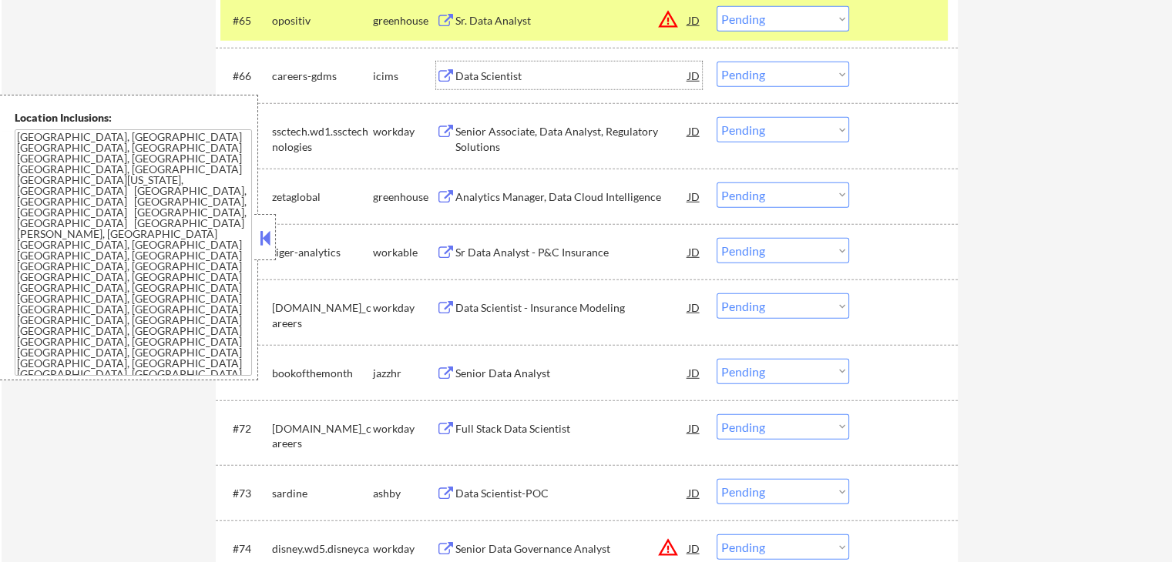
click at [483, 195] on div "Analytics Manager, Data Cloud Intelligence" at bounding box center [571, 197] width 233 height 15
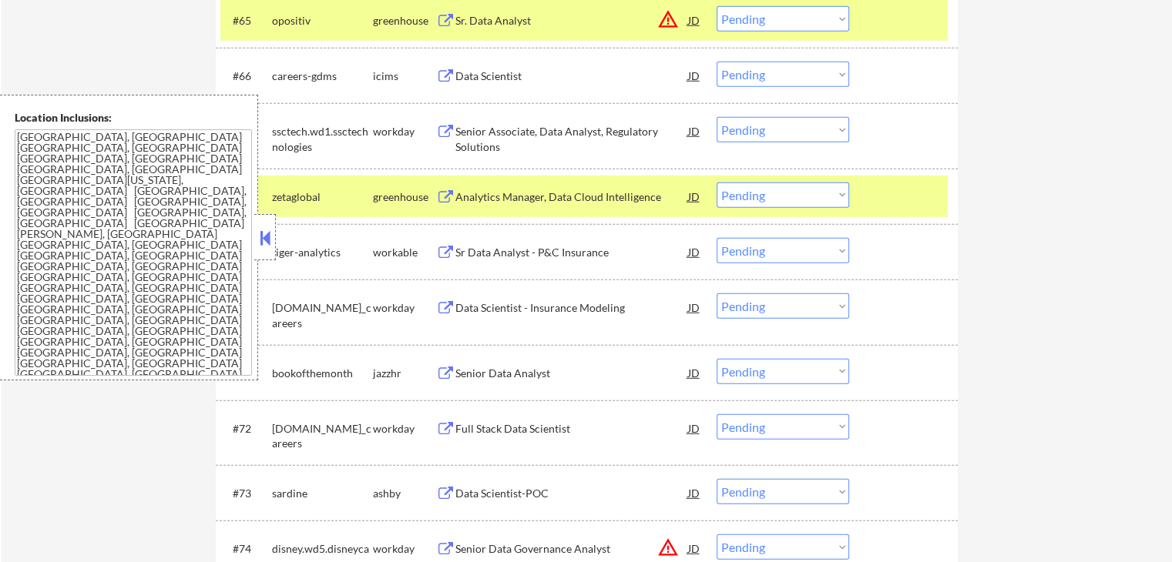
drag, startPoint x: 480, startPoint y: 254, endPoint x: 471, endPoint y: 339, distance: 85.3
click at [480, 256] on div "Sr Data Analyst - P&C Insurance" at bounding box center [571, 252] width 233 height 15
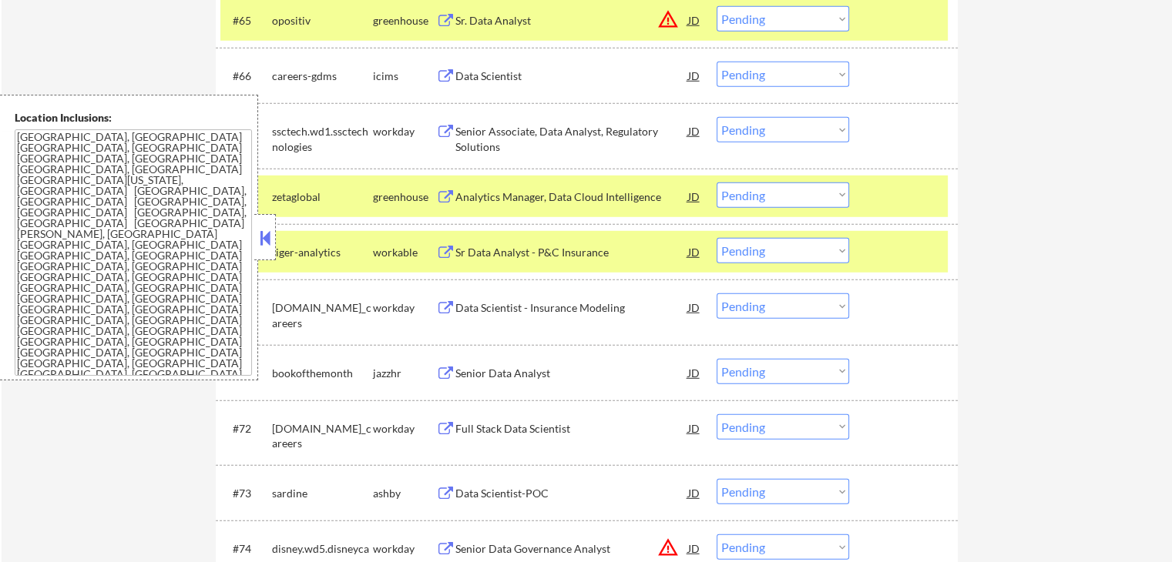
click at [456, 374] on div "Senior Data Analyst" at bounding box center [571, 373] width 233 height 15
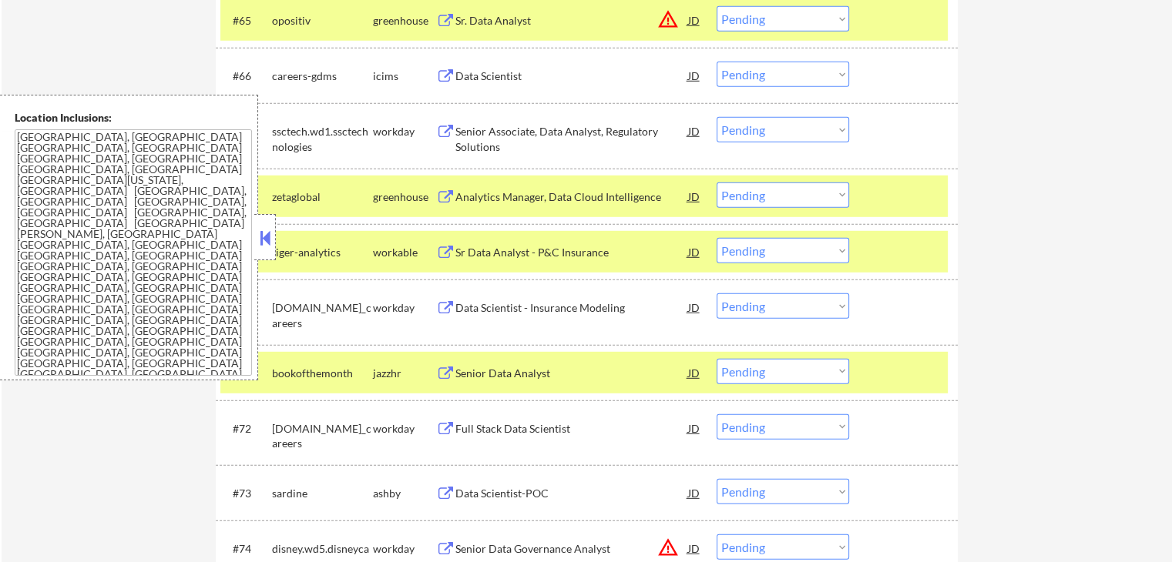
click at [459, 486] on div "Data Scientist-POC" at bounding box center [571, 493] width 233 height 15
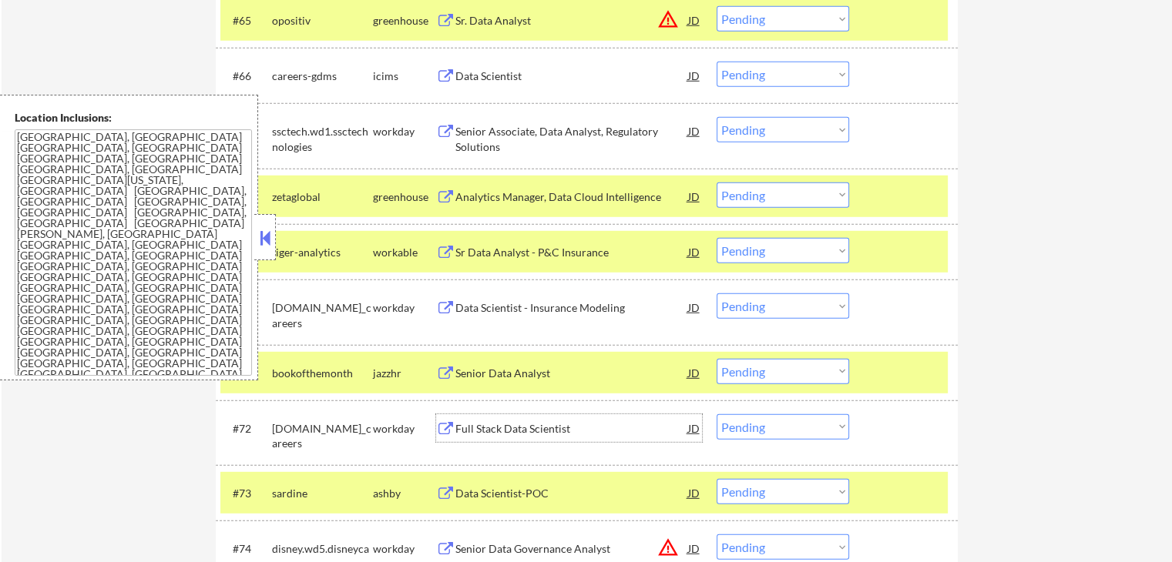
click at [478, 425] on div "Full Stack Data Scientist" at bounding box center [571, 428] width 233 height 15
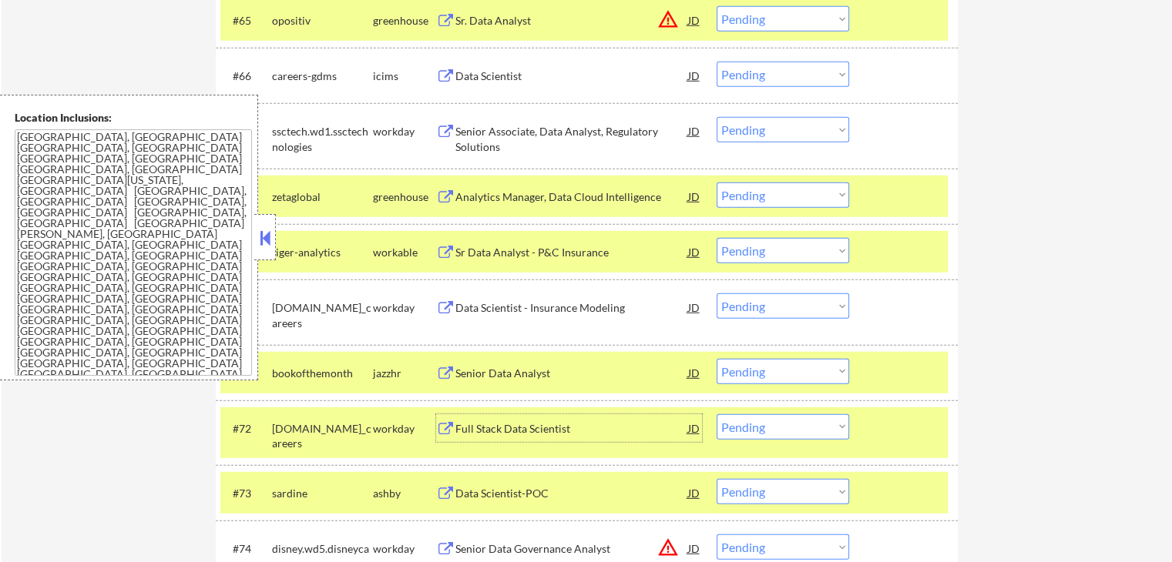
drag, startPoint x: 777, startPoint y: 255, endPoint x: 782, endPoint y: 263, distance: 9.4
click at [778, 255] on select "Choose an option... Pending Applied Excluded (Questions) Excluded (Expired) Exc…" at bounding box center [783, 250] width 133 height 25
click at [717, 238] on select "Choose an option... Pending Applied Excluded (Questions) Excluded (Expired) Exc…" at bounding box center [783, 250] width 133 height 25
select select ""pending""
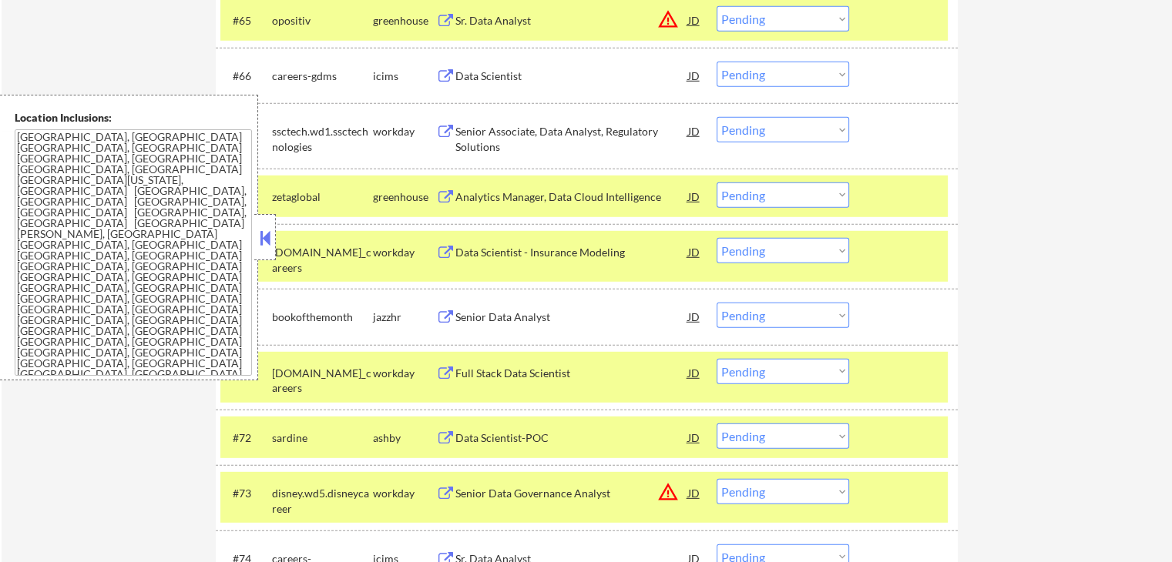
click at [730, 184] on select "Choose an option... Pending Applied Excluded (Questions) Excluded (Expired) Exc…" at bounding box center [783, 195] width 133 height 25
click at [717, 183] on select "Choose an option... Pending Applied Excluded (Questions) Excluded (Expired) Exc…" at bounding box center [783, 195] width 133 height 25
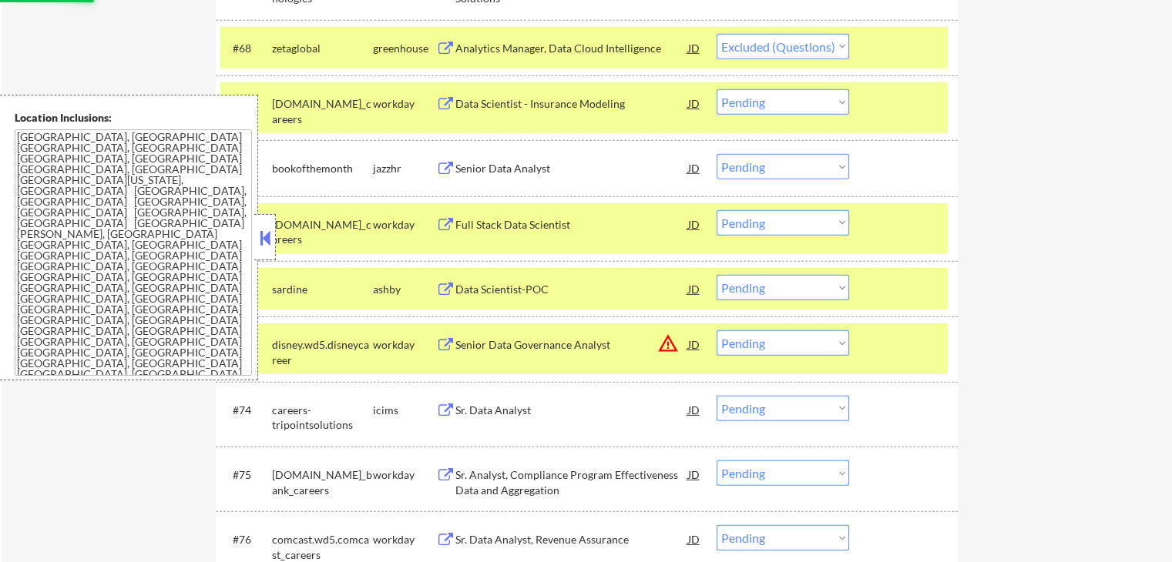
scroll to position [4587, 0]
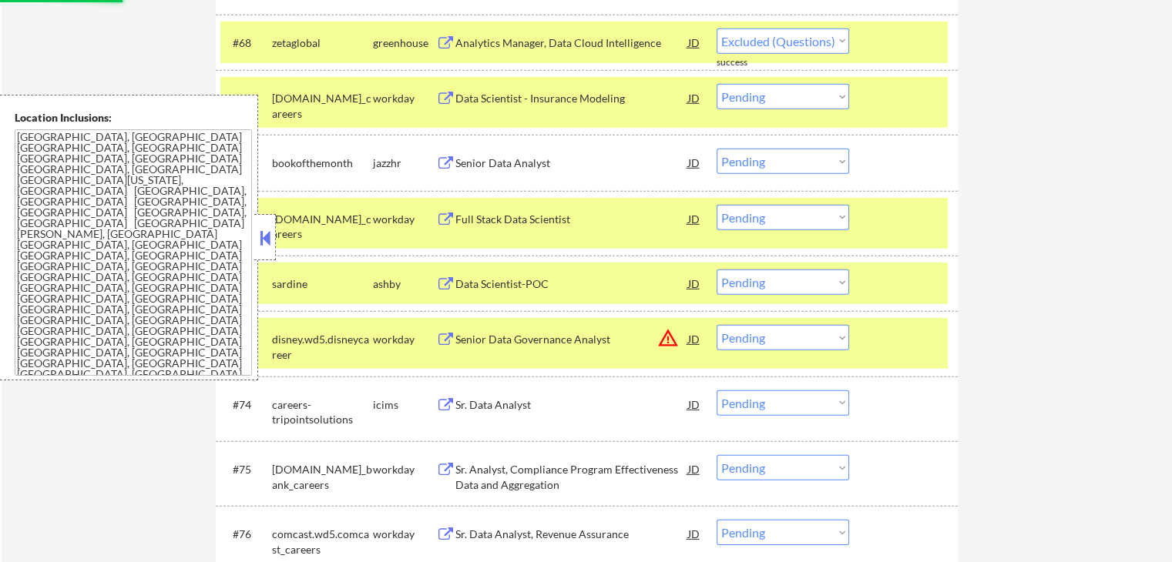
select select ""pending""
click at [762, 161] on select "Choose an option... Pending Applied Excluded (Questions) Excluded (Expired) Exc…" at bounding box center [783, 161] width 133 height 25
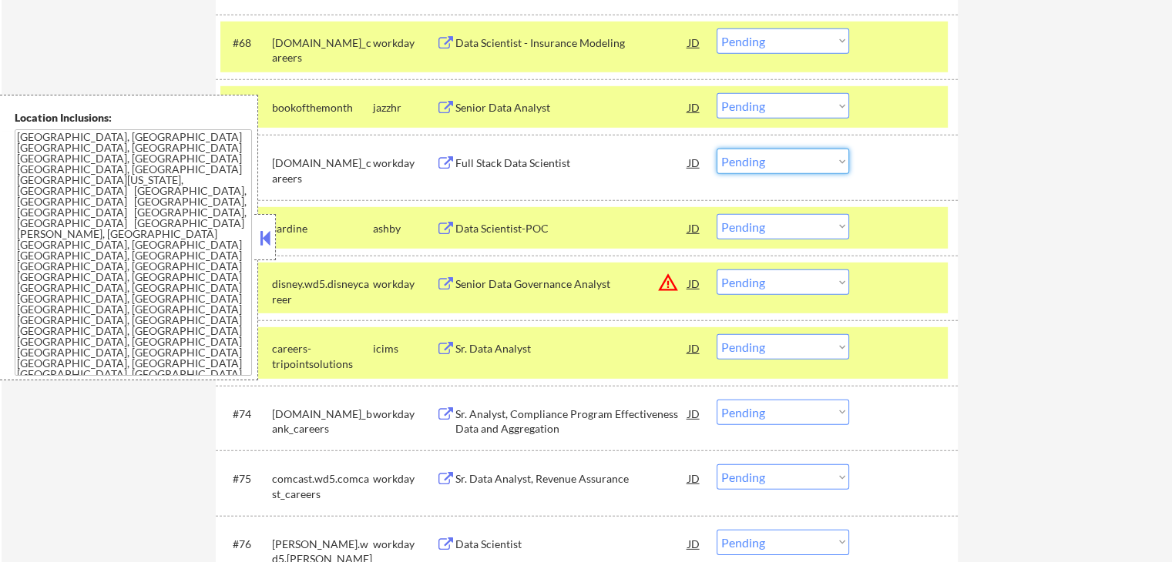
click at [801, 104] on select "Choose an option... Pending Applied Excluded (Questions) Excluded (Expired) Exc…" at bounding box center [783, 105] width 133 height 25
click at [717, 93] on select "Choose an option... Pending Applied Excluded (Questions) Excluded (Expired) Exc…" at bounding box center [783, 105] width 133 height 25
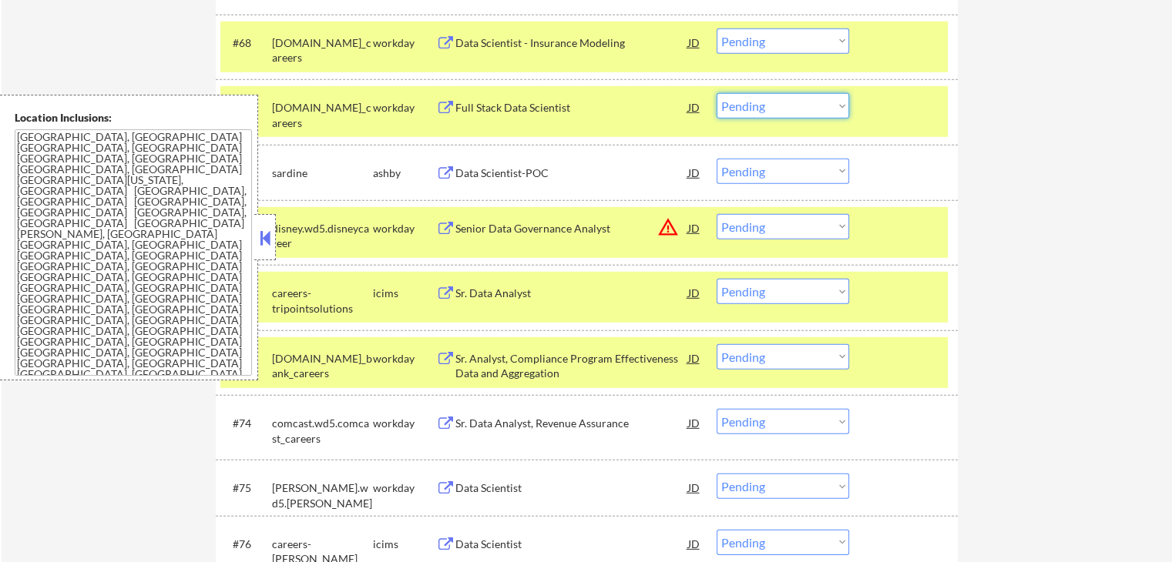
click at [757, 107] on select "Choose an option... Pending Applied Excluded (Questions) Excluded (Expired) Exc…" at bounding box center [783, 105] width 133 height 25
click at [717, 93] on select "Choose an option... Pending Applied Excluded (Questions) Excluded (Expired) Exc…" at bounding box center [783, 105] width 133 height 25
select select ""pending""
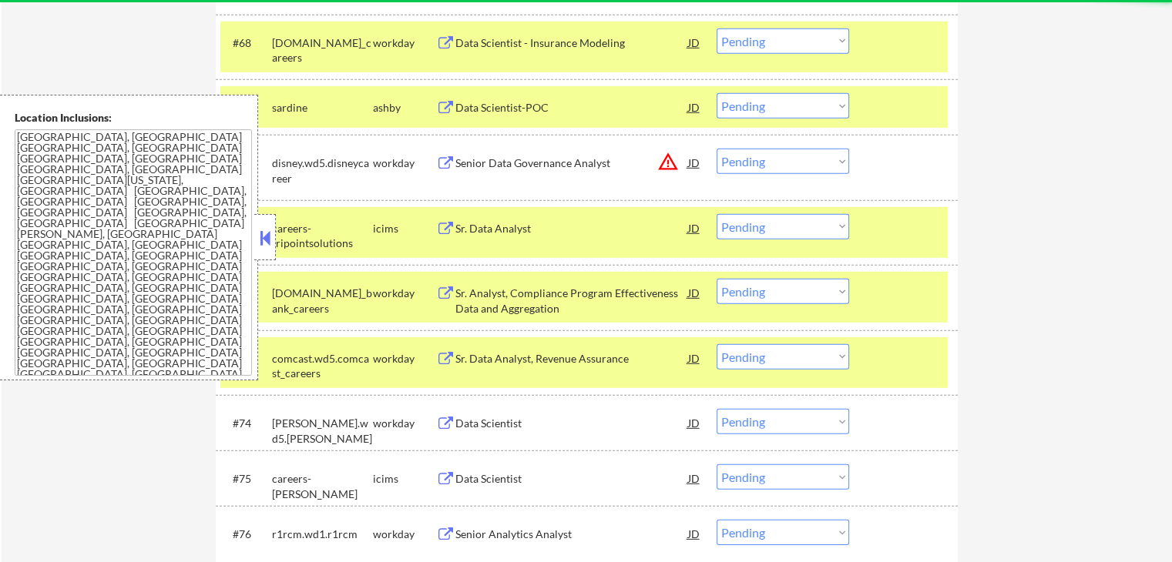
click at [484, 102] on div "Data Scientist-POC" at bounding box center [571, 107] width 233 height 15
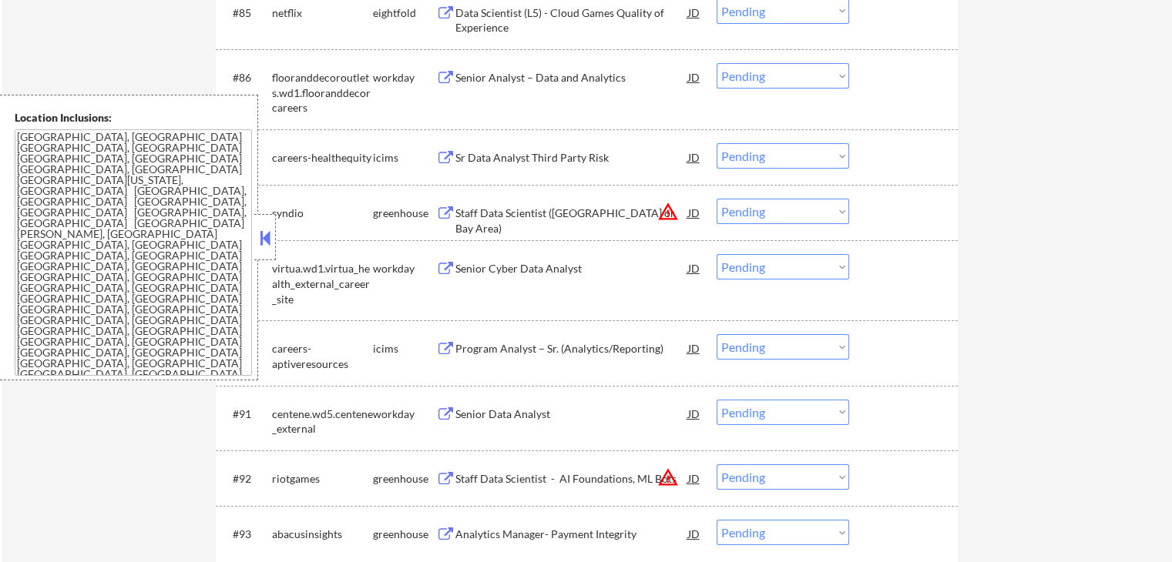
scroll to position [5665, 0]
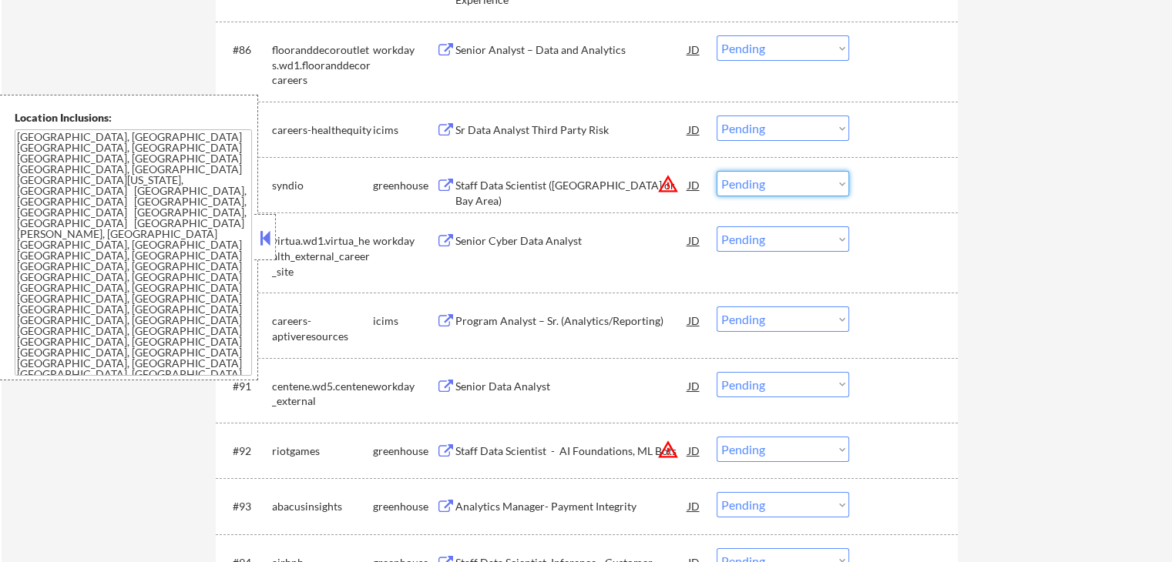
click at [747, 189] on select "Choose an option... Pending Applied Excluded (Questions) Excluded (Expired) Exc…" at bounding box center [783, 183] width 133 height 25
click at [717, 171] on select "Choose an option... Pending Applied Excluded (Questions) Excluded (Expired) Exc…" at bounding box center [783, 183] width 133 height 25
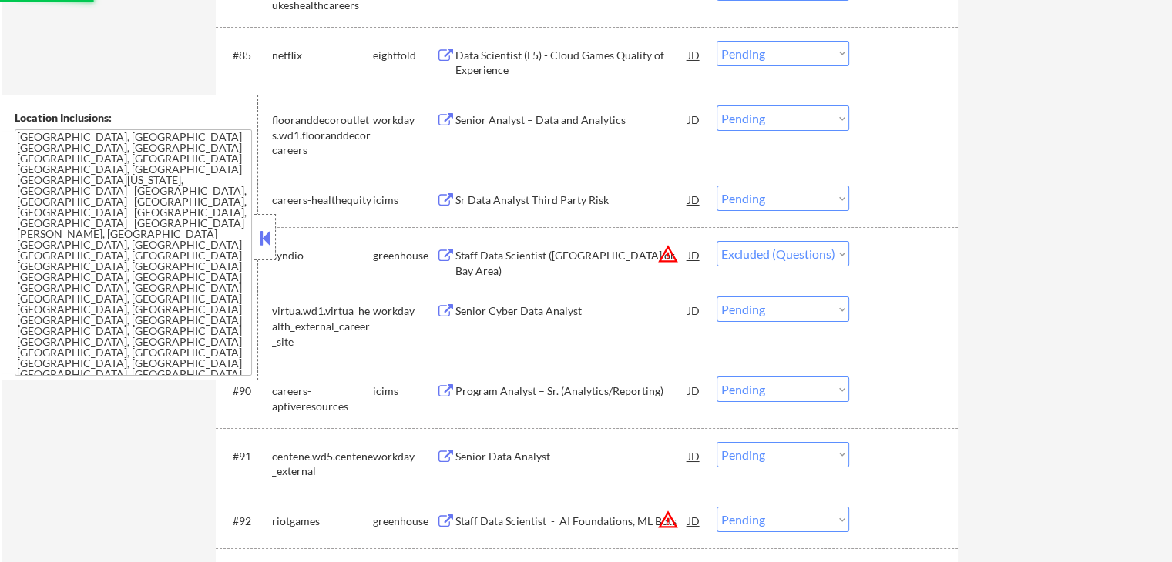
scroll to position [5511, 0]
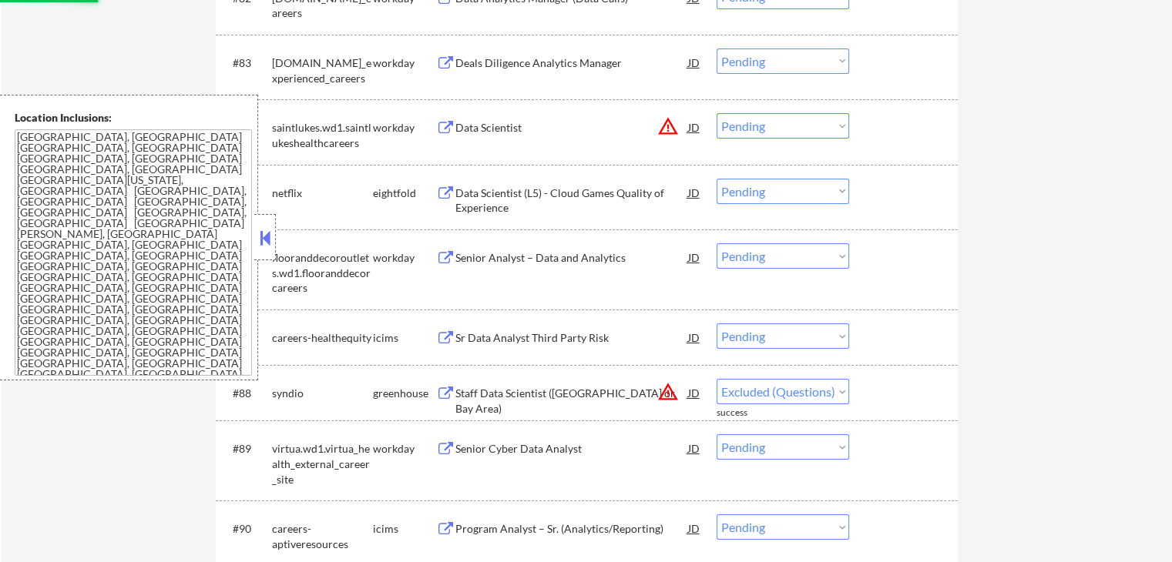
select select ""pending""
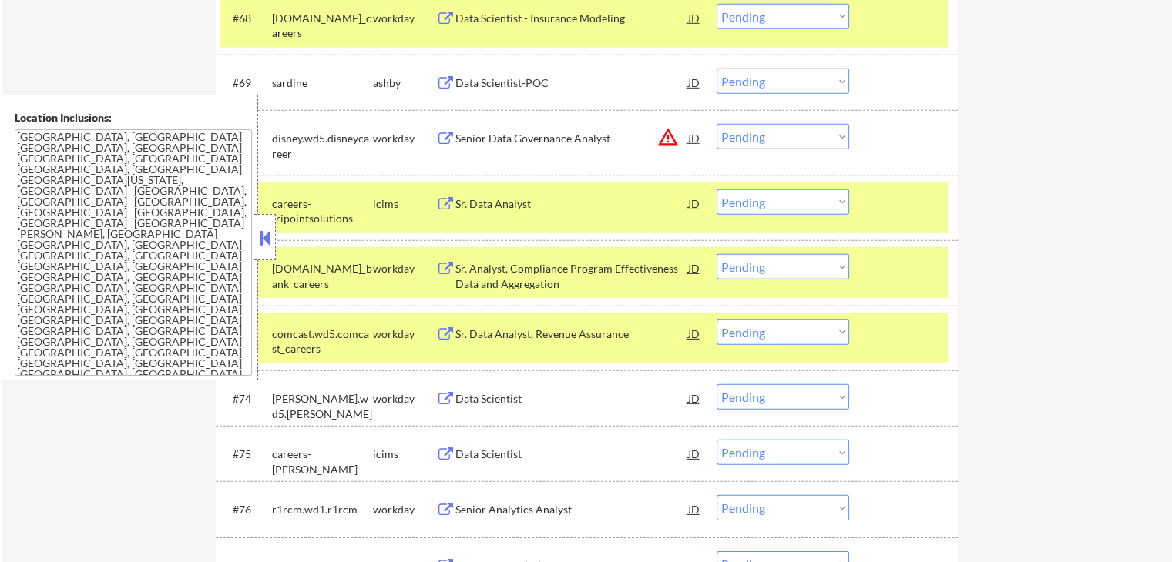
scroll to position [4587, 0]
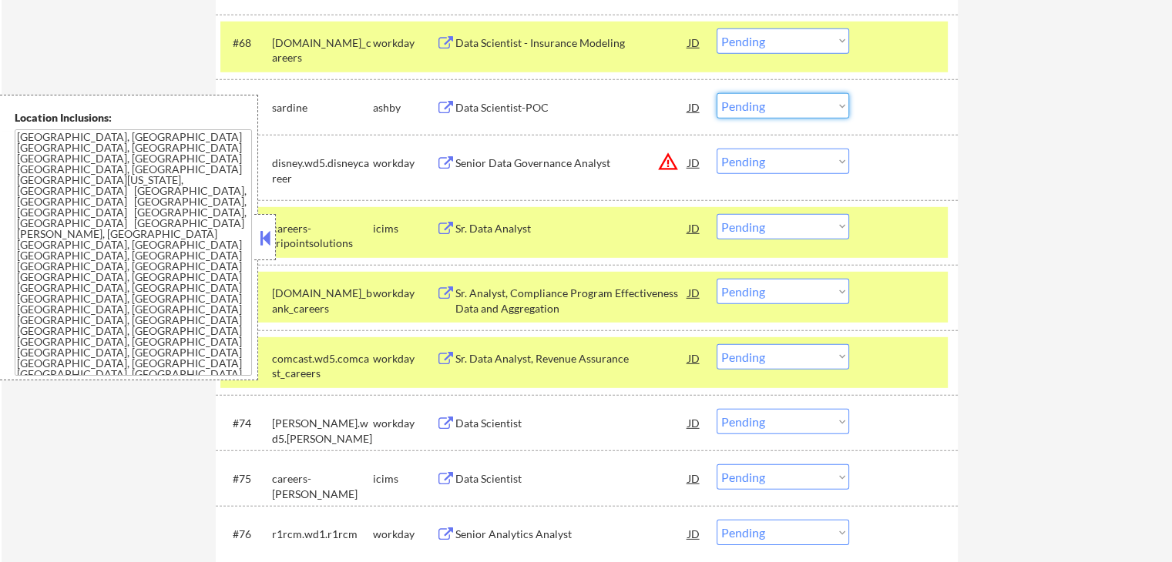
click at [777, 112] on select "Choose an option... Pending Applied Excluded (Questions) Excluded (Expired) Exc…" at bounding box center [783, 105] width 133 height 25
click at [717, 93] on select "Choose an option... Pending Applied Excluded (Questions) Excluded (Expired) Exc…" at bounding box center [783, 105] width 133 height 25
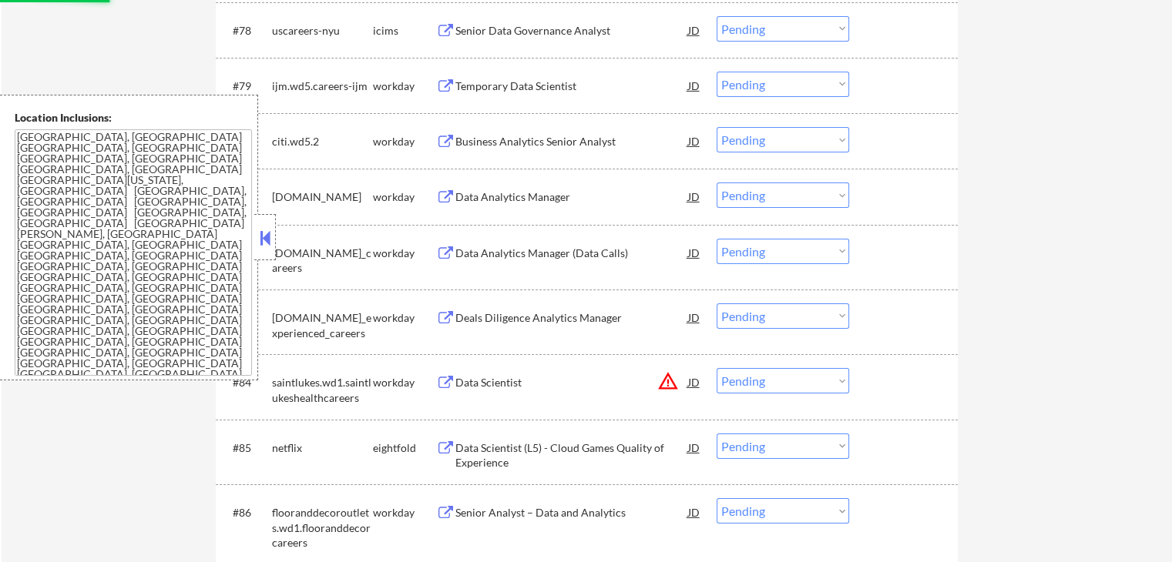
select select ""pending""
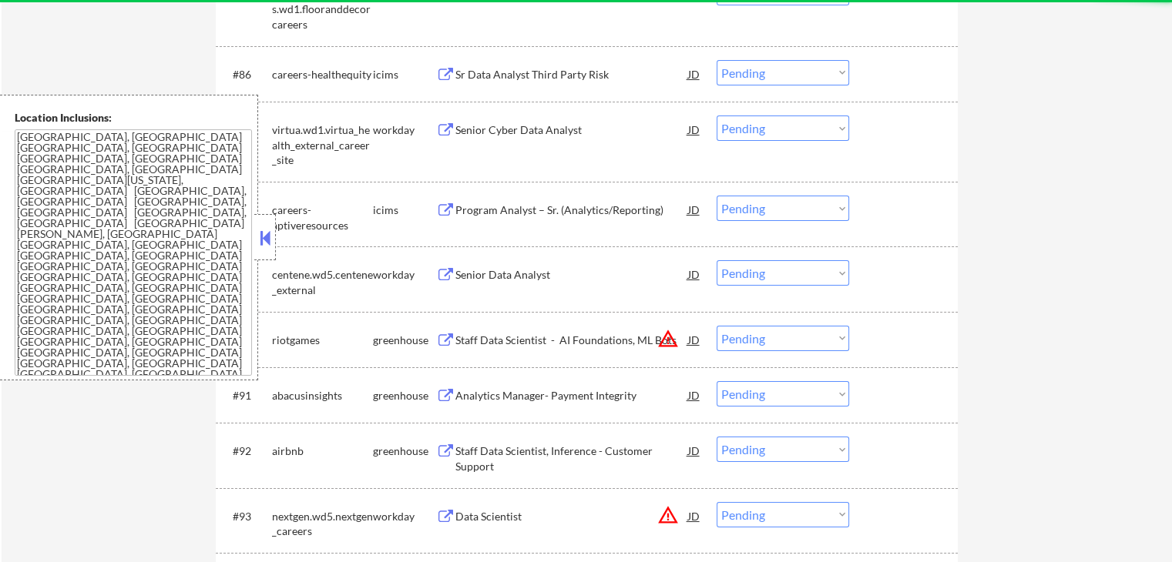
scroll to position [5742, 0]
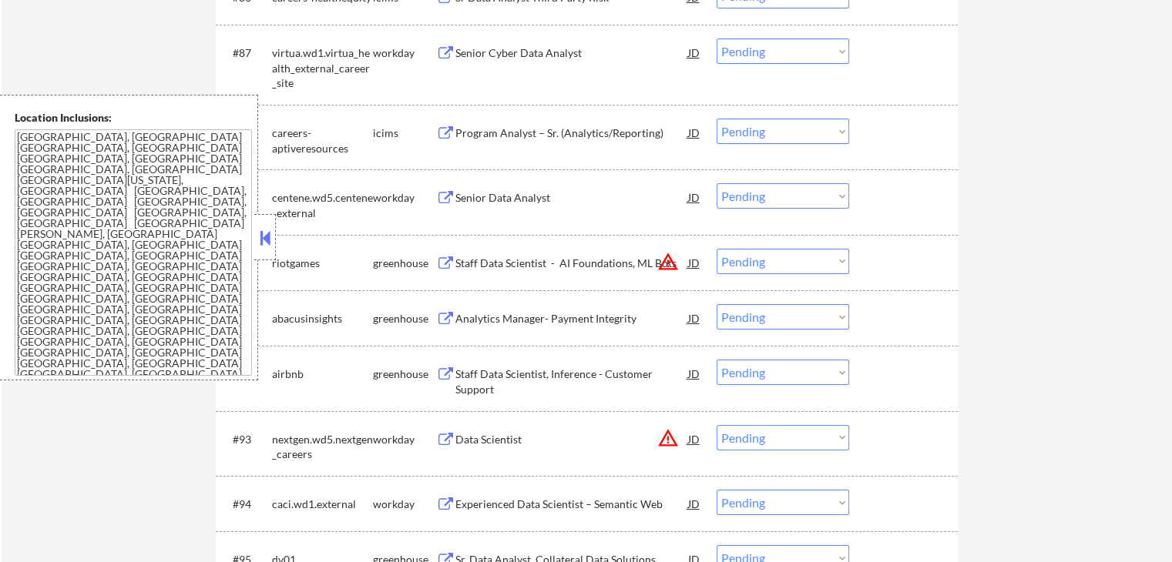
click at [498, 377] on div "Staff Data Scientist, Inference - Customer Support" at bounding box center [571, 382] width 233 height 30
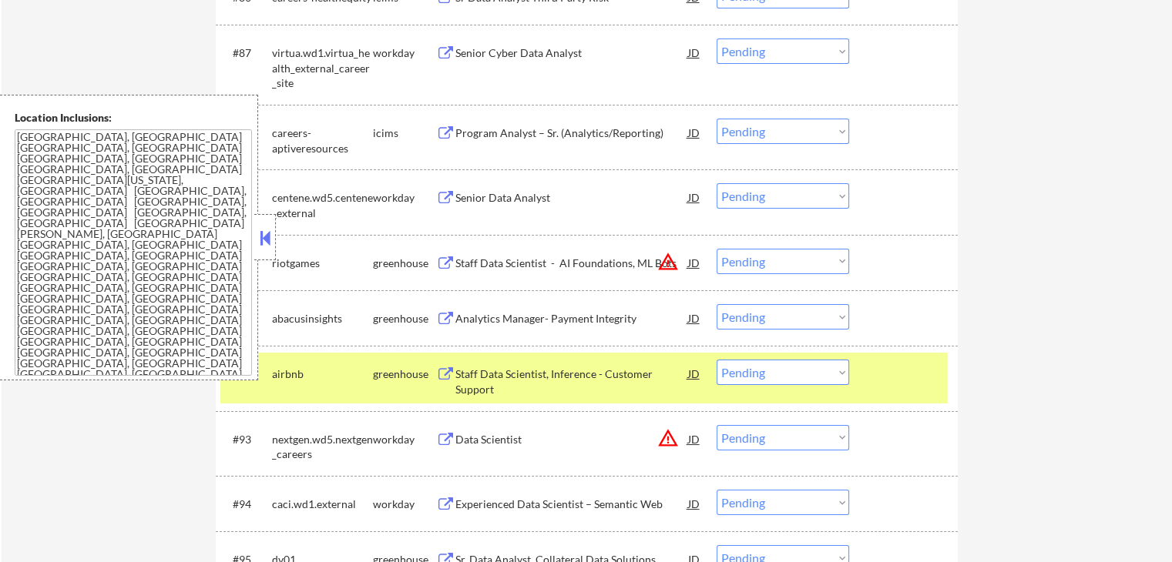
click at [480, 319] on div "Analytics Manager- Payment Integrity" at bounding box center [571, 318] width 233 height 15
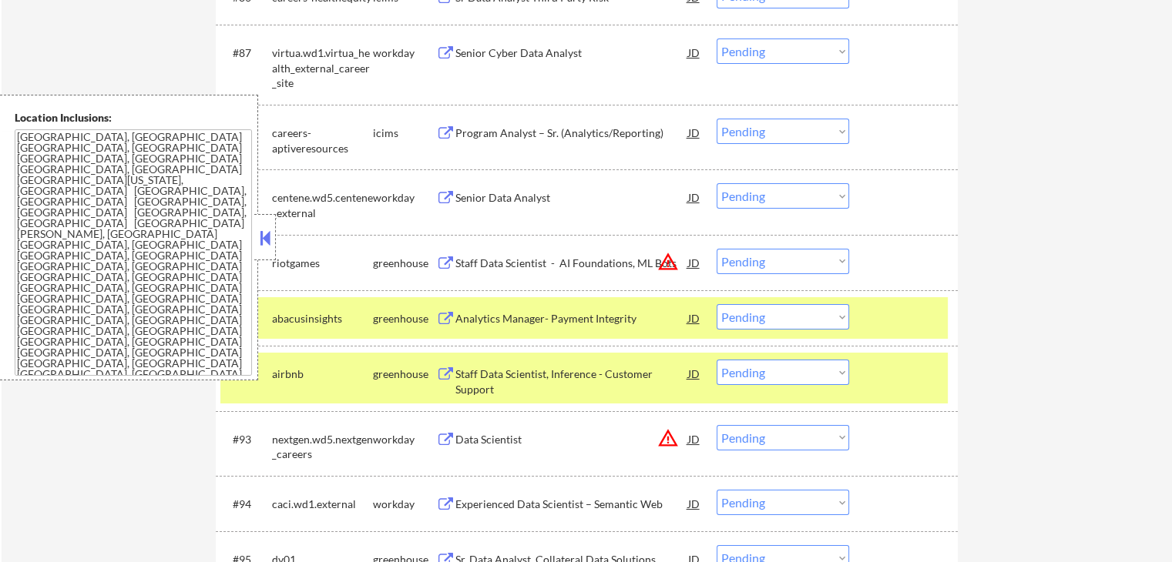
click at [484, 267] on div "Staff Data Scientist - AI Foundations, ML Bots" at bounding box center [571, 263] width 233 height 15
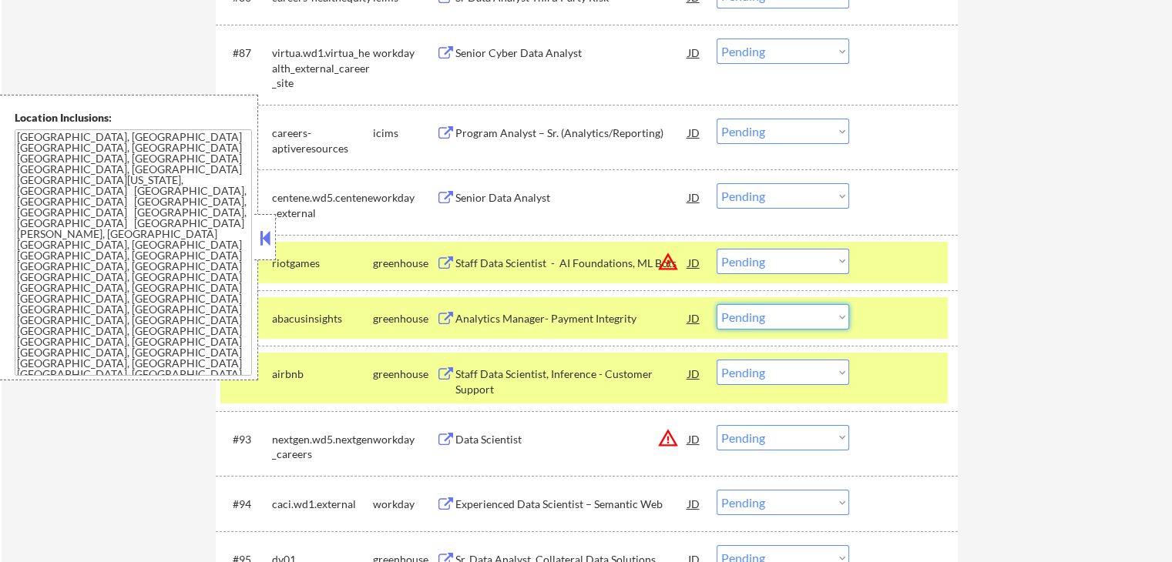
drag, startPoint x: 762, startPoint y: 322, endPoint x: 767, endPoint y: 328, distance: 8.2
click at [765, 324] on select "Choose an option... Pending Applied Excluded (Questions) Excluded (Expired) Exc…" at bounding box center [783, 316] width 133 height 25
click at [717, 304] on select "Choose an option... Pending Applied Excluded (Questions) Excluded (Expired) Exc…" at bounding box center [783, 316] width 133 height 25
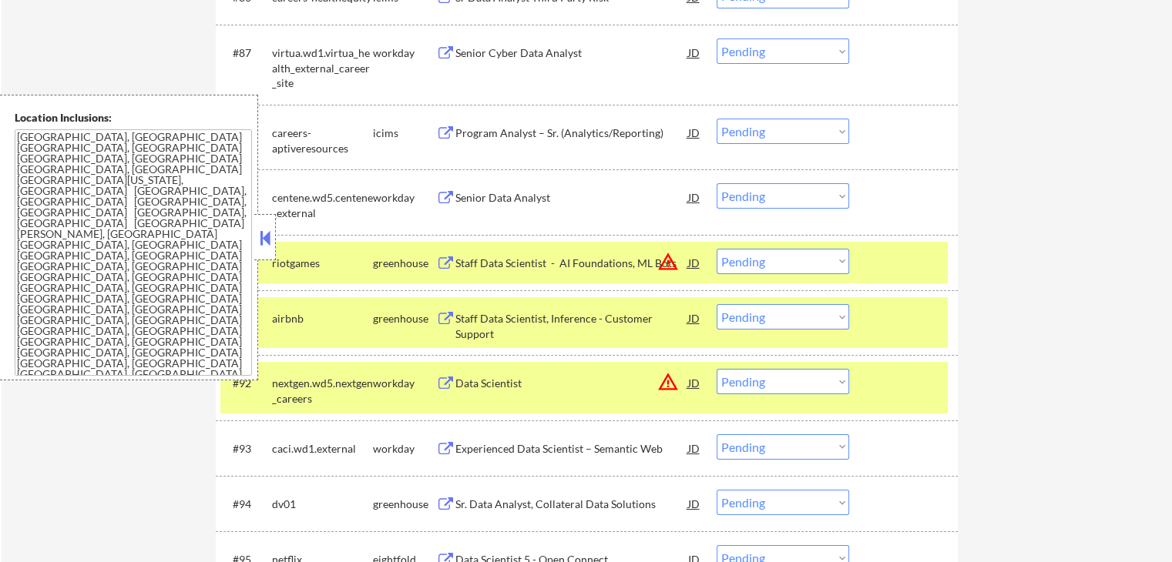
drag, startPoint x: 760, startPoint y: 314, endPoint x: 764, endPoint y: 327, distance: 13.2
click at [761, 315] on select "Choose an option... Pending Applied Excluded (Questions) Excluded (Expired) Exc…" at bounding box center [783, 316] width 133 height 25
click at [717, 304] on select "Choose an option... Pending Applied Excluded (Questions) Excluded (Expired) Exc…" at bounding box center [783, 316] width 133 height 25
select select ""pending""
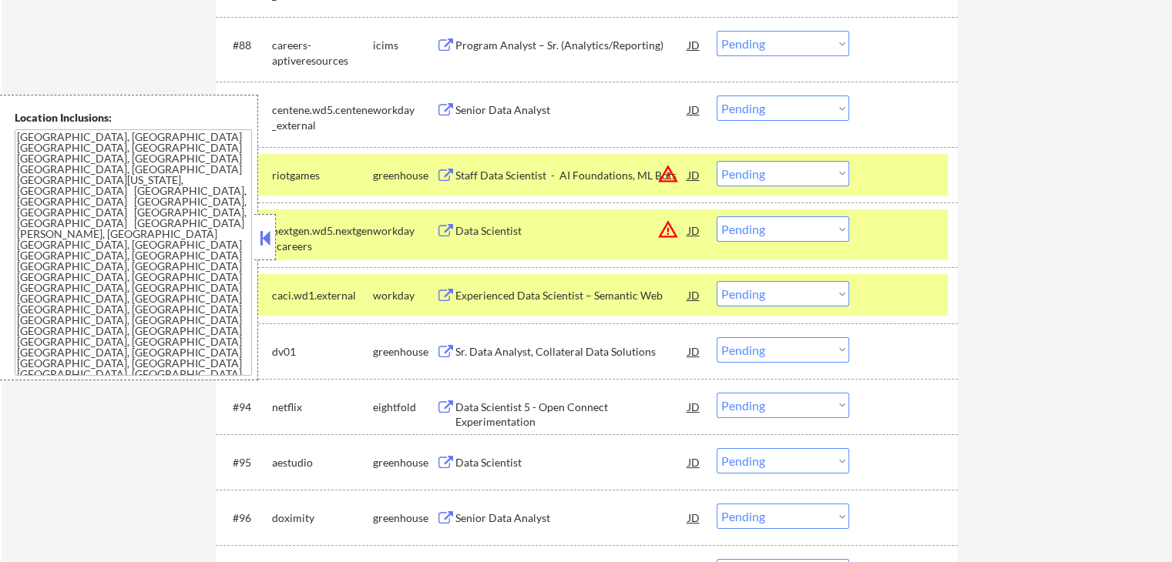
scroll to position [5896, 0]
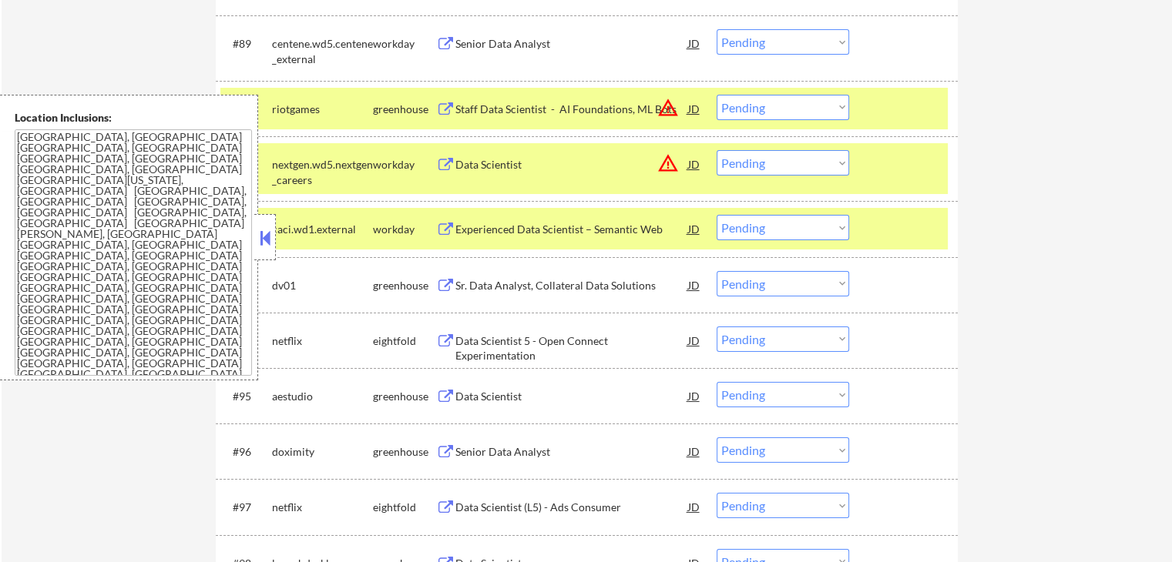
click at [490, 283] on div "Sr. Data Analyst, Collateral Data Solutions" at bounding box center [571, 285] width 233 height 15
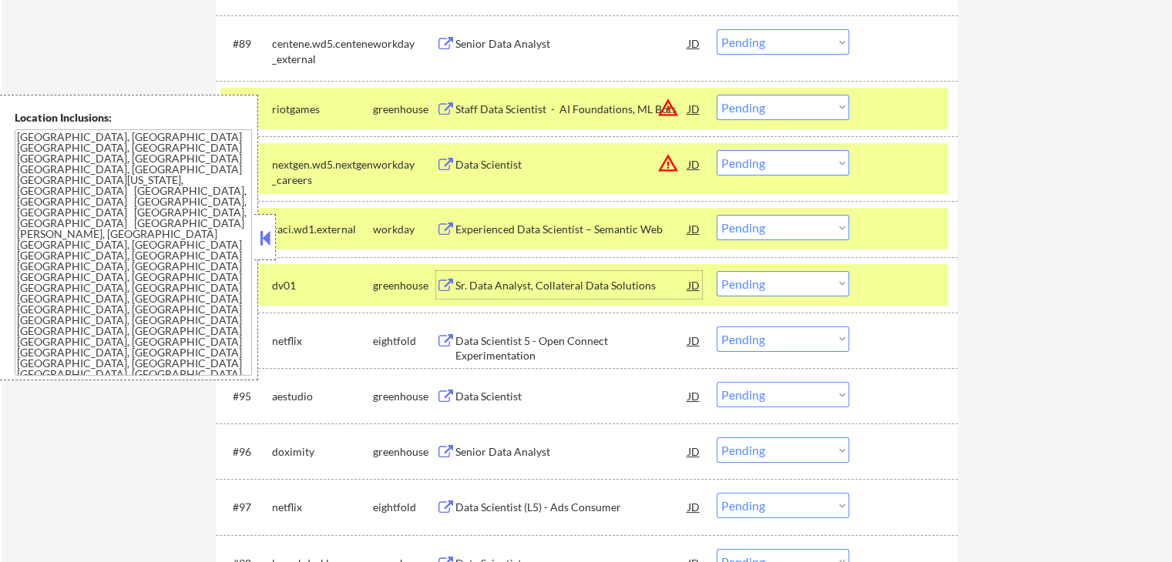
click at [766, 278] on select "Choose an option... Pending Applied Excluded (Questions) Excluded (Expired) Exc…" at bounding box center [783, 283] width 133 height 25
click at [717, 271] on select "Choose an option... Pending Applied Excluded (Questions) Excluded (Expired) Exc…" at bounding box center [783, 283] width 133 height 25
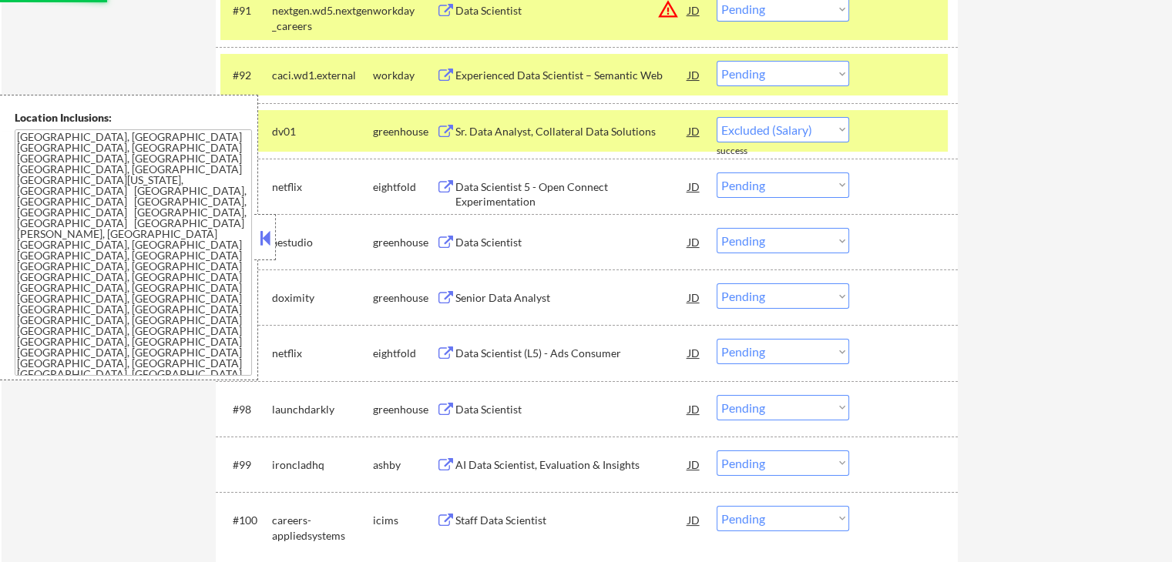
select select ""pending""
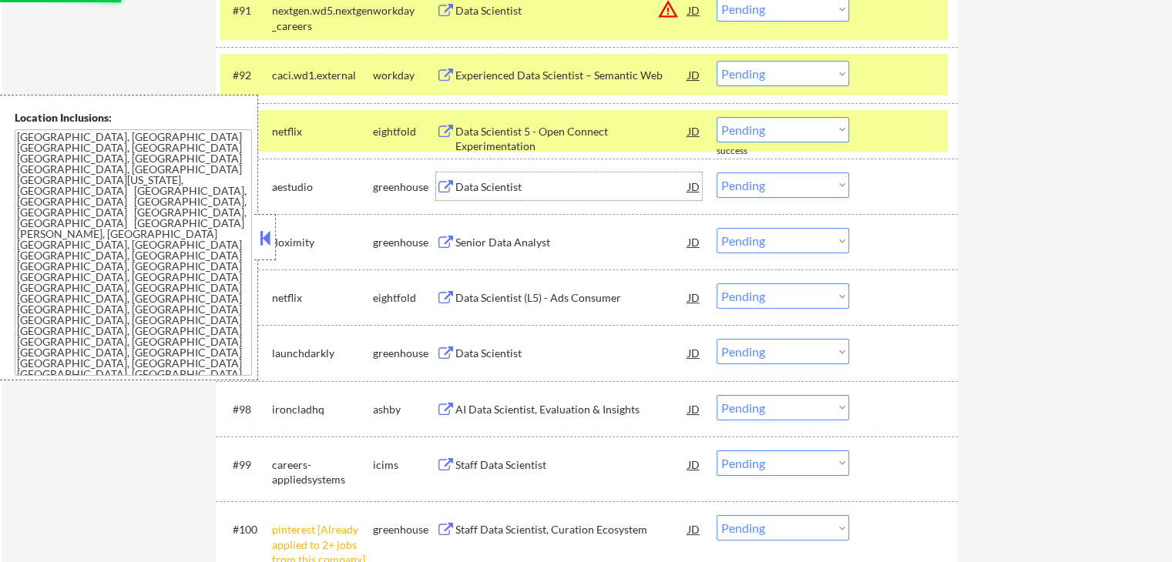
click at [475, 189] on div "Data Scientist" at bounding box center [571, 187] width 233 height 15
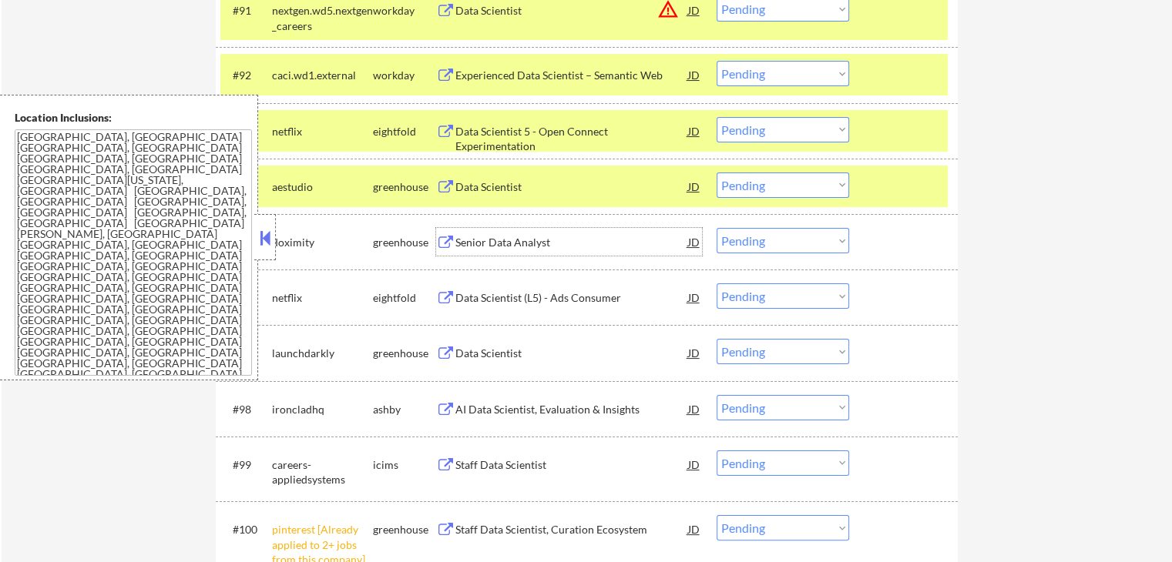
click at [473, 236] on div "Senior Data Analyst" at bounding box center [571, 242] width 233 height 15
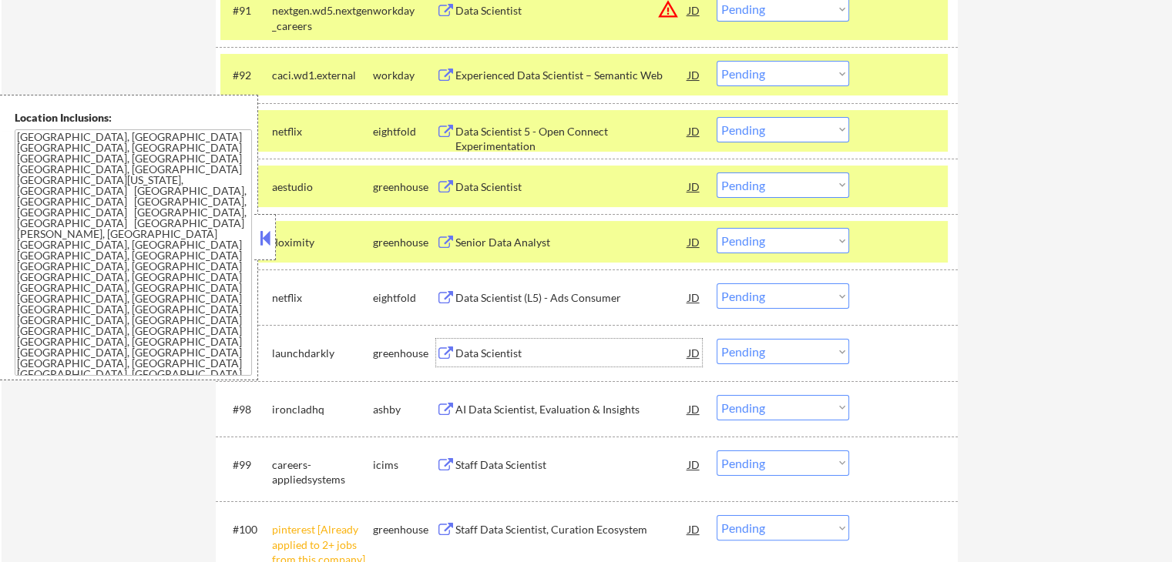
click at [463, 349] on div "Data Scientist" at bounding box center [571, 353] width 233 height 15
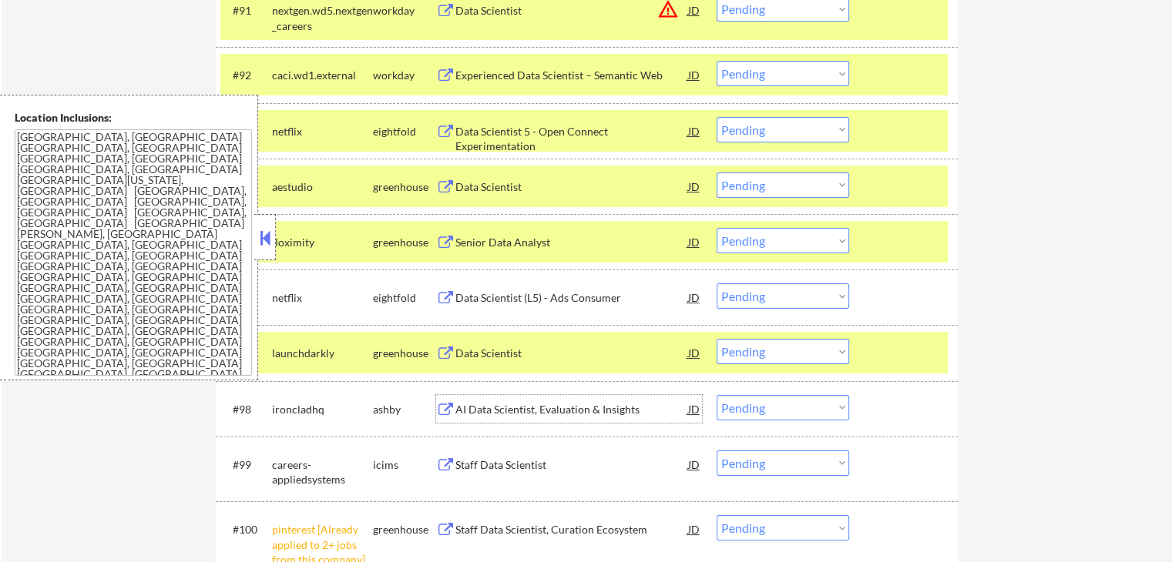
click at [462, 407] on div "AI Data Scientist, Evaluation & Insights" at bounding box center [571, 409] width 233 height 15
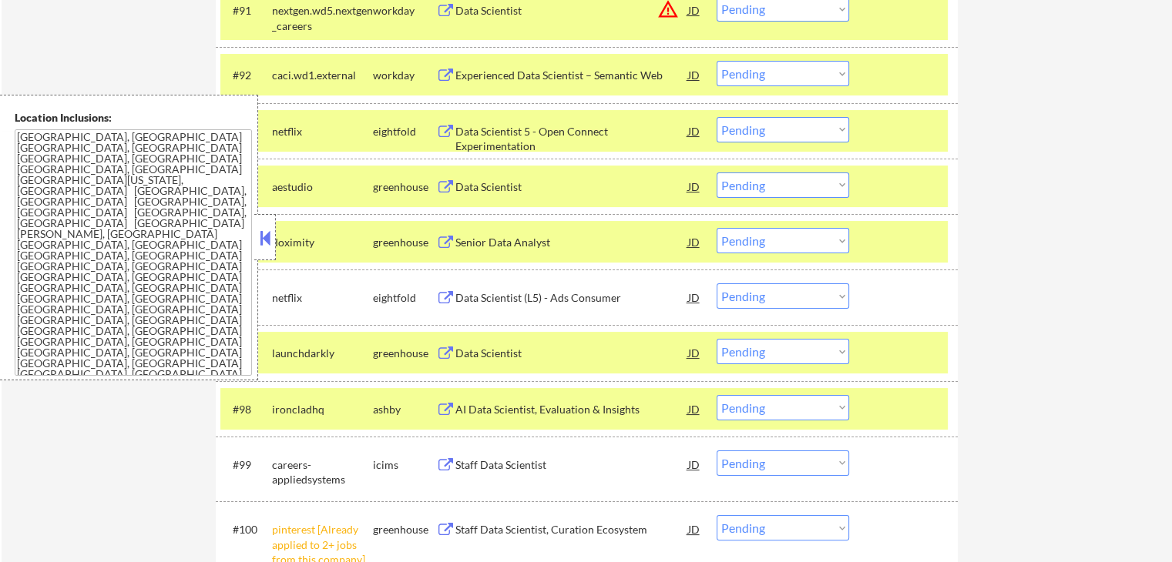
click at [504, 343] on div "Data Scientist" at bounding box center [571, 353] width 233 height 28
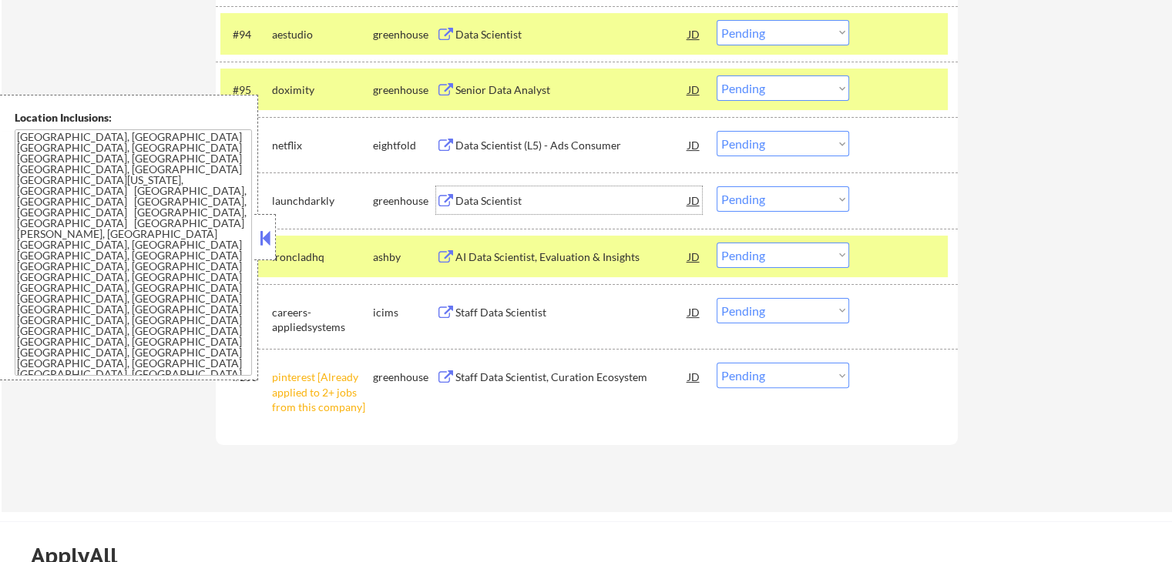
scroll to position [6205, 0]
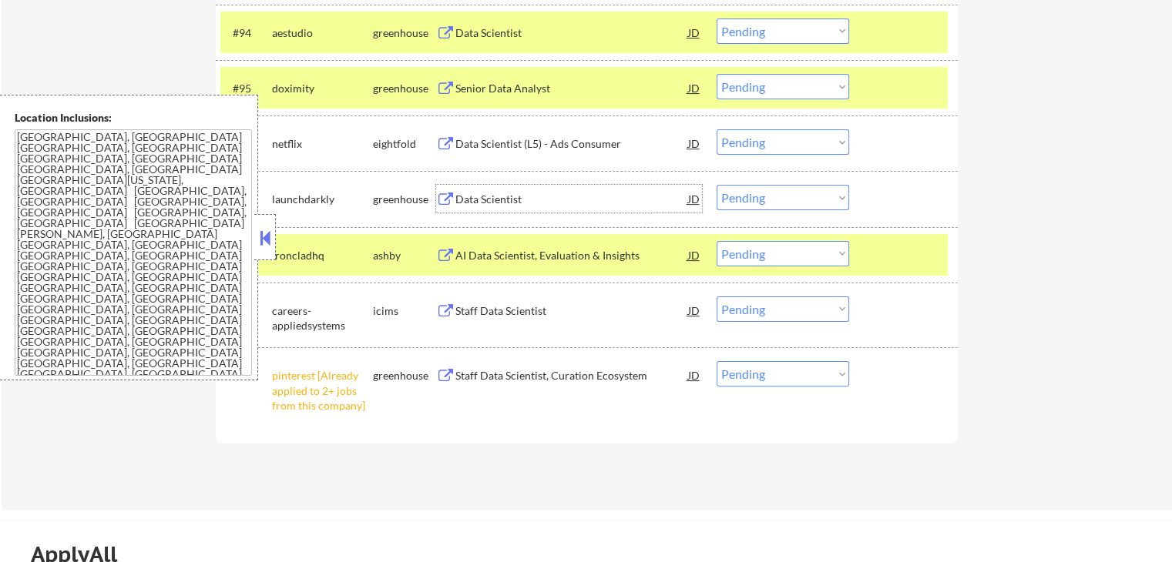
click at [739, 195] on select "Choose an option... Pending Applied Excluded (Questions) Excluded (Expired) Exc…" at bounding box center [783, 197] width 133 height 25
click at [717, 185] on select "Choose an option... Pending Applied Excluded (Questions) Excluded (Expired) Exc…" at bounding box center [783, 197] width 133 height 25
select select ""pending""
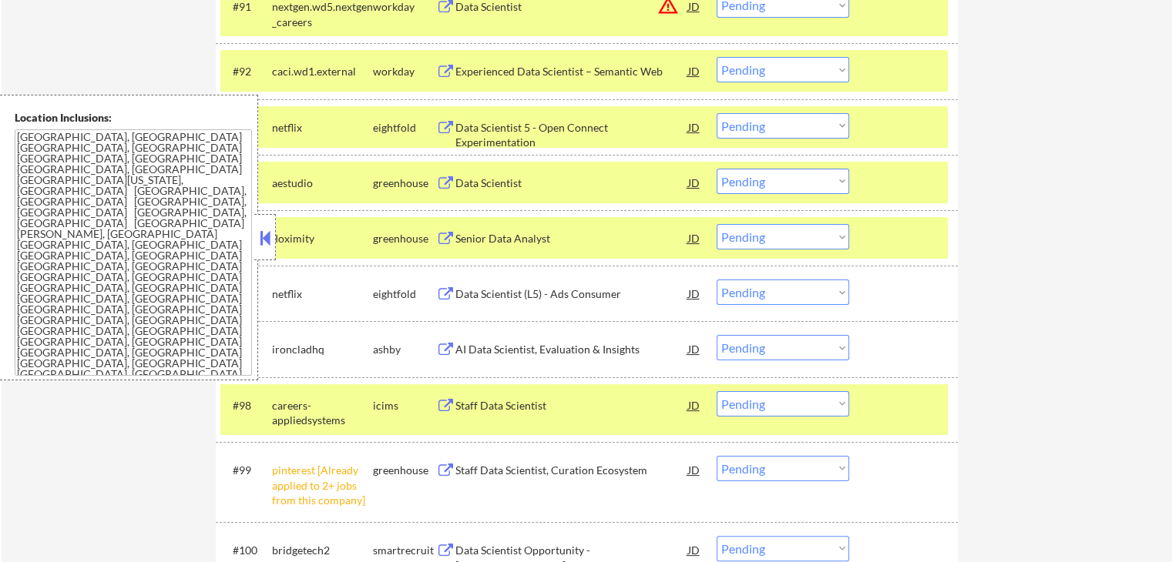
scroll to position [6051, 0]
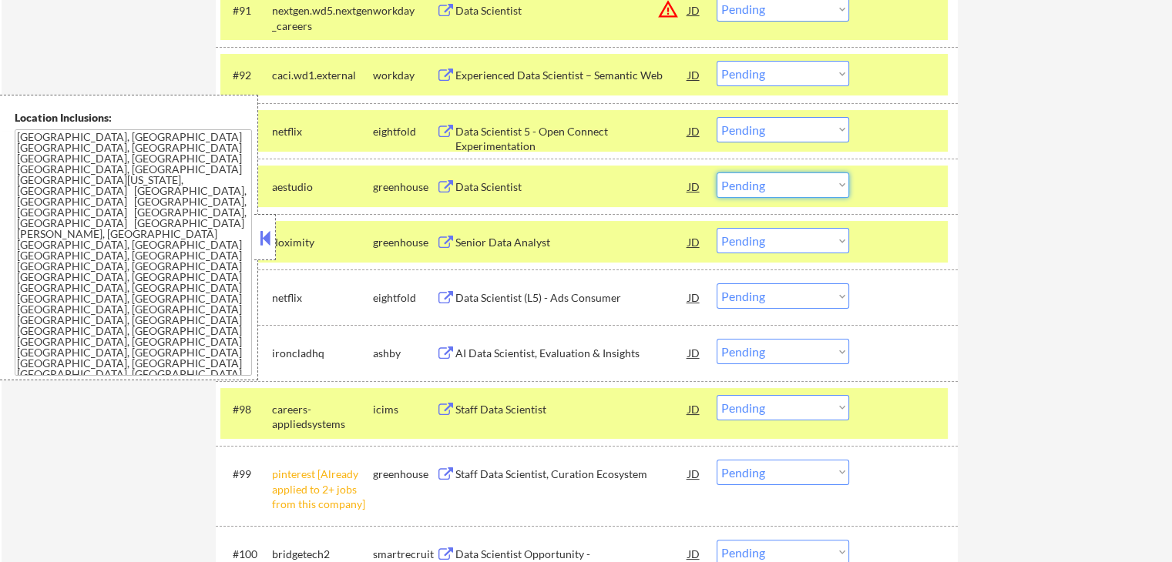
click at [761, 185] on select "Choose an option... Pending Applied Excluded (Questions) Excluded (Expired) Exc…" at bounding box center [783, 185] width 133 height 25
click at [717, 173] on select "Choose an option... Pending Applied Excluded (Questions) Excluded (Expired) Exc…" at bounding box center [783, 185] width 133 height 25
select select ""pending""
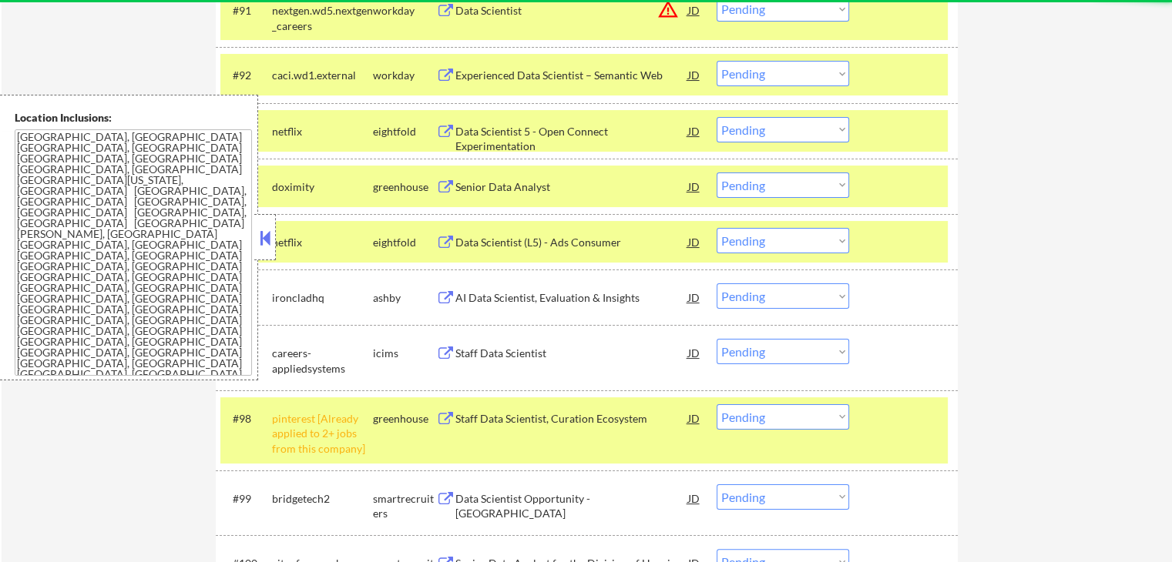
scroll to position [6128, 0]
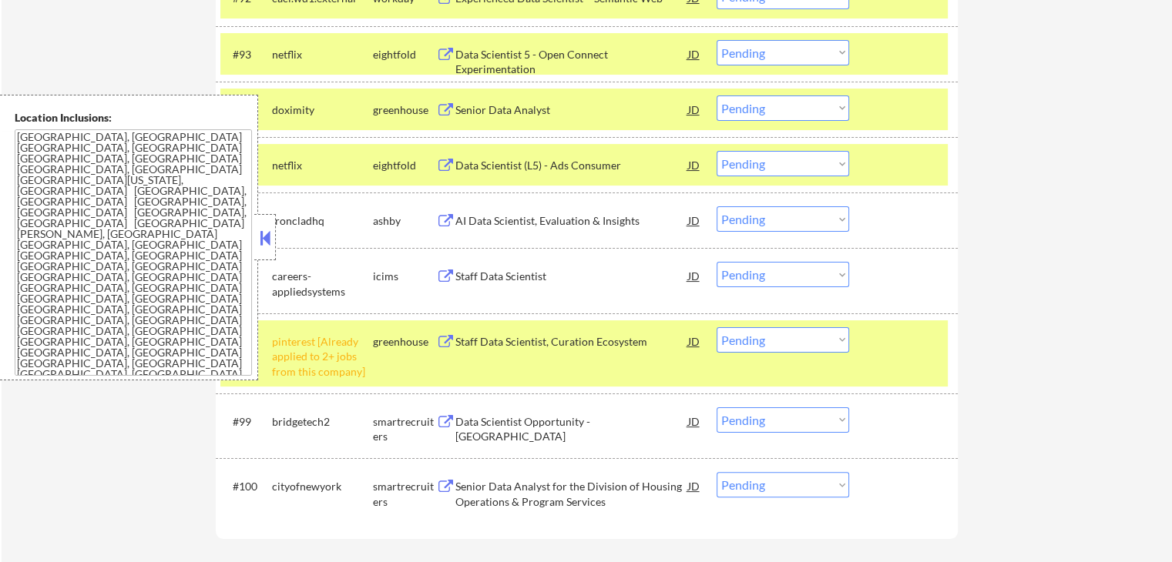
click at [459, 220] on div "AI Data Scientist, Evaluation & Insights" at bounding box center [571, 220] width 233 height 15
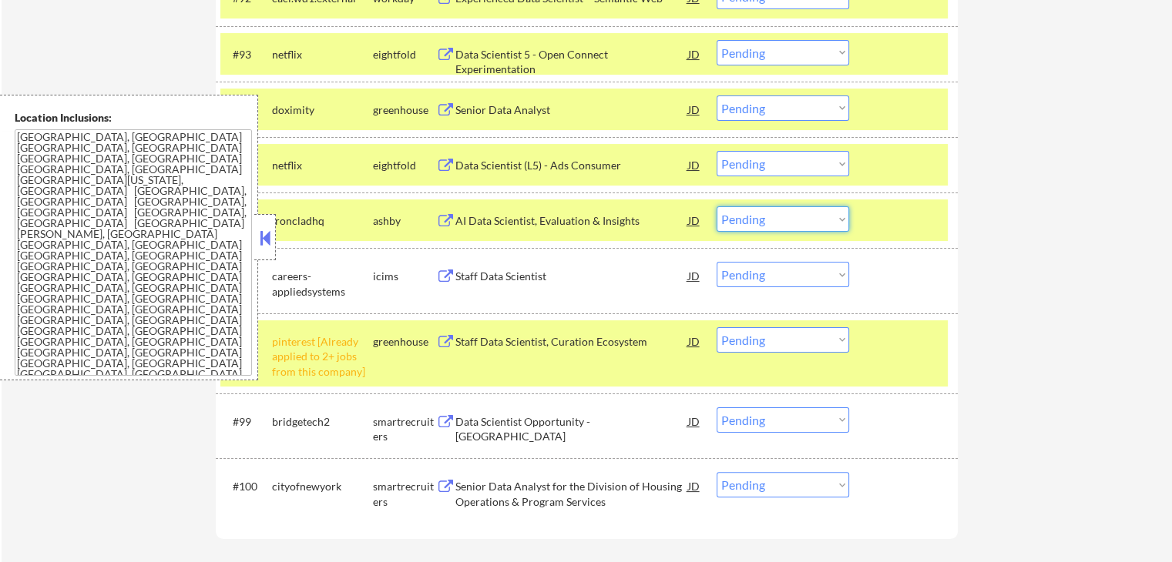
drag, startPoint x: 750, startPoint y: 221, endPoint x: 761, endPoint y: 231, distance: 15.3
click at [750, 221] on select "Choose an option... Pending Applied Excluded (Questions) Excluded (Expired) Exc…" at bounding box center [783, 218] width 133 height 25
click at [717, 206] on select "Choose an option... Pending Applied Excluded (Questions) Excluded (Expired) Exc…" at bounding box center [783, 218] width 133 height 25
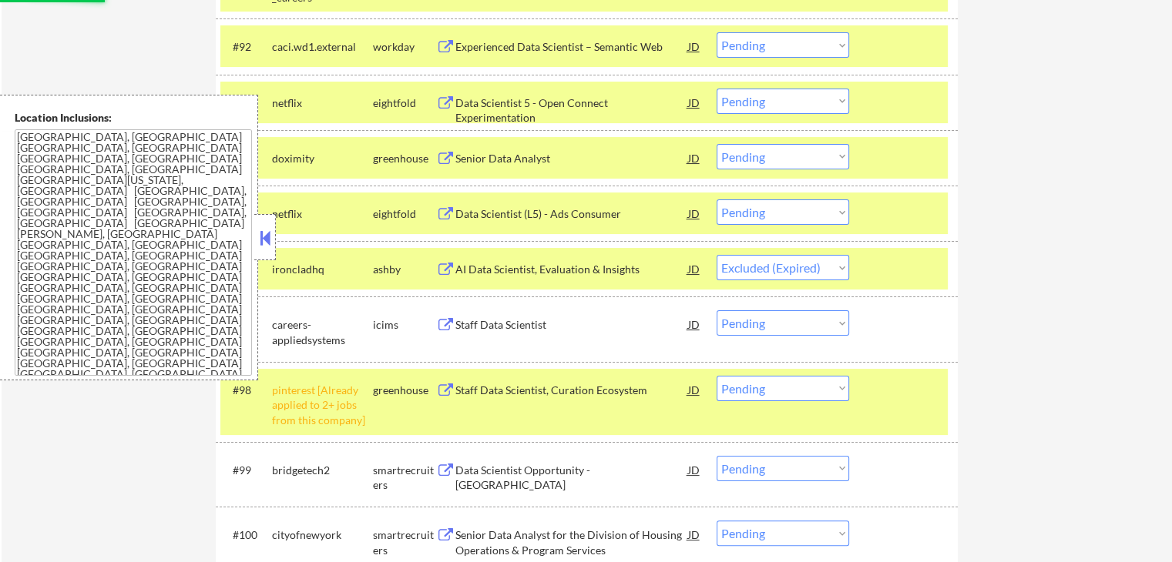
scroll to position [6205, 0]
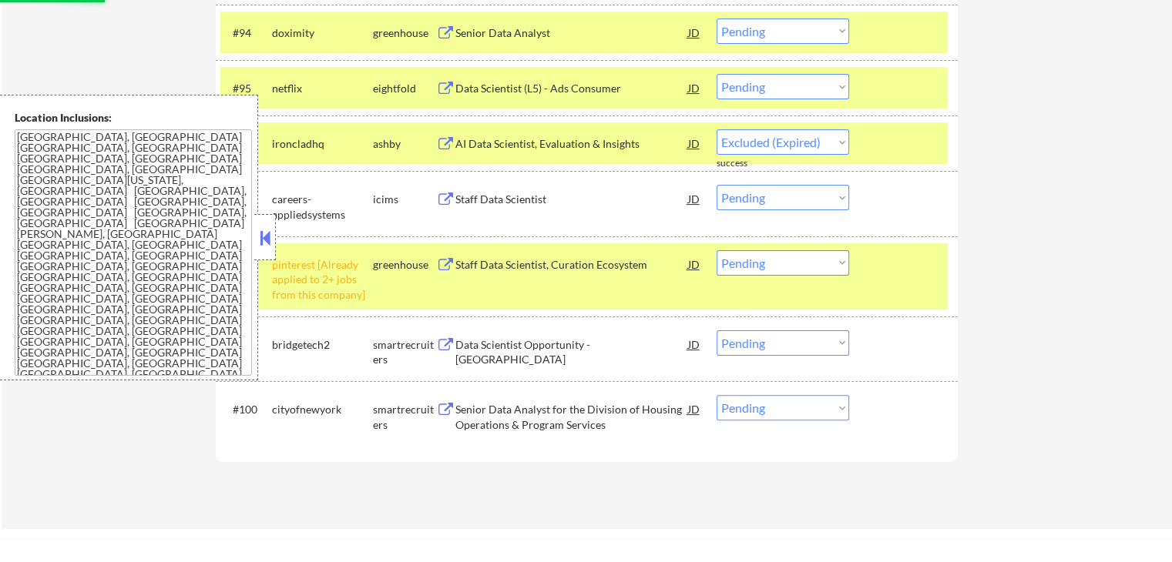
select select ""pending""
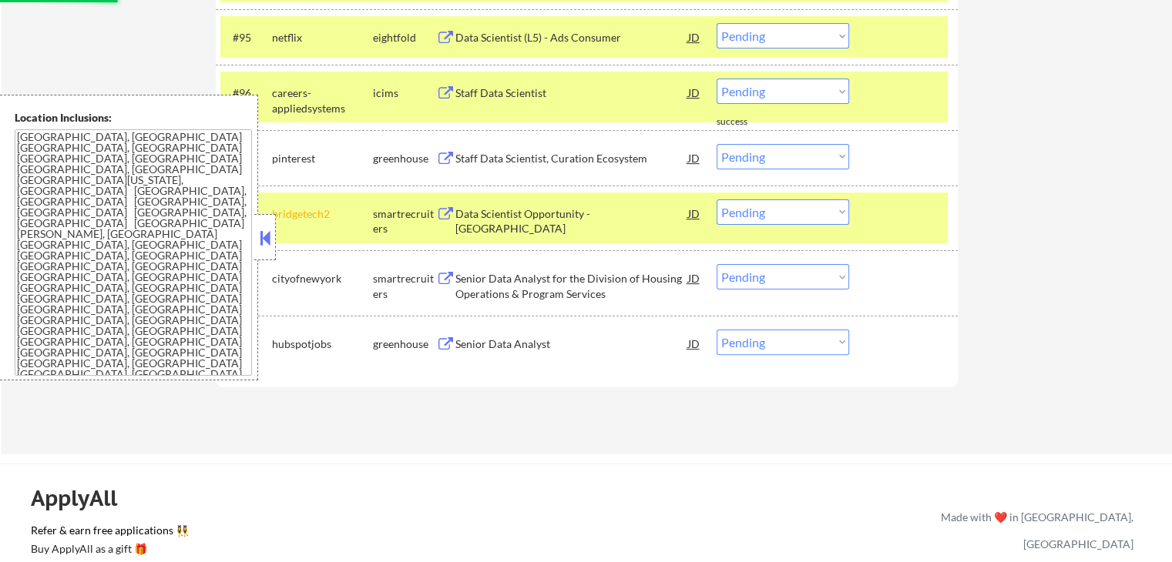
scroll to position [6282, 0]
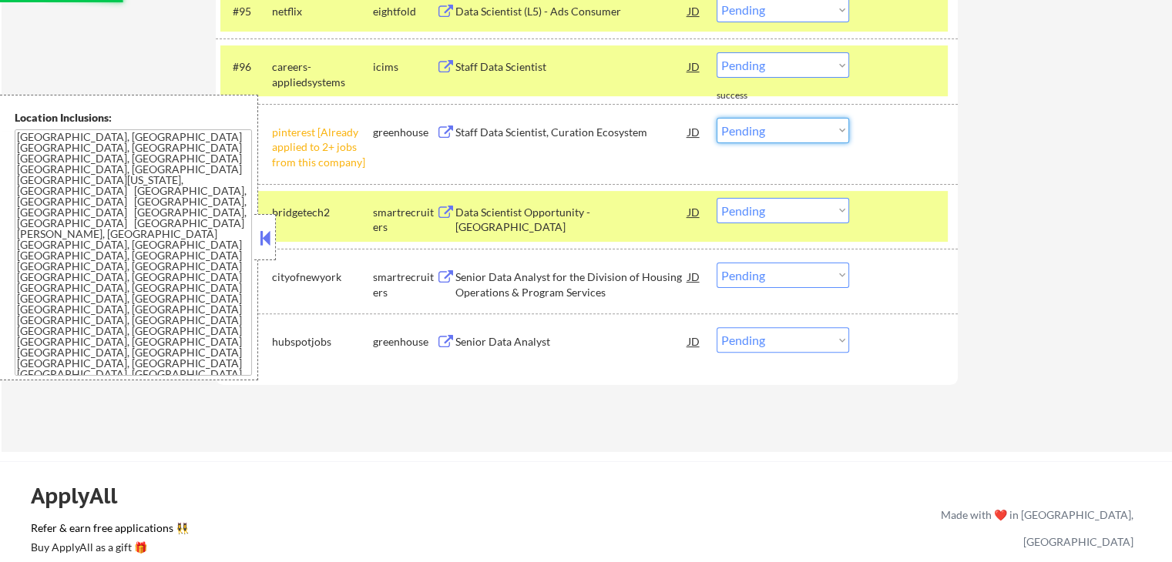
click at [758, 121] on select "Choose an option... Pending Applied Excluded (Questions) Excluded (Expired) Exc…" at bounding box center [783, 130] width 133 height 25
click at [717, 118] on select "Choose an option... Pending Applied Excluded (Questions) Excluded (Expired) Exc…" at bounding box center [783, 130] width 133 height 25
click at [469, 284] on div "Senior Data Analyst for the Division of Housing Operations & Program Services" at bounding box center [571, 285] width 233 height 30
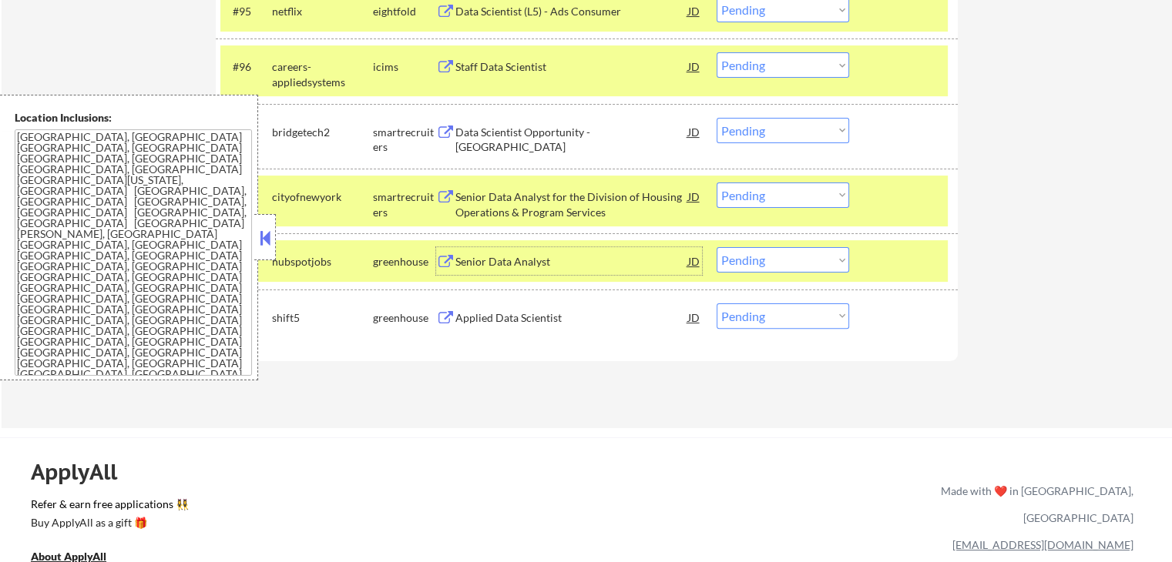
click at [490, 133] on div "Data Scientist Opportunity - [GEOGRAPHIC_DATA]" at bounding box center [571, 140] width 233 height 30
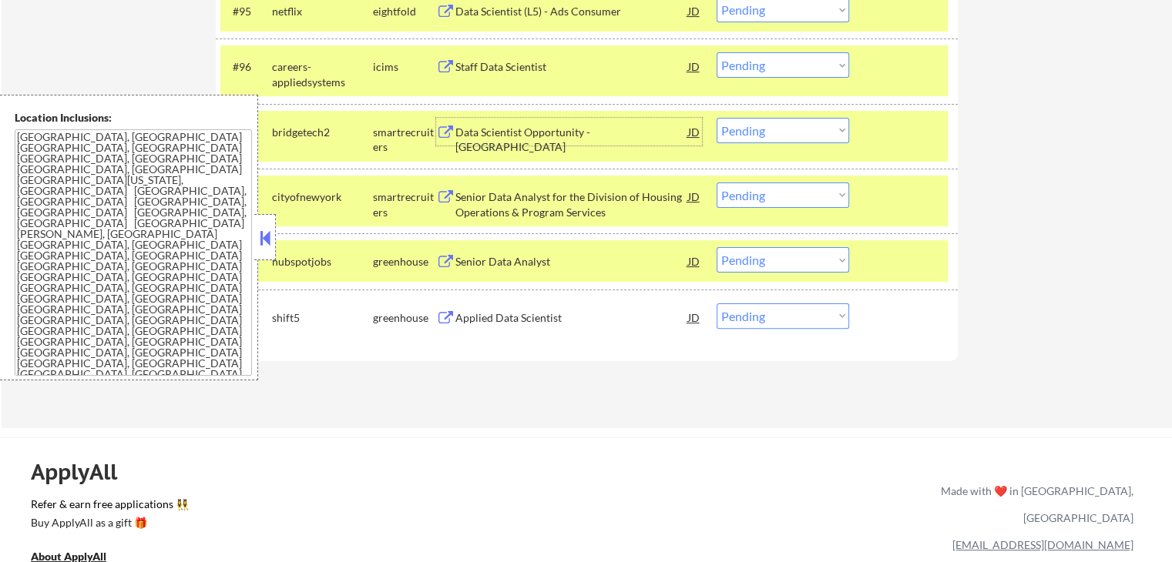
click at [761, 130] on select "Choose an option... Pending Applied Excluded (Questions) Excluded (Expired) Exc…" at bounding box center [783, 130] width 133 height 25
click at [717, 118] on select "Choose an option... Pending Applied Excluded (Questions) Excluded (Expired) Exc…" at bounding box center [783, 130] width 133 height 25
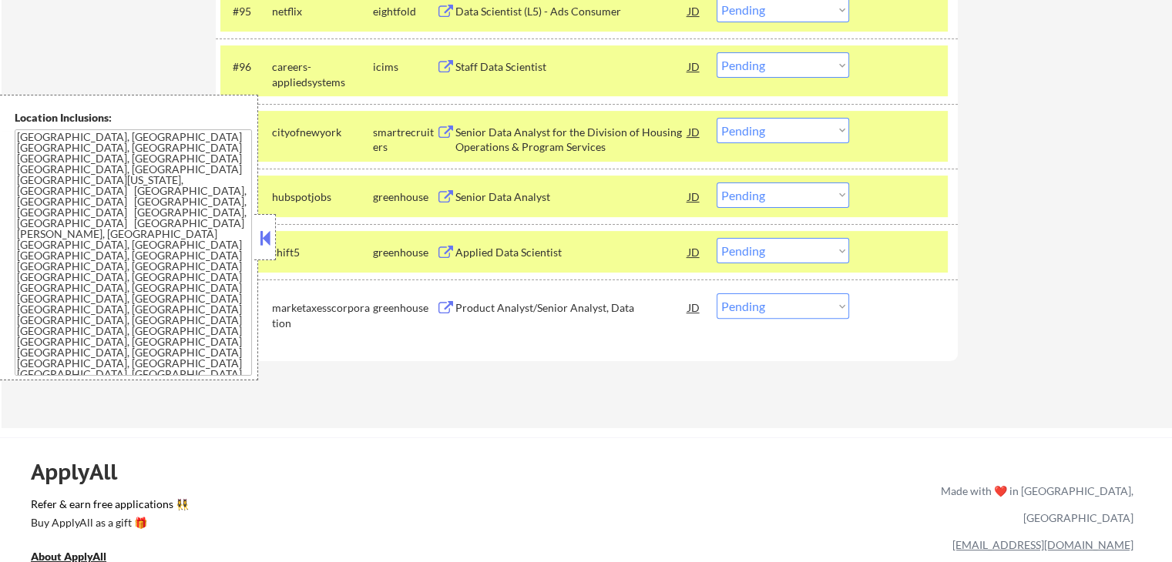
click at [775, 136] on select "Choose an option... Pending Applied Excluded (Questions) Excluded (Expired) Exc…" at bounding box center [783, 130] width 133 height 25
click at [717, 118] on select "Choose an option... Pending Applied Excluded (Questions) Excluded (Expired) Exc…" at bounding box center [783, 130] width 133 height 25
select select ""pending""
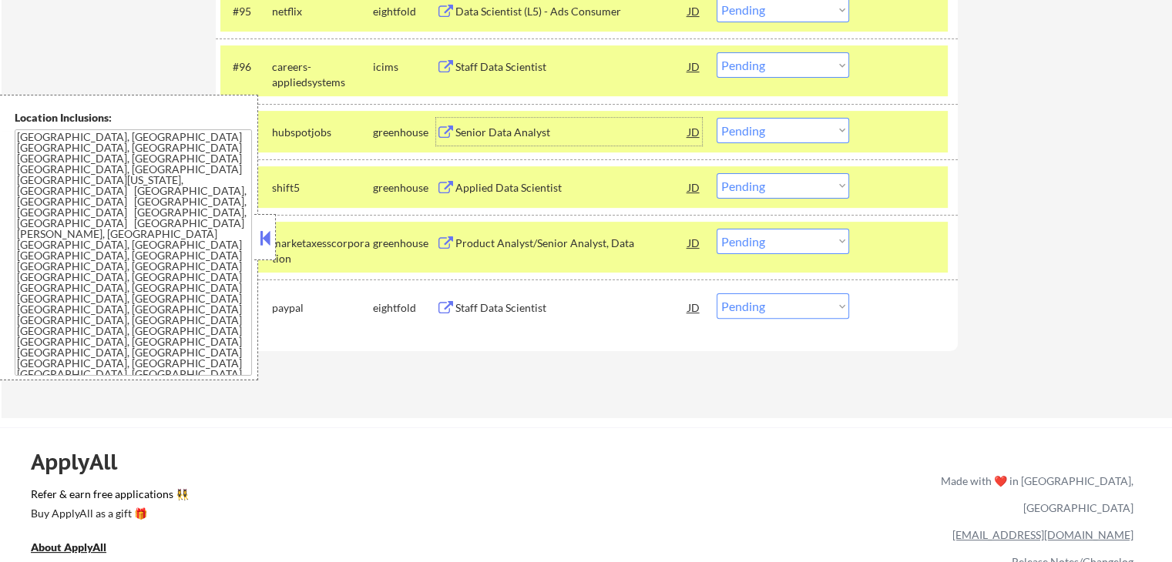
click at [475, 125] on div "Senior Data Analyst" at bounding box center [571, 132] width 233 height 15
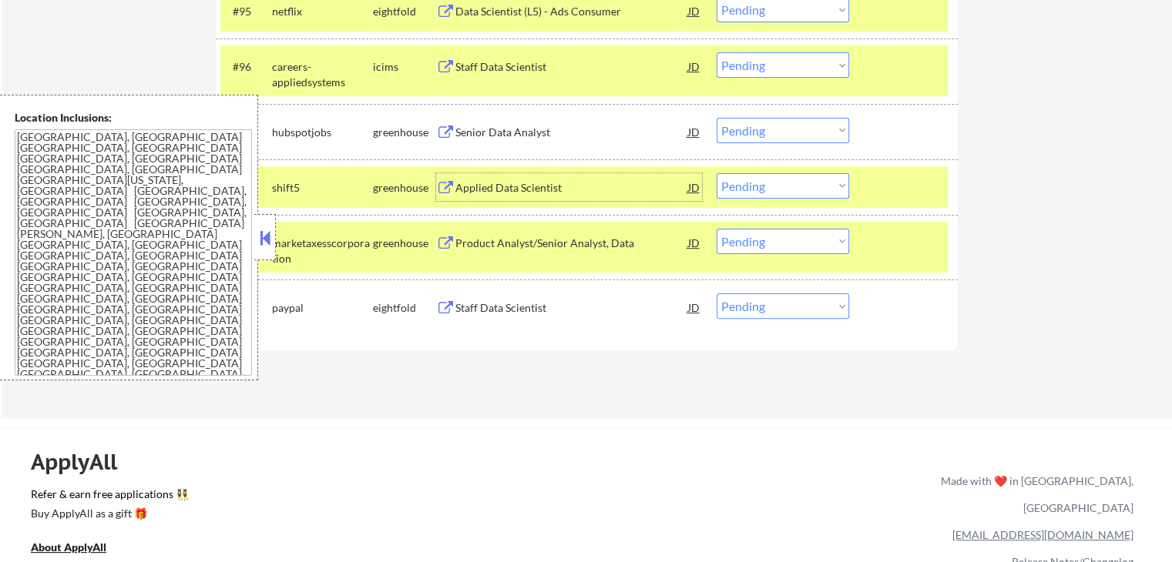
click at [478, 183] on div "Applied Data Scientist" at bounding box center [571, 187] width 233 height 15
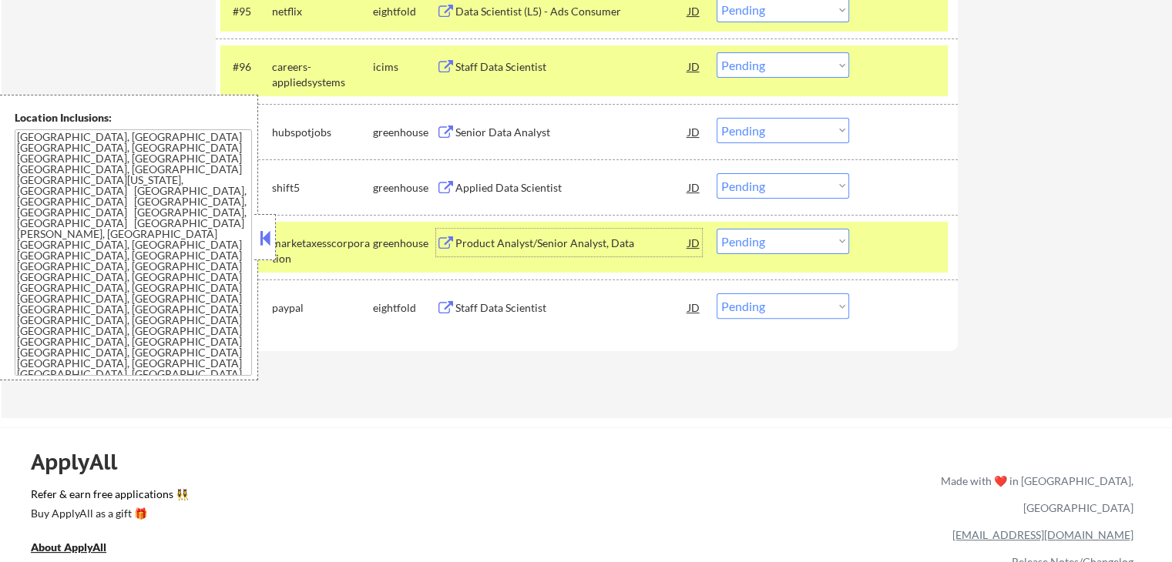
click at [468, 240] on div "Product Analyst/Senior Analyst, Data" at bounding box center [571, 243] width 233 height 15
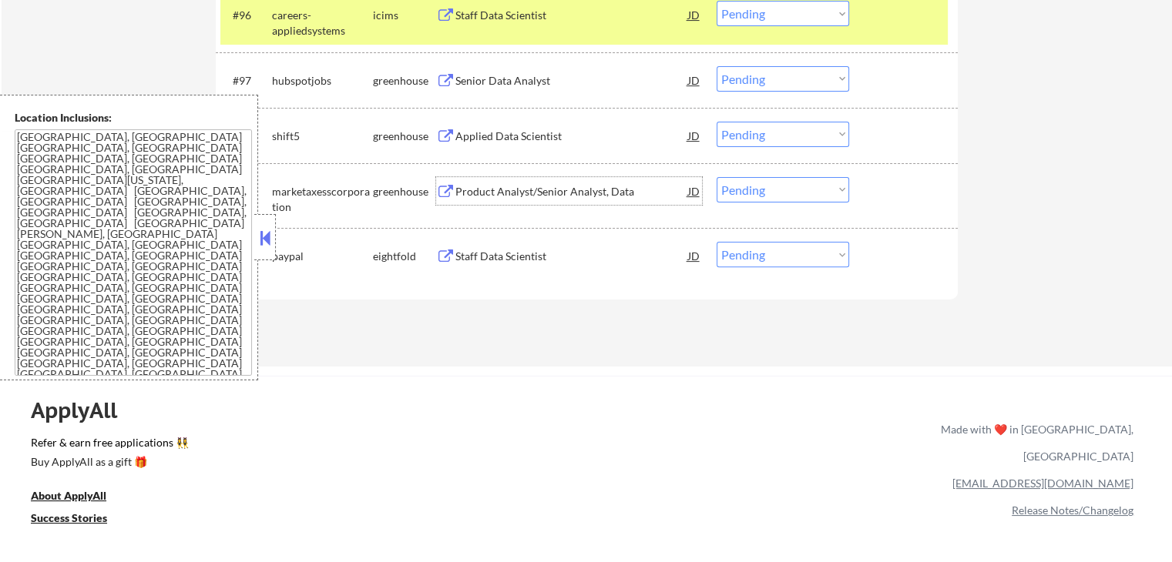
scroll to position [6359, 0]
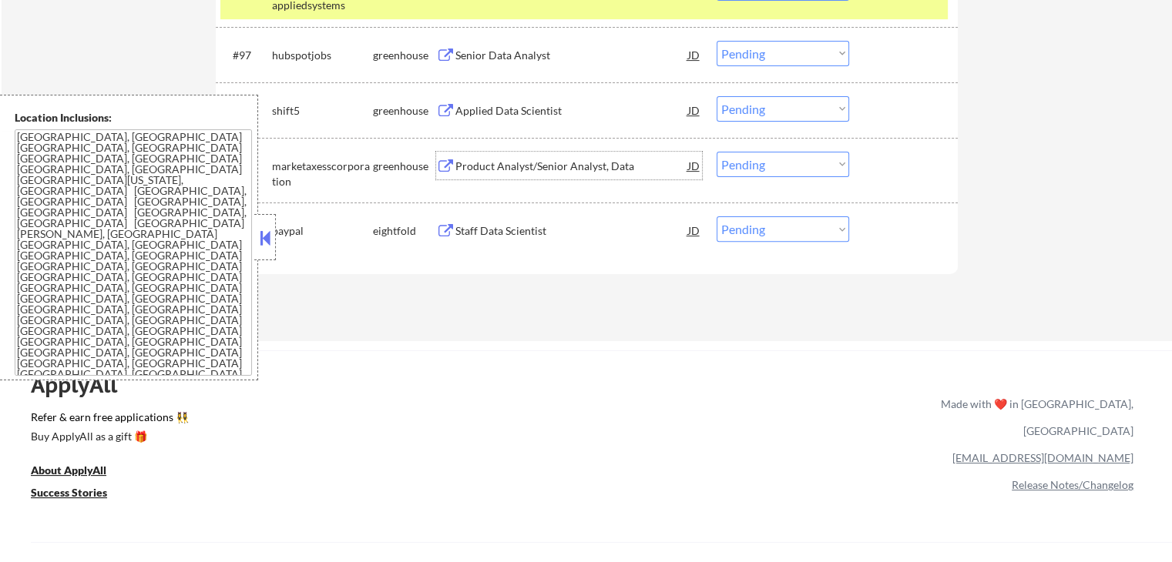
click at [780, 153] on select "Choose an option... Pending Applied Excluded (Questions) Excluded (Expired) Exc…" at bounding box center [783, 164] width 133 height 25
click at [717, 152] on select "Choose an option... Pending Applied Excluded (Questions) Excluded (Expired) Exc…" at bounding box center [783, 164] width 133 height 25
select select ""pending""
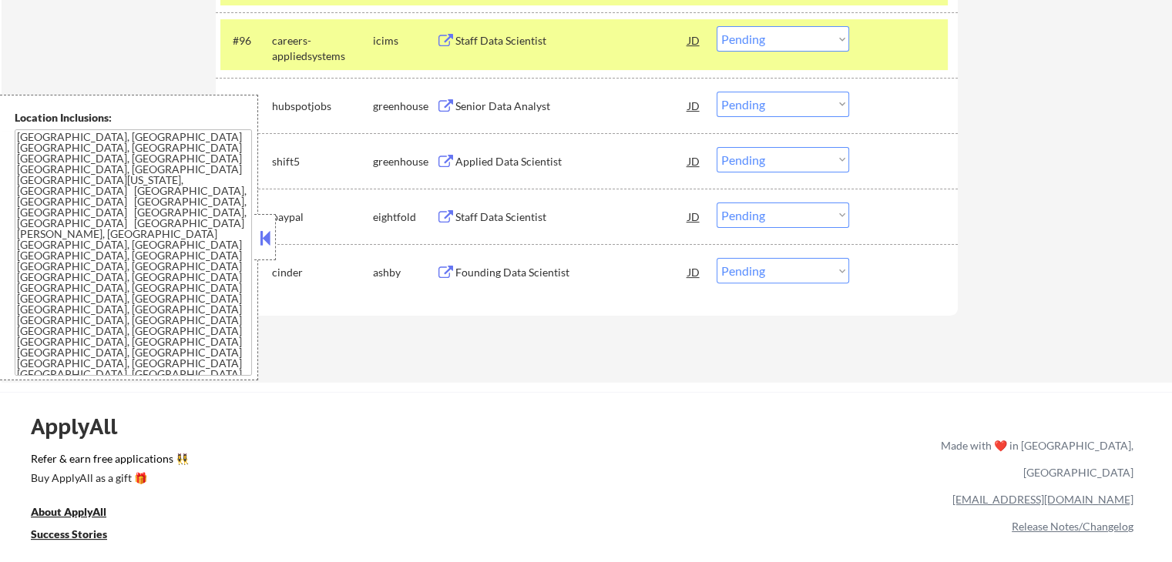
scroll to position [6282, 0]
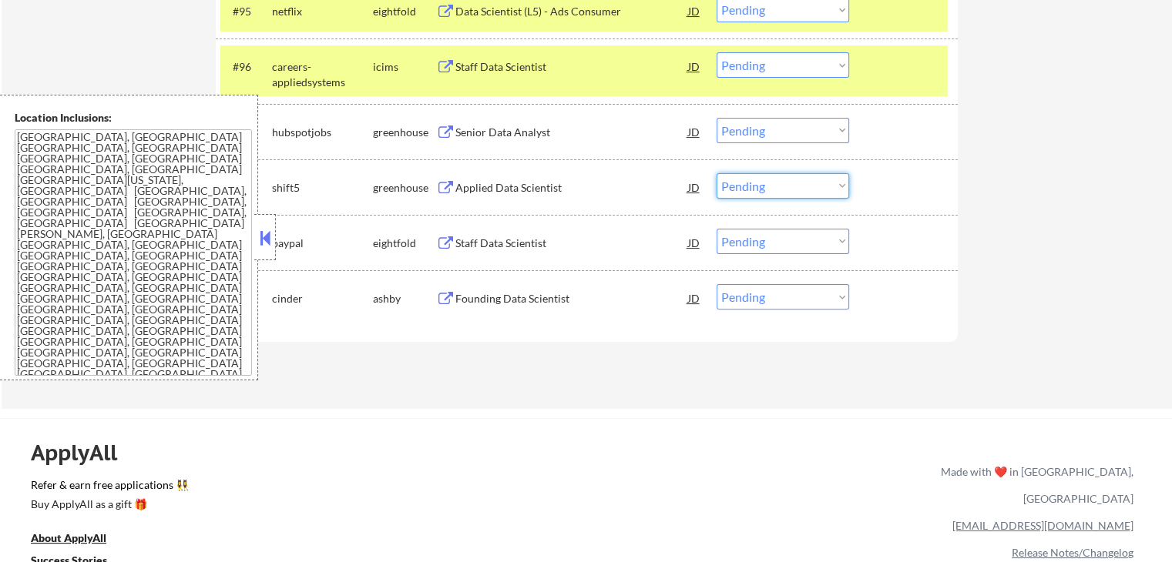
click at [792, 186] on select "Choose an option... Pending Applied Excluded (Questions) Excluded (Expired) Exc…" at bounding box center [783, 185] width 133 height 25
click at [717, 173] on select "Choose an option... Pending Applied Excluded (Questions) Excluded (Expired) Exc…" at bounding box center [783, 185] width 133 height 25
select select ""pending""
click at [529, 235] on div "Founding Data Scientist" at bounding box center [571, 243] width 233 height 28
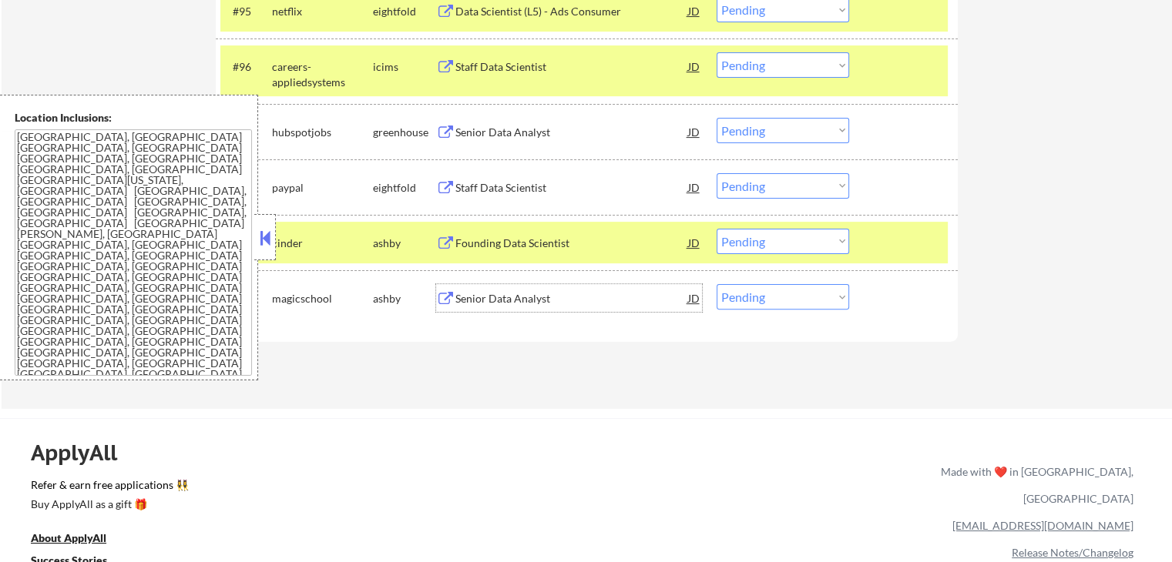
click at [502, 301] on div "Senior Data Analyst" at bounding box center [571, 298] width 233 height 15
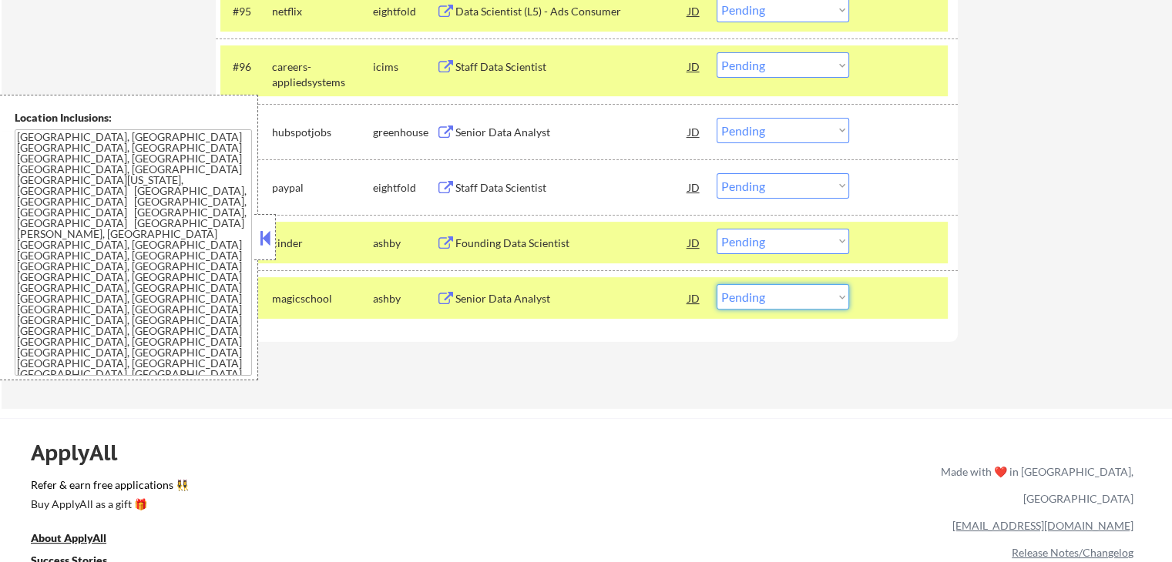
drag, startPoint x: 761, startPoint y: 294, endPoint x: 770, endPoint y: 307, distance: 15.4
click at [765, 300] on select "Choose an option... Pending Applied Excluded (Questions) Excluded (Expired) Exc…" at bounding box center [783, 296] width 133 height 25
select select ""applied""
click at [717, 284] on select "Choose an option... Pending Applied Excluded (Questions) Excluded (Expired) Exc…" at bounding box center [783, 296] width 133 height 25
click at [780, 243] on select "Choose an option... Pending Applied Excluded (Questions) Excluded (Expired) Exc…" at bounding box center [783, 241] width 133 height 25
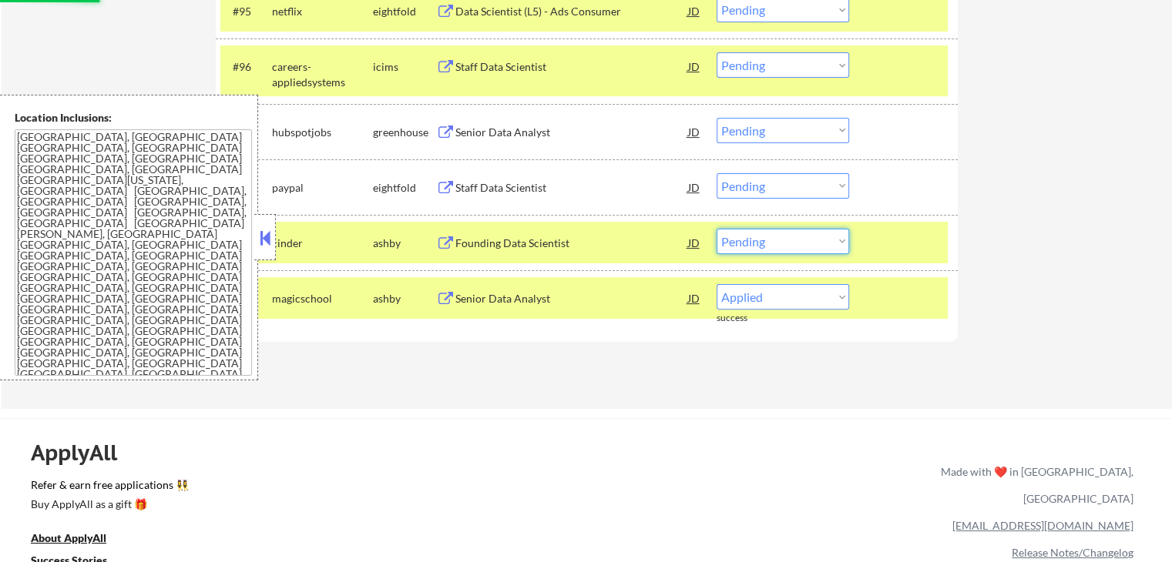
select select ""excluded""
click at [717, 229] on select "Choose an option... Pending Applied Excluded (Questions) Excluded (Expired) Exc…" at bounding box center [783, 241] width 133 height 25
select select ""pending""
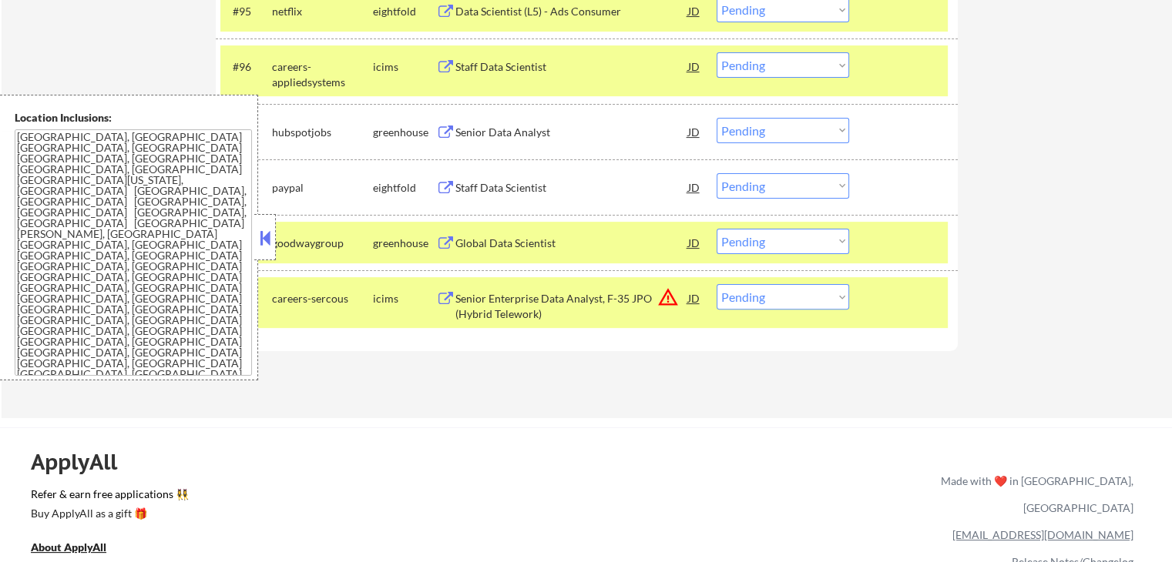
click at [468, 237] on div "Global Data Scientist" at bounding box center [571, 243] width 233 height 15
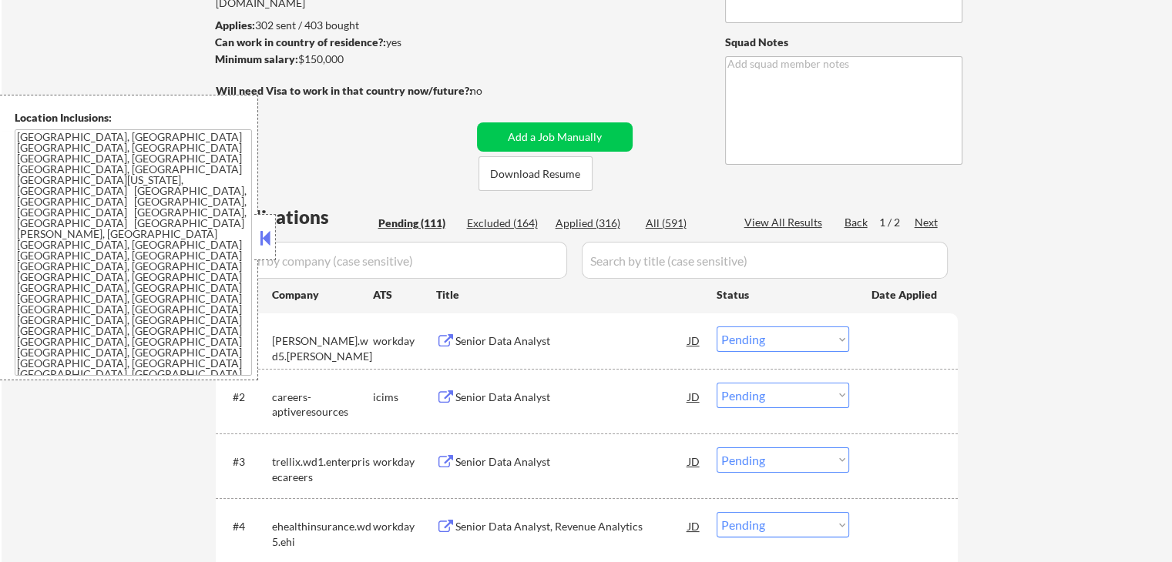
scroll to position [0, 0]
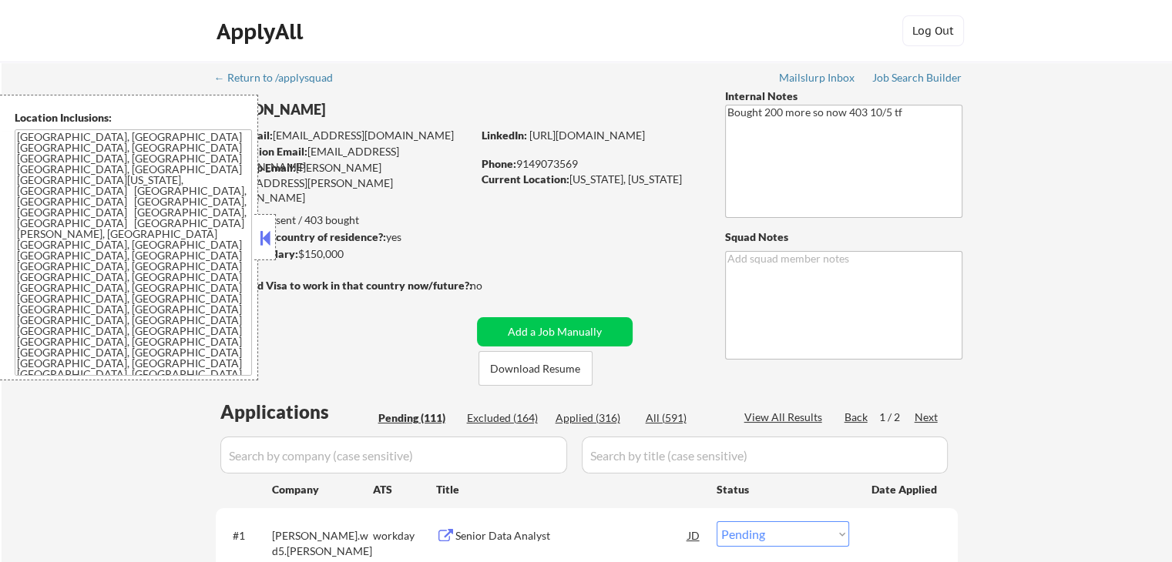
click at [262, 237] on button at bounding box center [265, 238] width 17 height 23
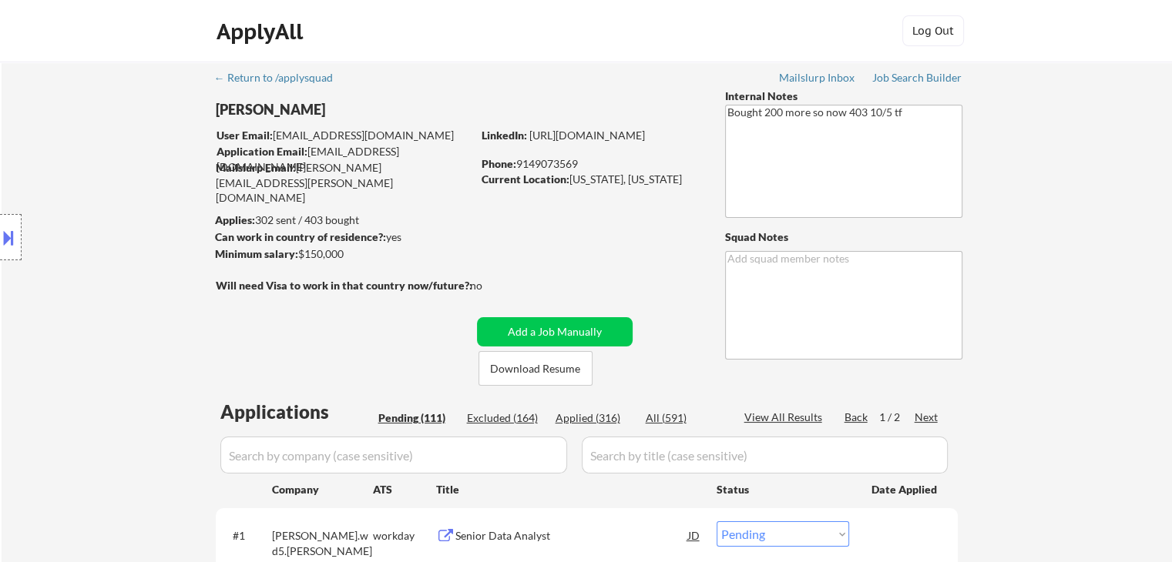
click at [929, 414] on div "Next" at bounding box center [927, 417] width 25 height 15
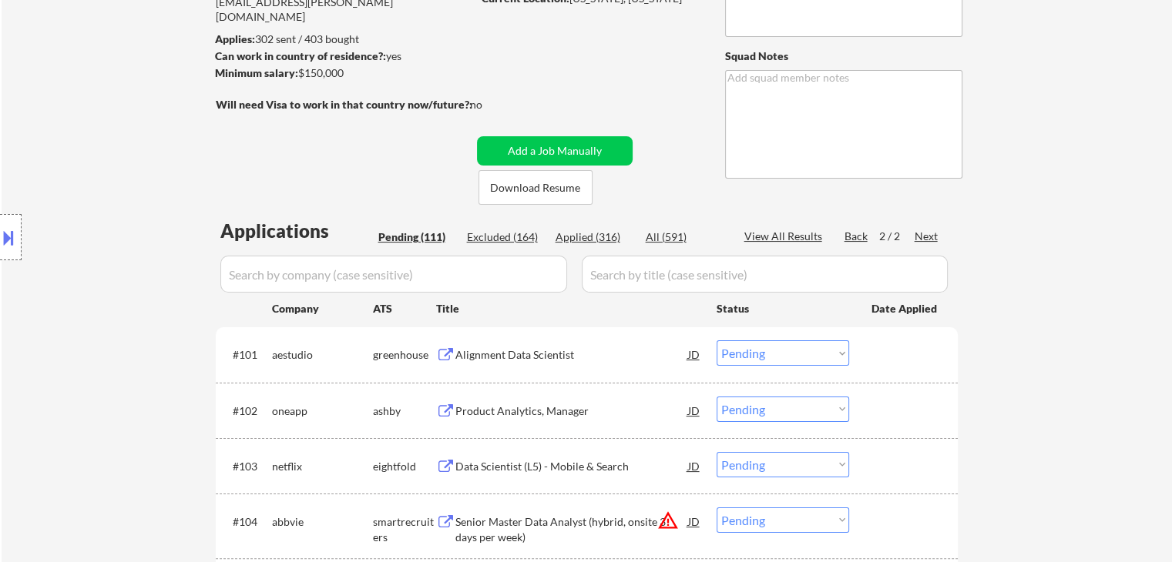
scroll to position [308, 0]
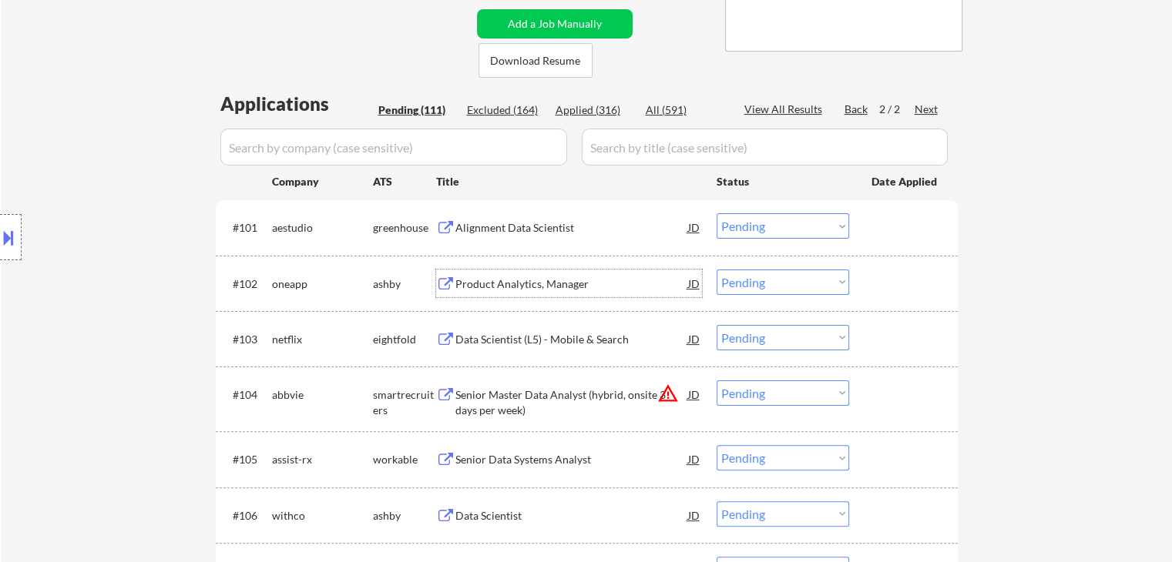
click at [463, 277] on div "Product Analytics, Manager" at bounding box center [571, 284] width 233 height 15
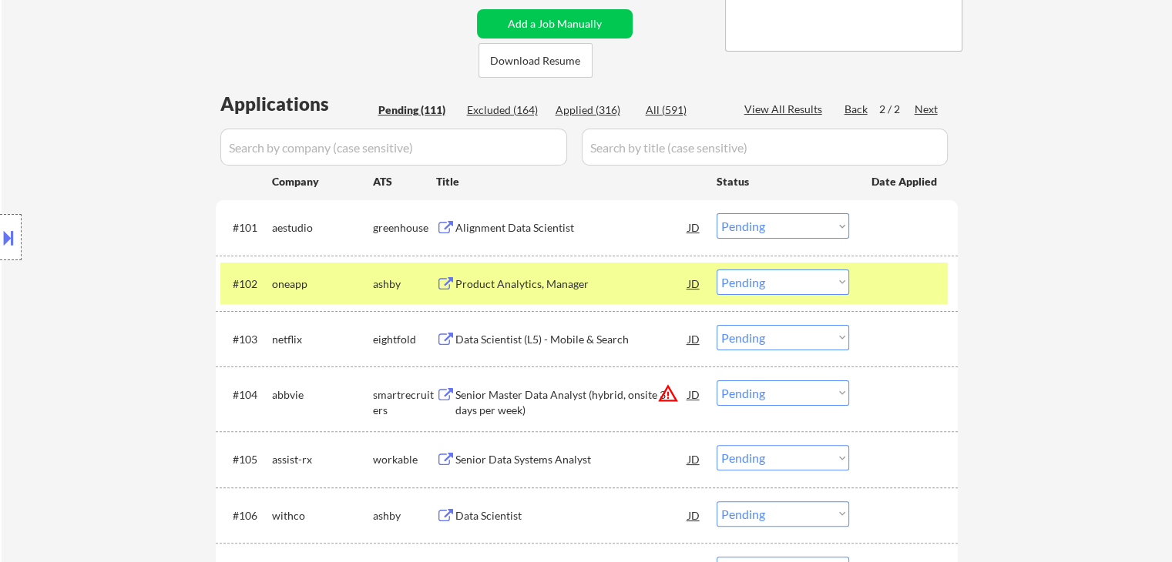
click at [470, 217] on div "Alignment Data Scientist" at bounding box center [571, 227] width 233 height 28
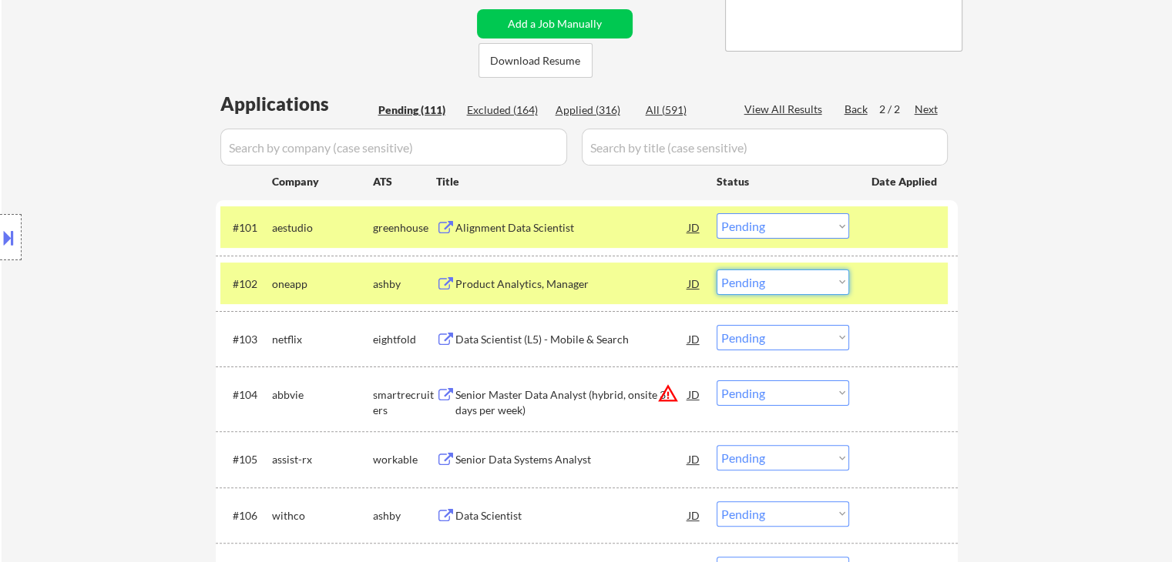
drag, startPoint x: 755, startPoint y: 283, endPoint x: 759, endPoint y: 292, distance: 10.0
click at [757, 284] on select "Choose an option... Pending Applied Excluded (Questions) Excluded (Expired) Exc…" at bounding box center [783, 282] width 133 height 25
click at [717, 270] on select "Choose an option... Pending Applied Excluded (Questions) Excluded (Expired) Exc…" at bounding box center [783, 282] width 133 height 25
select select ""pending""
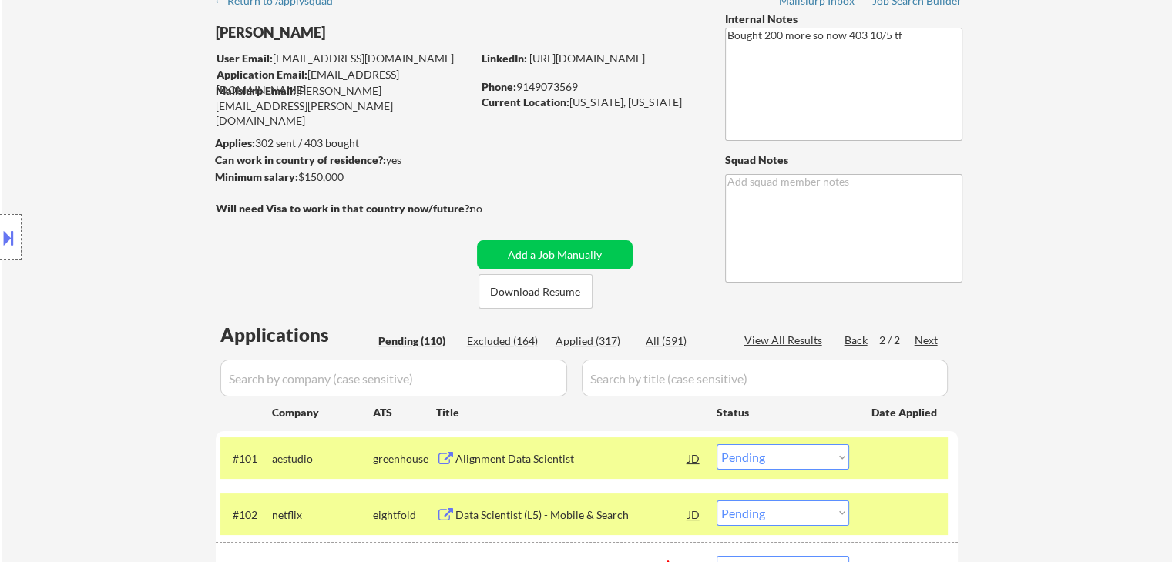
scroll to position [0, 0]
